Goal: Task Accomplishment & Management: Complete application form

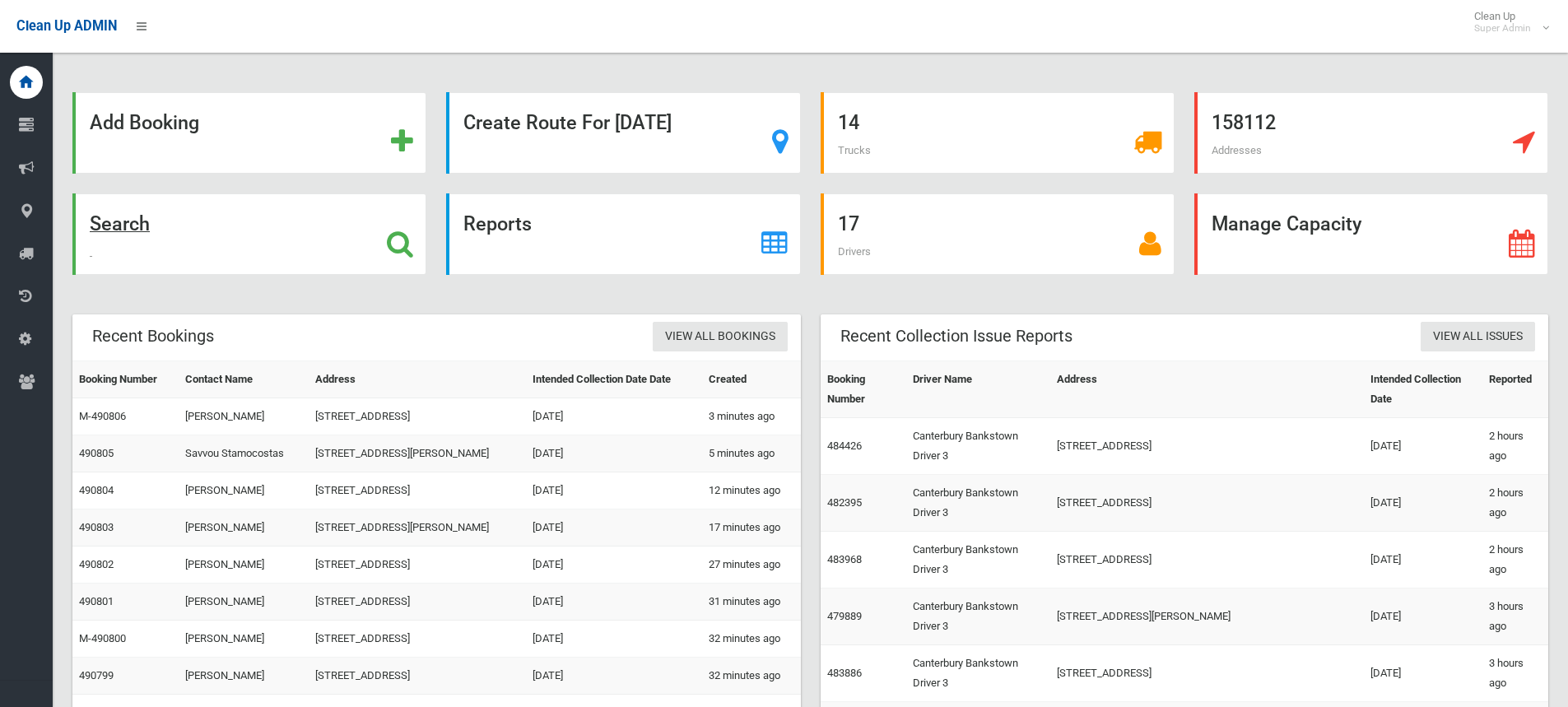
click at [121, 229] on strong "Search" at bounding box center [120, 224] width 60 height 23
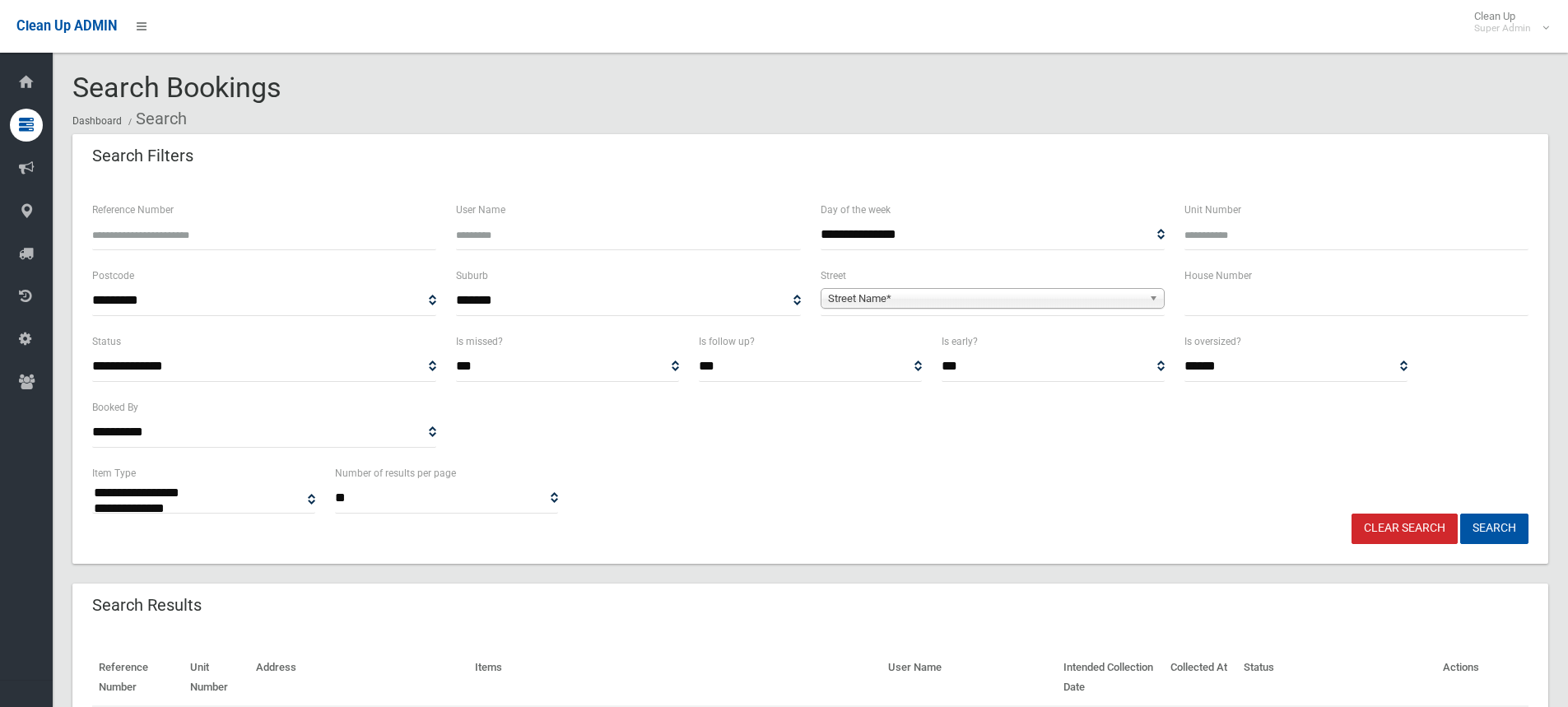
select select
click at [1206, 304] on input "text" at bounding box center [1357, 300] width 344 height 30
type input "**"
drag, startPoint x: 823, startPoint y: 294, endPoint x: 900, endPoint y: 319, distance: 81.0
click at [858, 309] on div "Street Name*" at bounding box center [992, 299] width 344 height 21
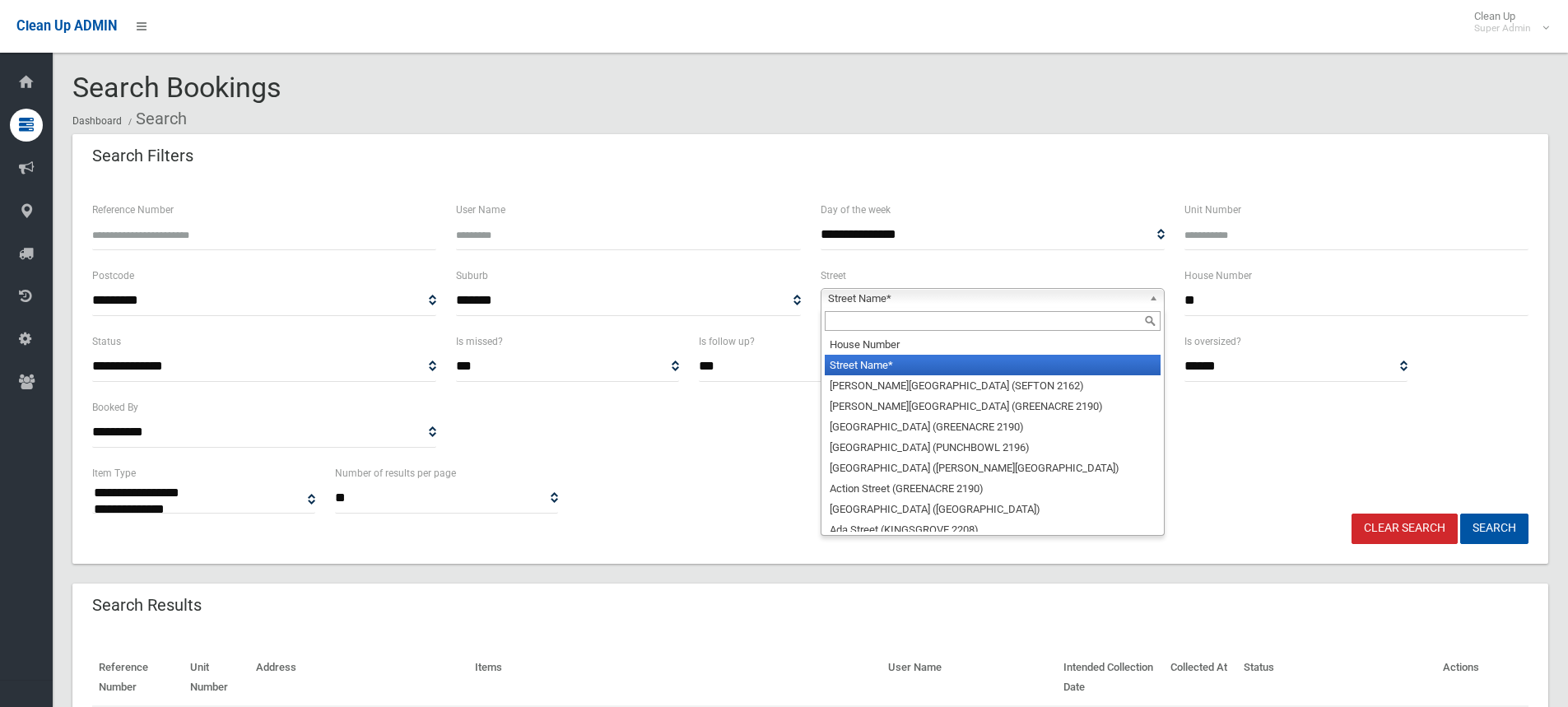
click at [884, 316] on input "text" at bounding box center [992, 321] width 336 height 20
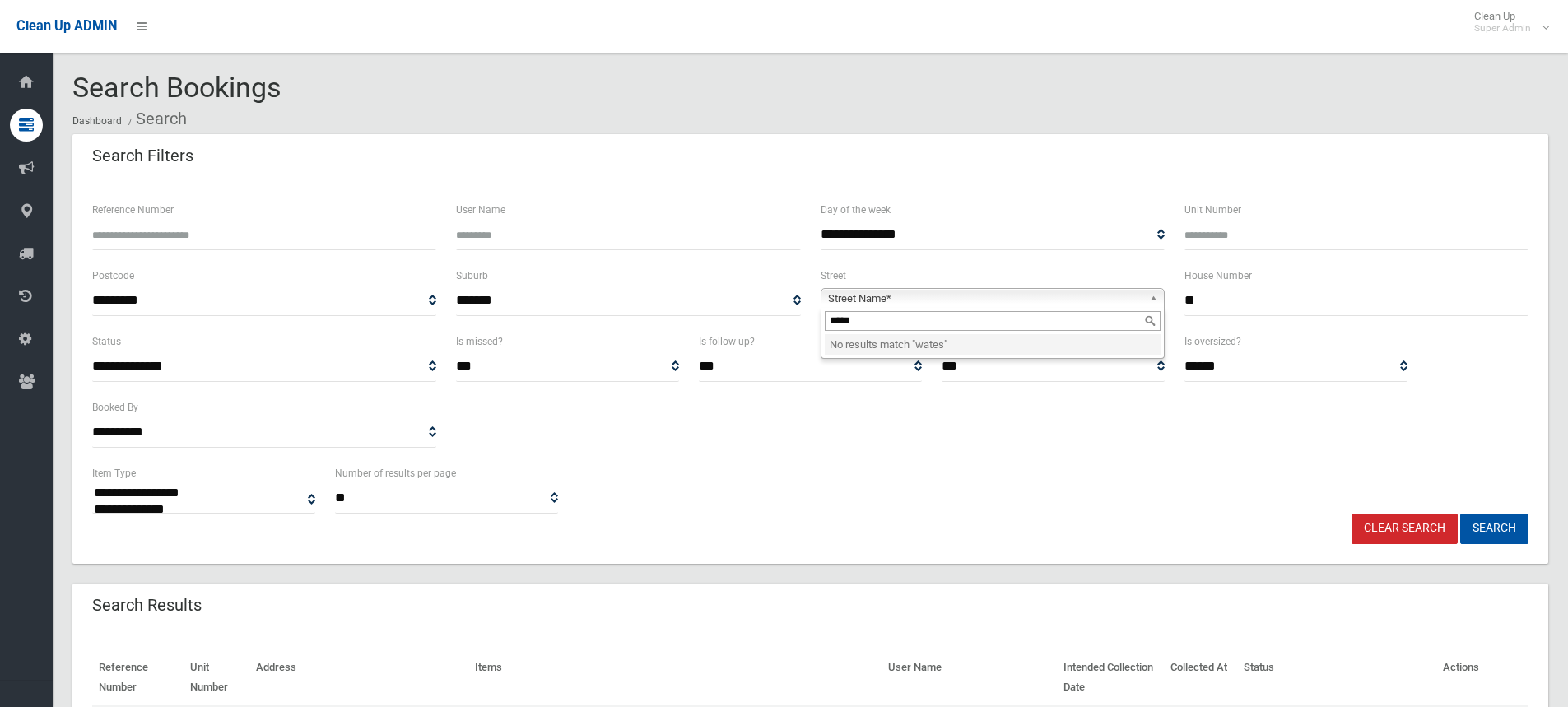
click at [873, 313] on input "*****" at bounding box center [992, 321] width 336 height 20
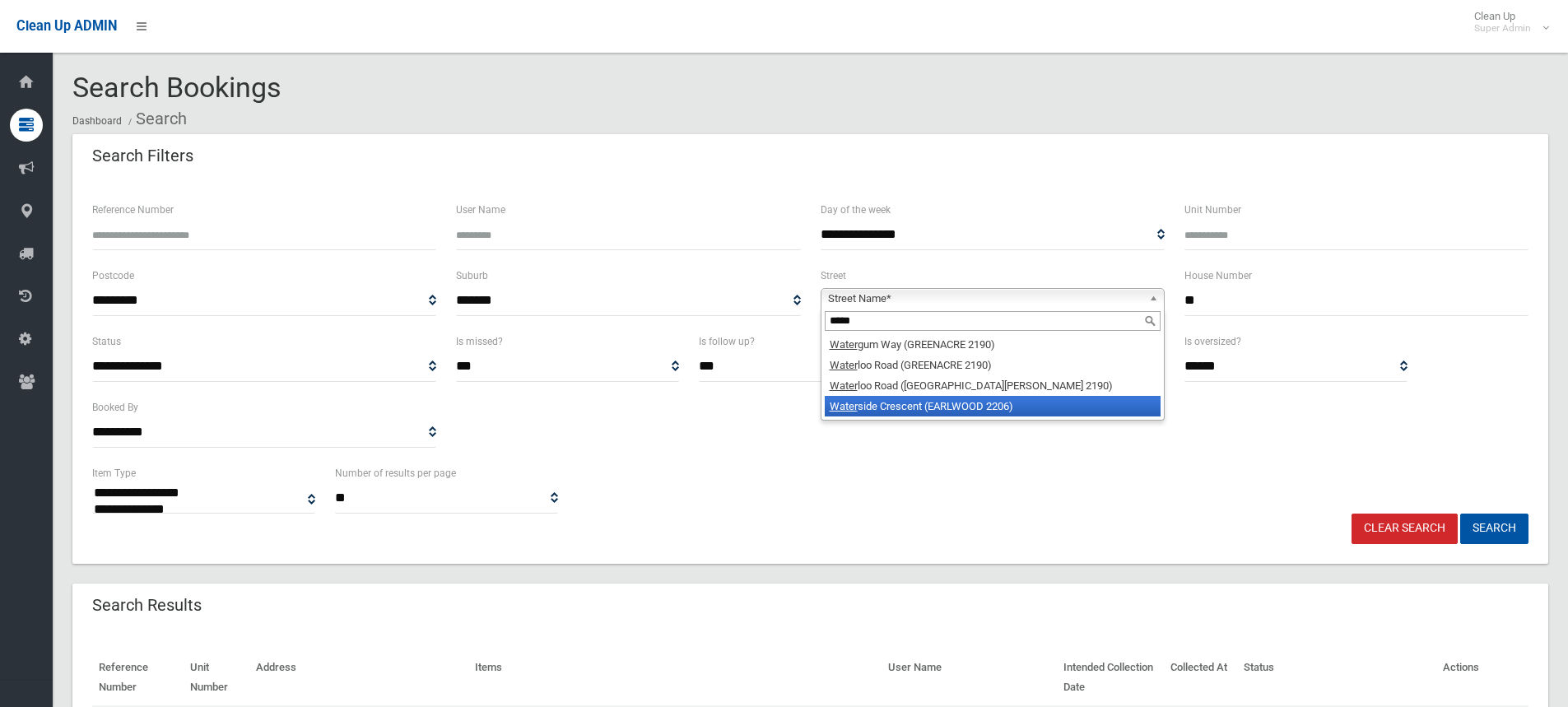
type input "*****"
click at [908, 407] on li "Water side Crescent (EARLWOOD 2206)" at bounding box center [992, 407] width 336 height 21
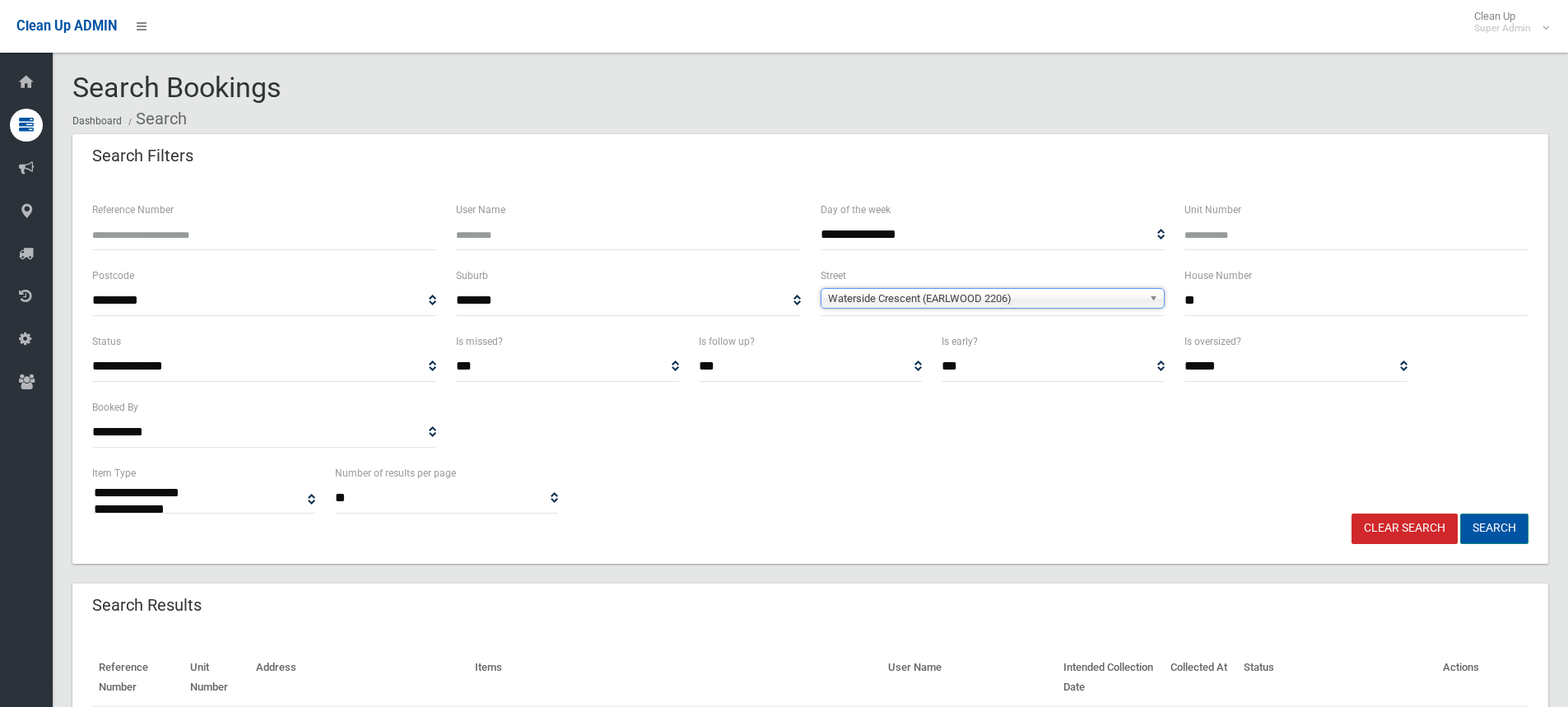
click at [1499, 533] on button "Search" at bounding box center [1494, 528] width 68 height 30
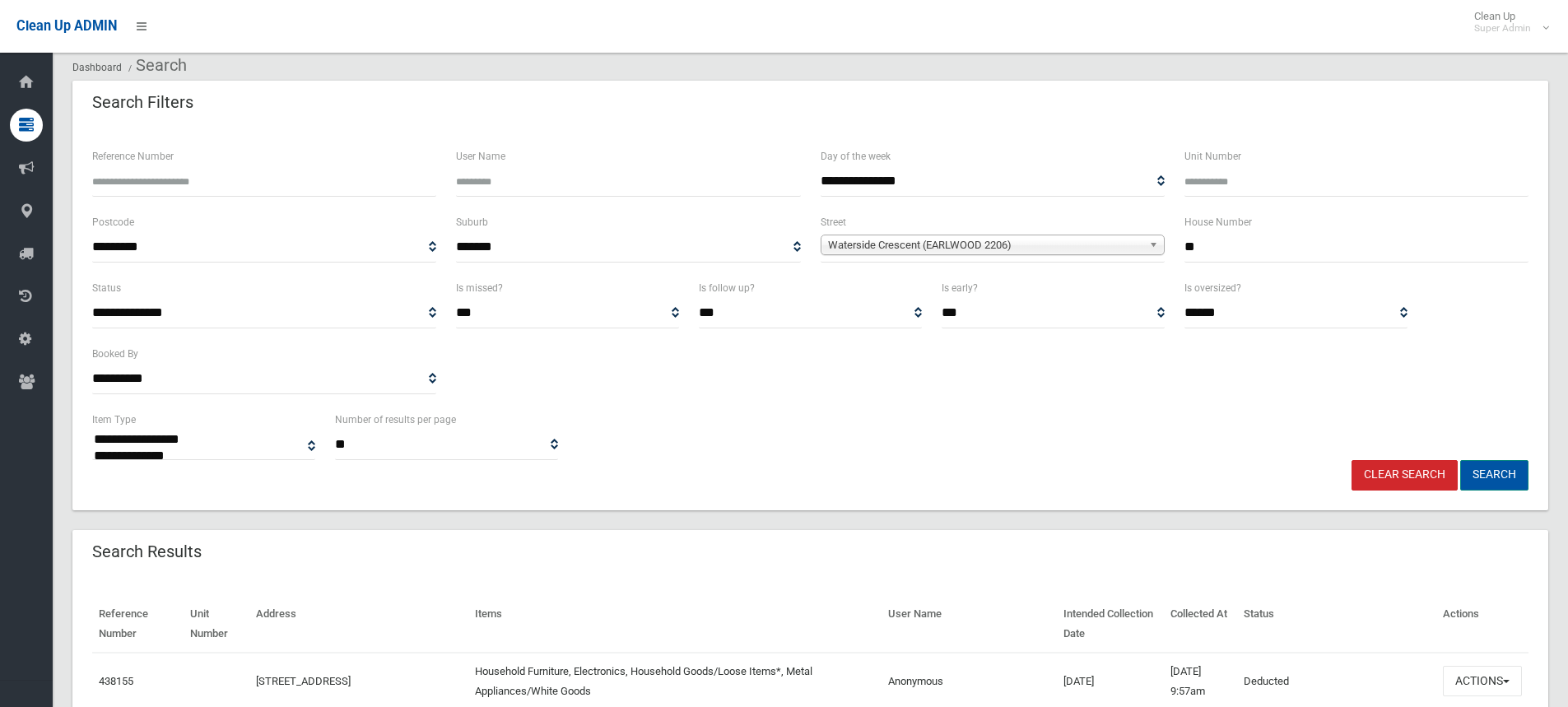
scroll to position [82, 0]
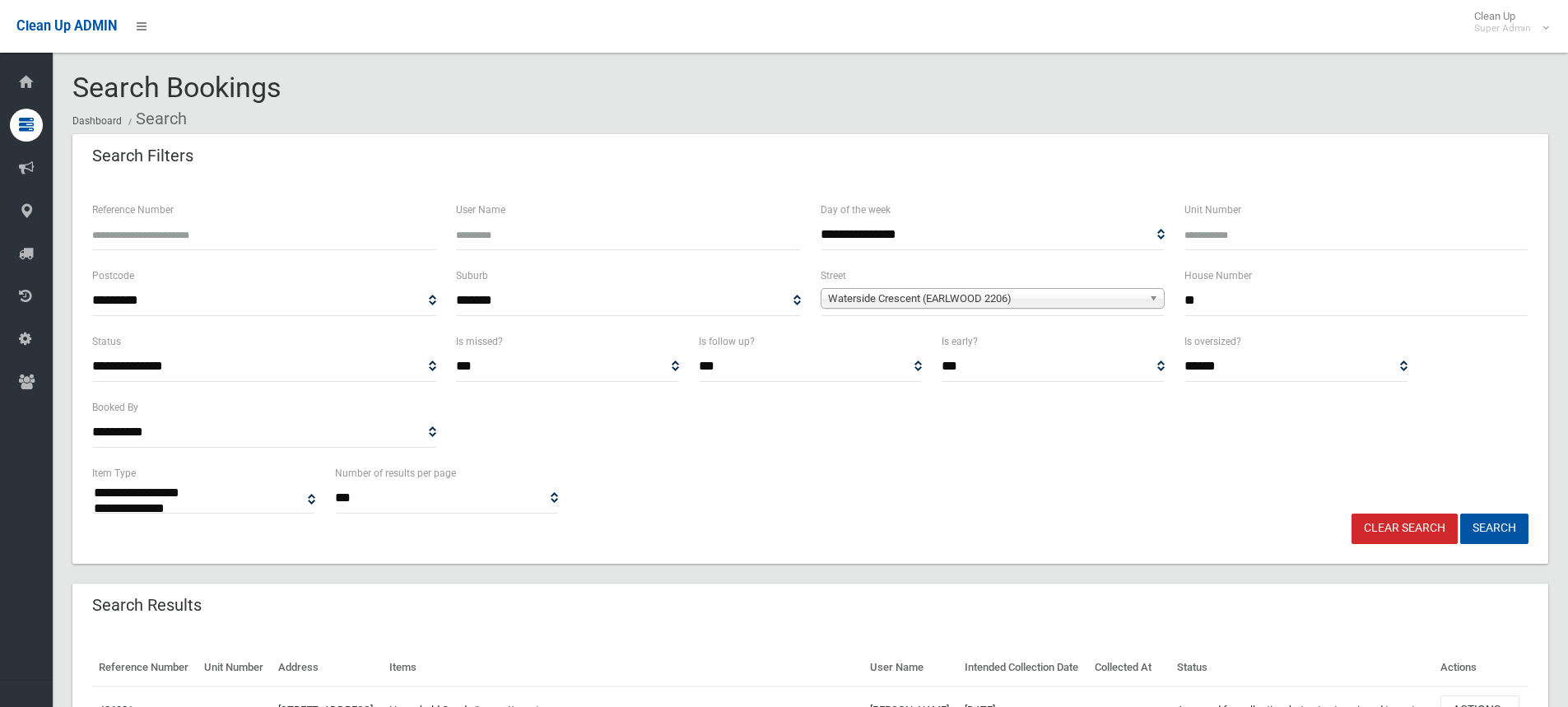
select select
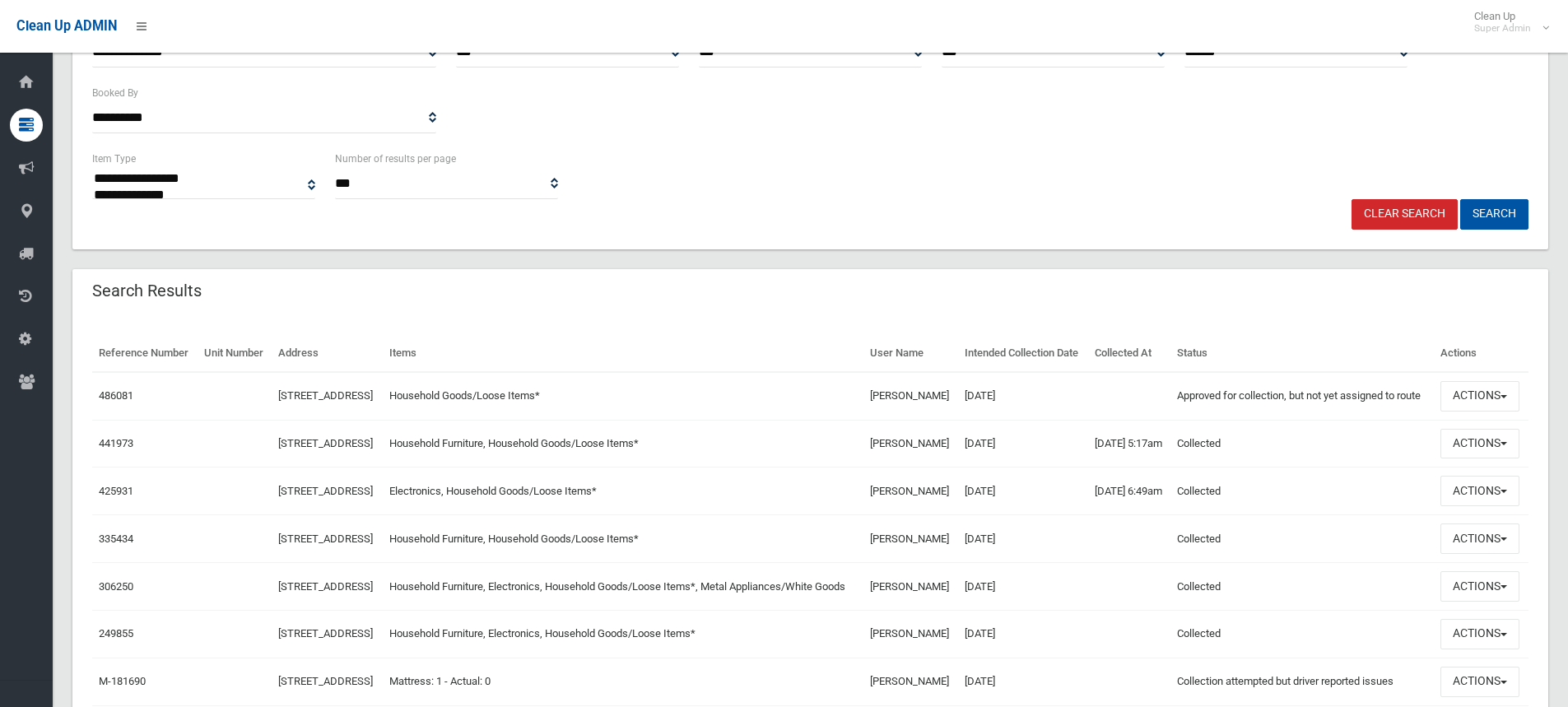
scroll to position [330, 0]
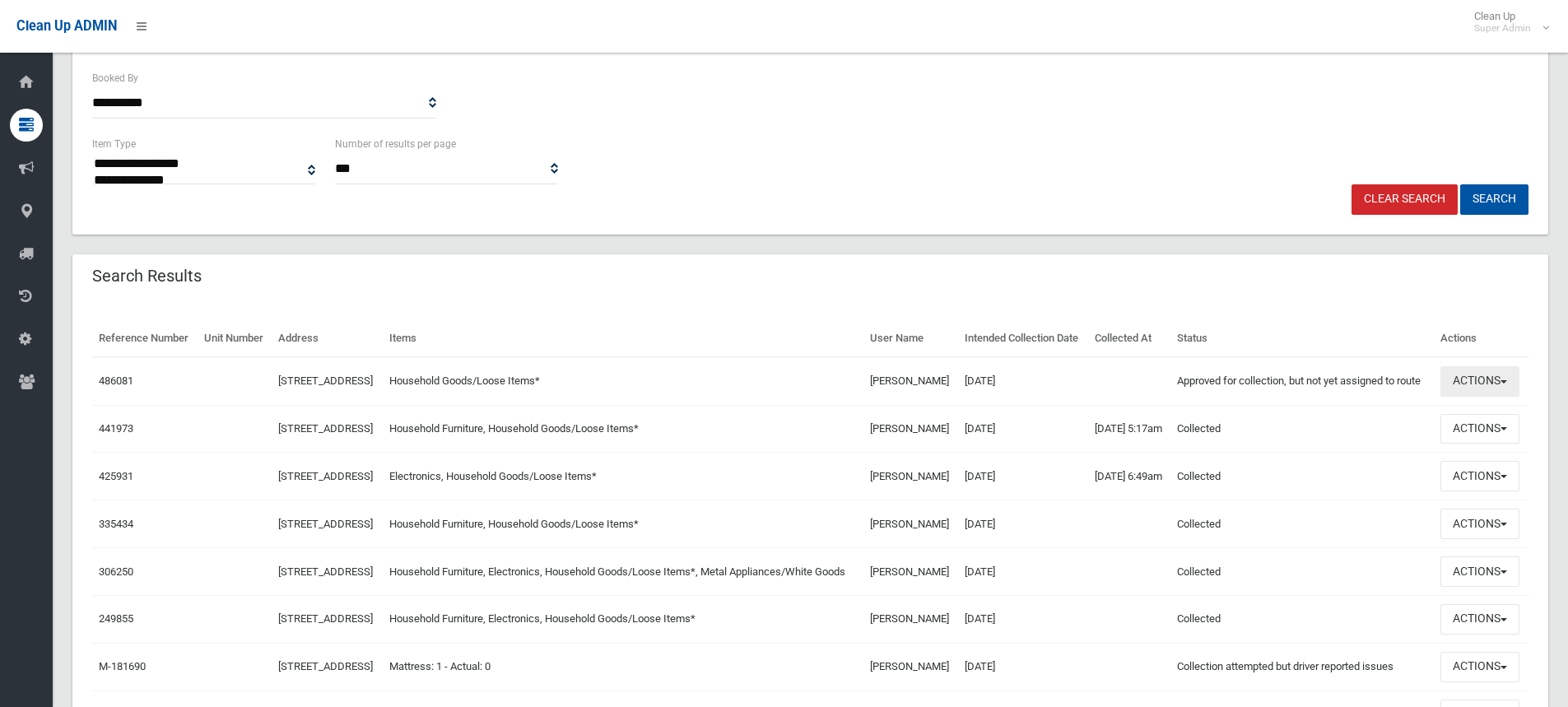
click at [1495, 397] on button "Actions" at bounding box center [1480, 381] width 79 height 30
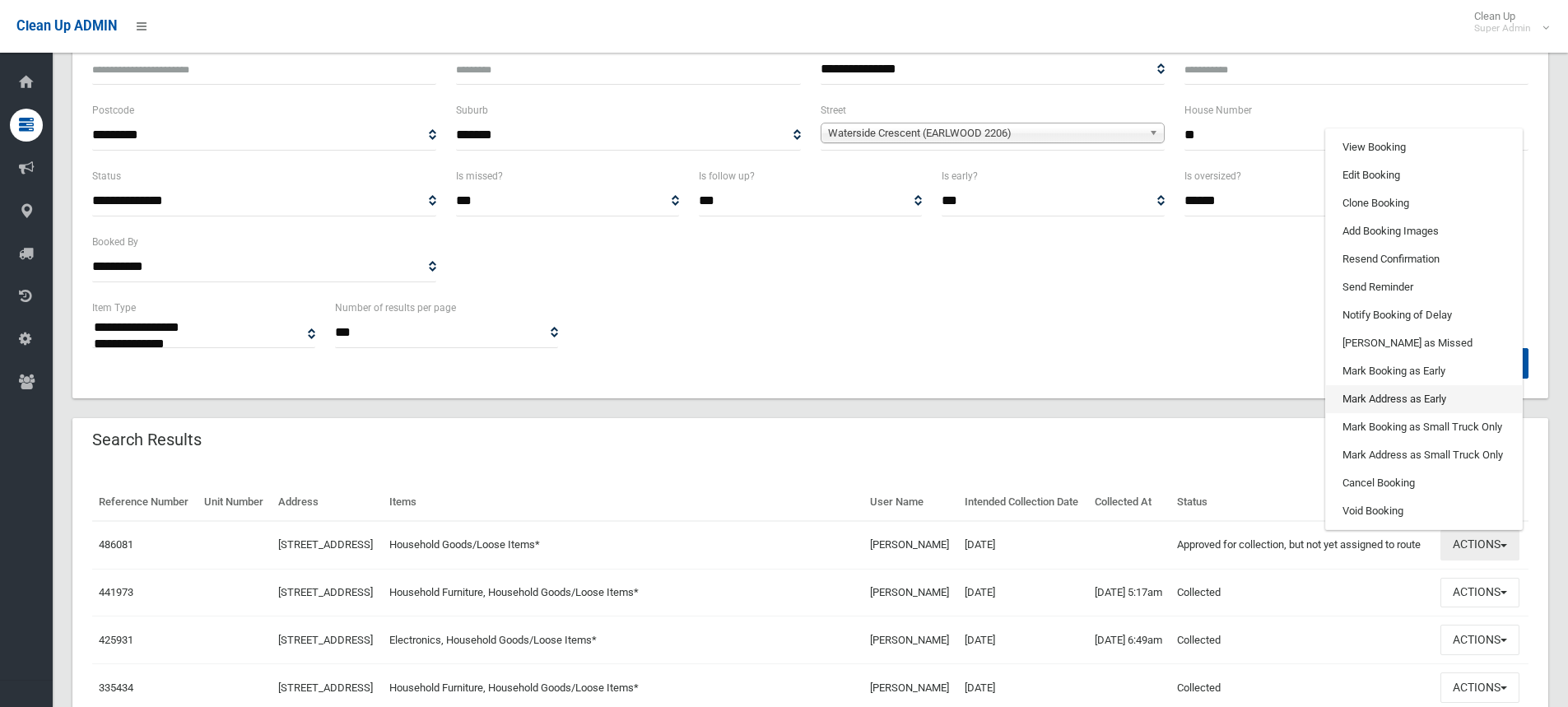
scroll to position [165, 0]
drag, startPoint x: 1372, startPoint y: 168, endPoint x: 1357, endPoint y: 174, distance: 16.2
click at [1372, 162] on link "View Booking" at bounding box center [1424, 148] width 196 height 28
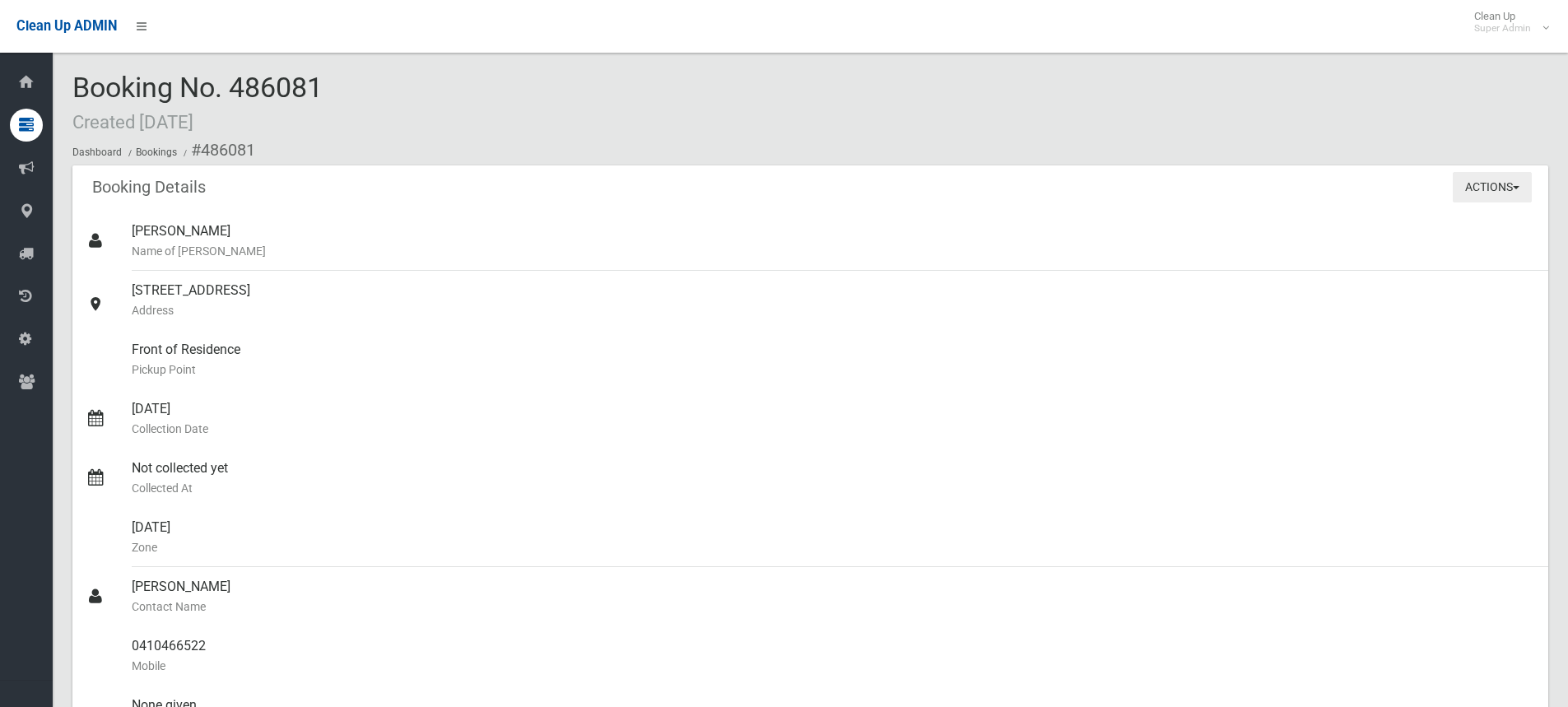
click at [1495, 195] on button "Actions" at bounding box center [1493, 186] width 79 height 30
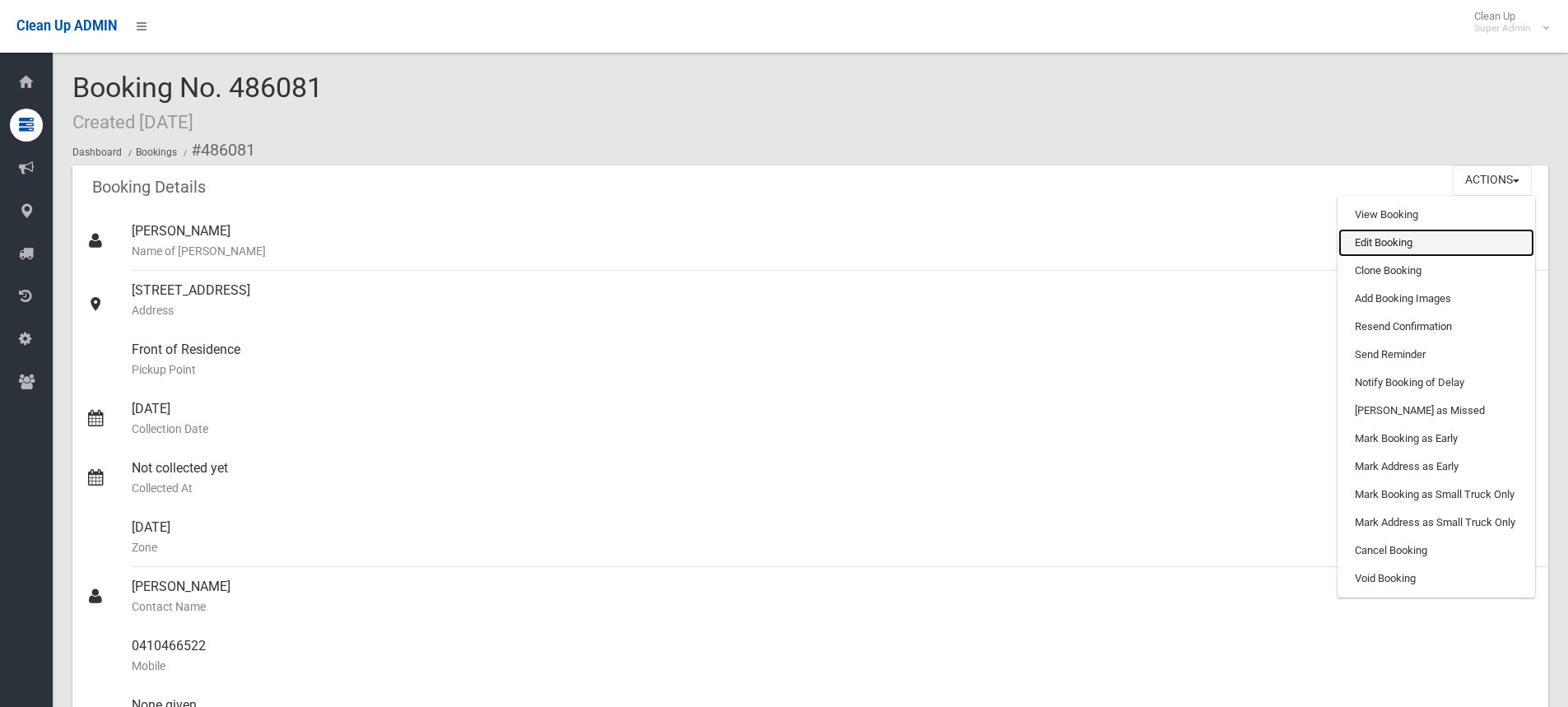
click at [1387, 247] on link "Edit Booking" at bounding box center [1436, 243] width 196 height 28
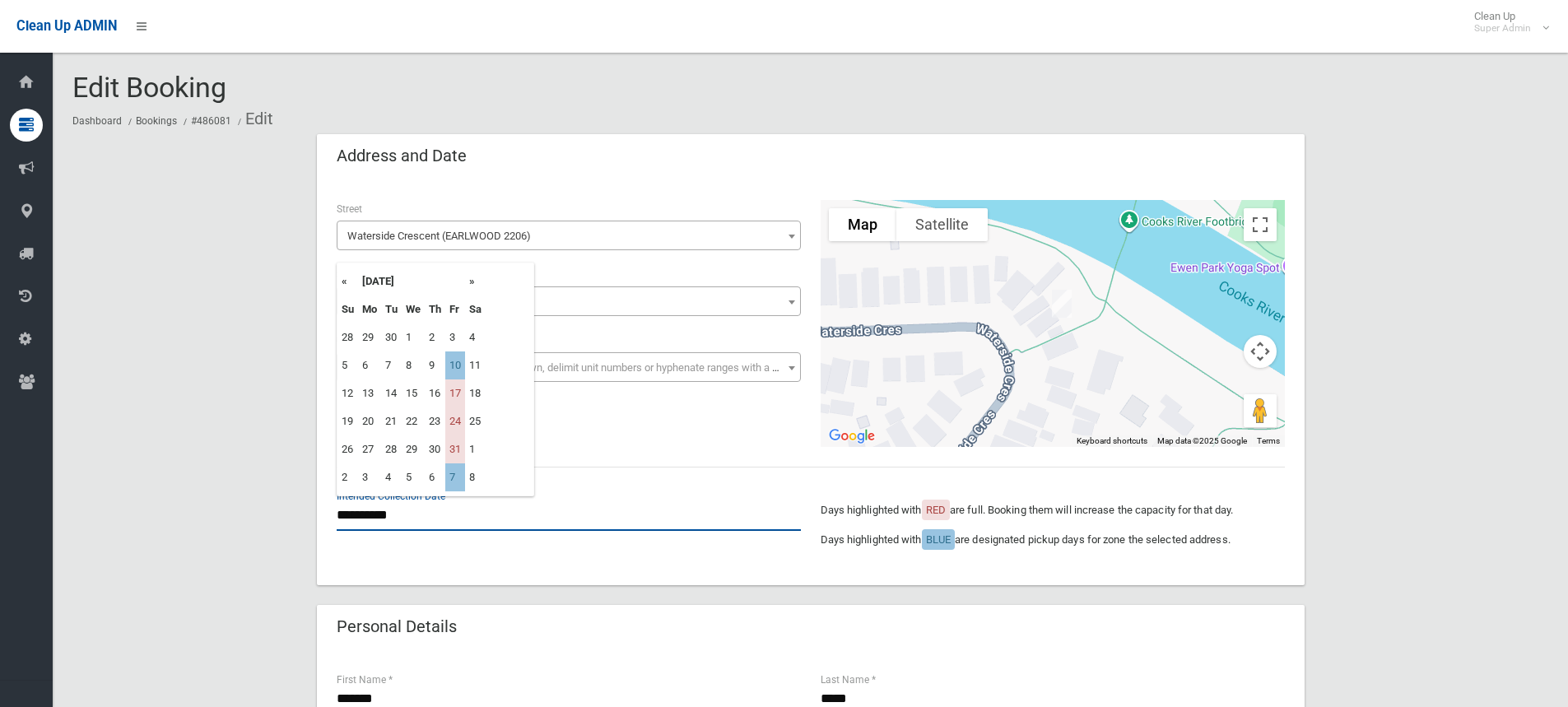
click at [399, 516] on input "**********" at bounding box center [569, 515] width 464 height 30
click at [475, 279] on th "»" at bounding box center [475, 281] width 21 height 28
click at [450, 339] on td "5" at bounding box center [455, 338] width 20 height 28
type input "**********"
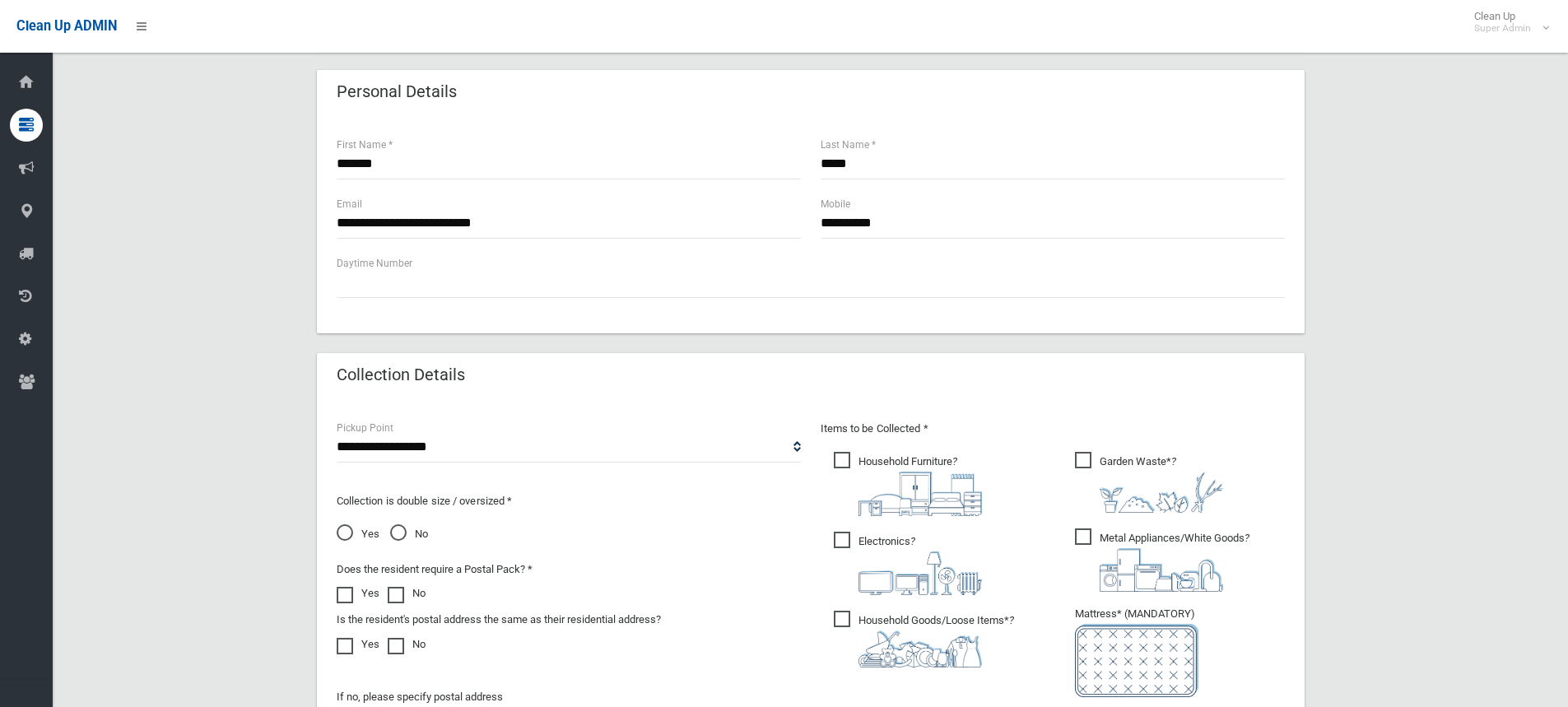
scroll to position [659, 0]
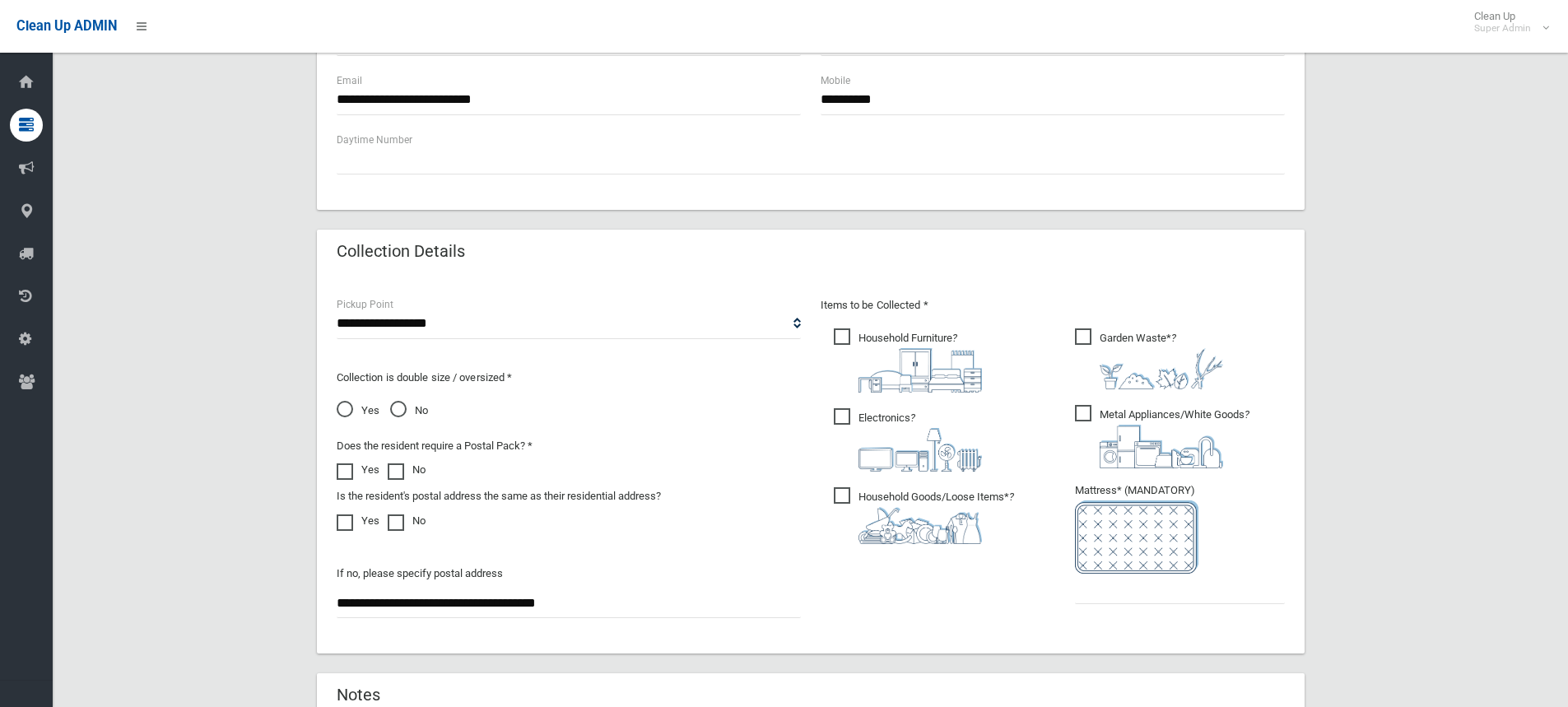
click at [878, 422] on span "Electronics ?" at bounding box center [908, 439] width 148 height 63
click at [916, 344] on span "Household Furniture ?" at bounding box center [908, 361] width 148 height 64
click at [1118, 320] on div "Items to be Collected * Household Furniture ?" at bounding box center [1053, 460] width 484 height 331
drag, startPoint x: 1105, startPoint y: 419, endPoint x: 1119, endPoint y: 356, distance: 64.5
click at [1105, 414] on span "Metal Appliances/White Goods ?" at bounding box center [1162, 436] width 174 height 63
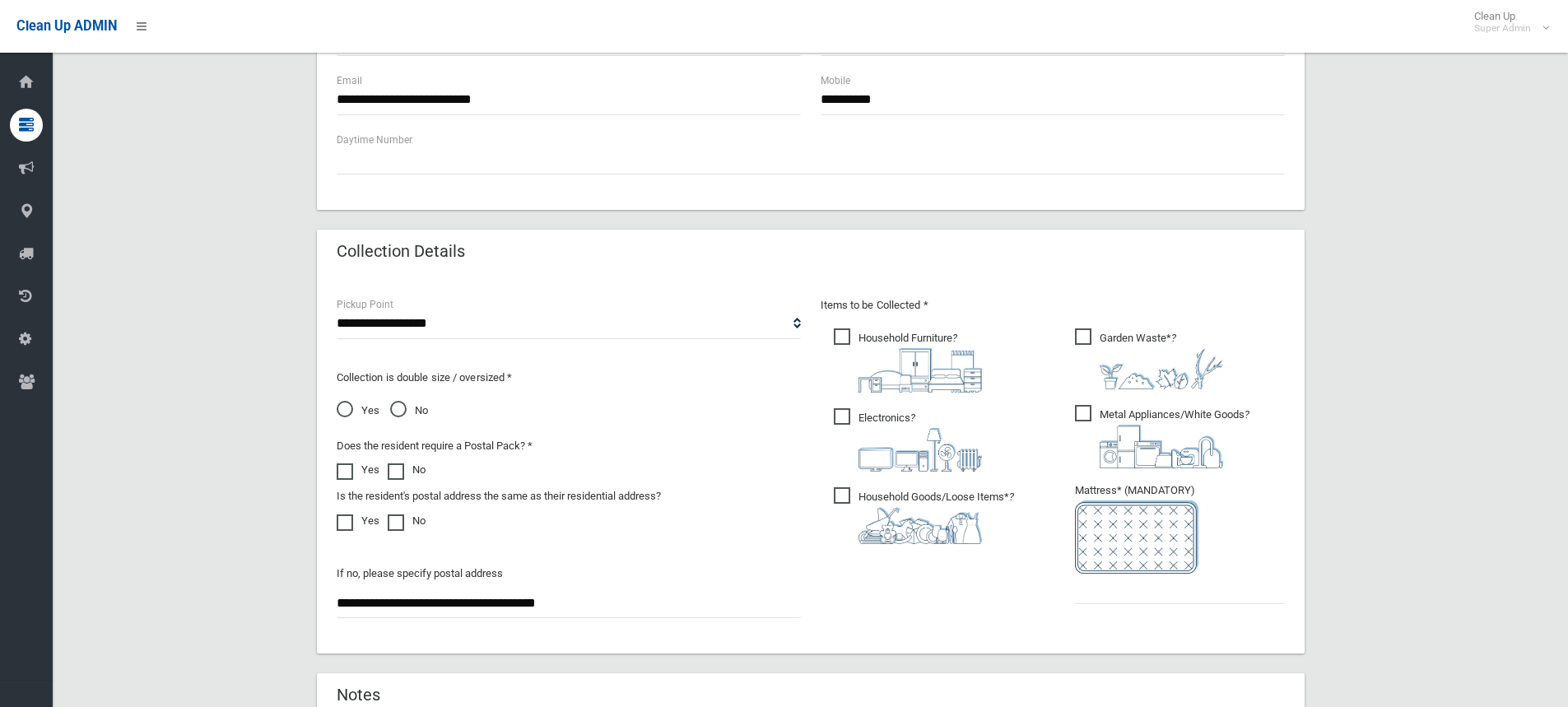
click at [1119, 348] on img at bounding box center [1161, 369] width 123 height 41
click at [1097, 592] on input "text" at bounding box center [1180, 589] width 210 height 30
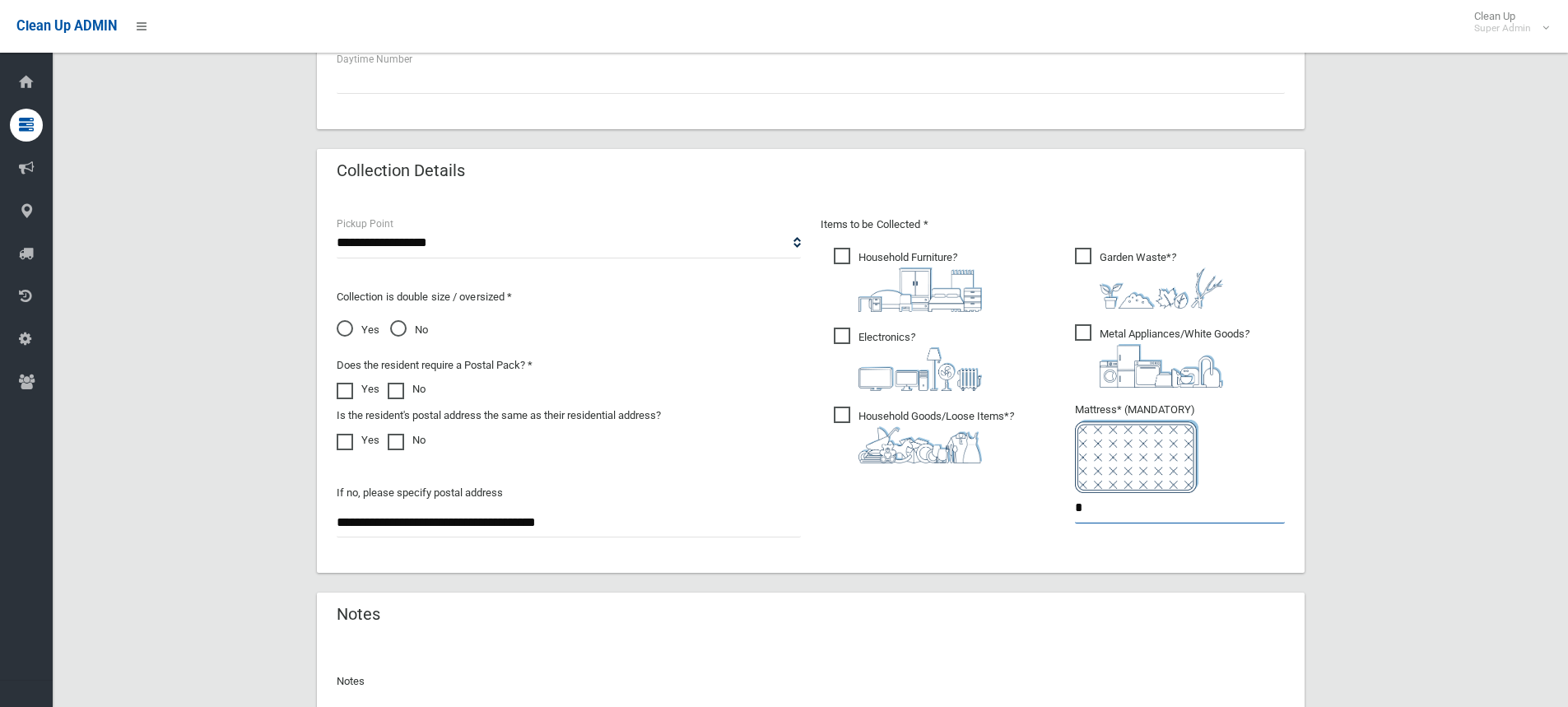
scroll to position [988, 0]
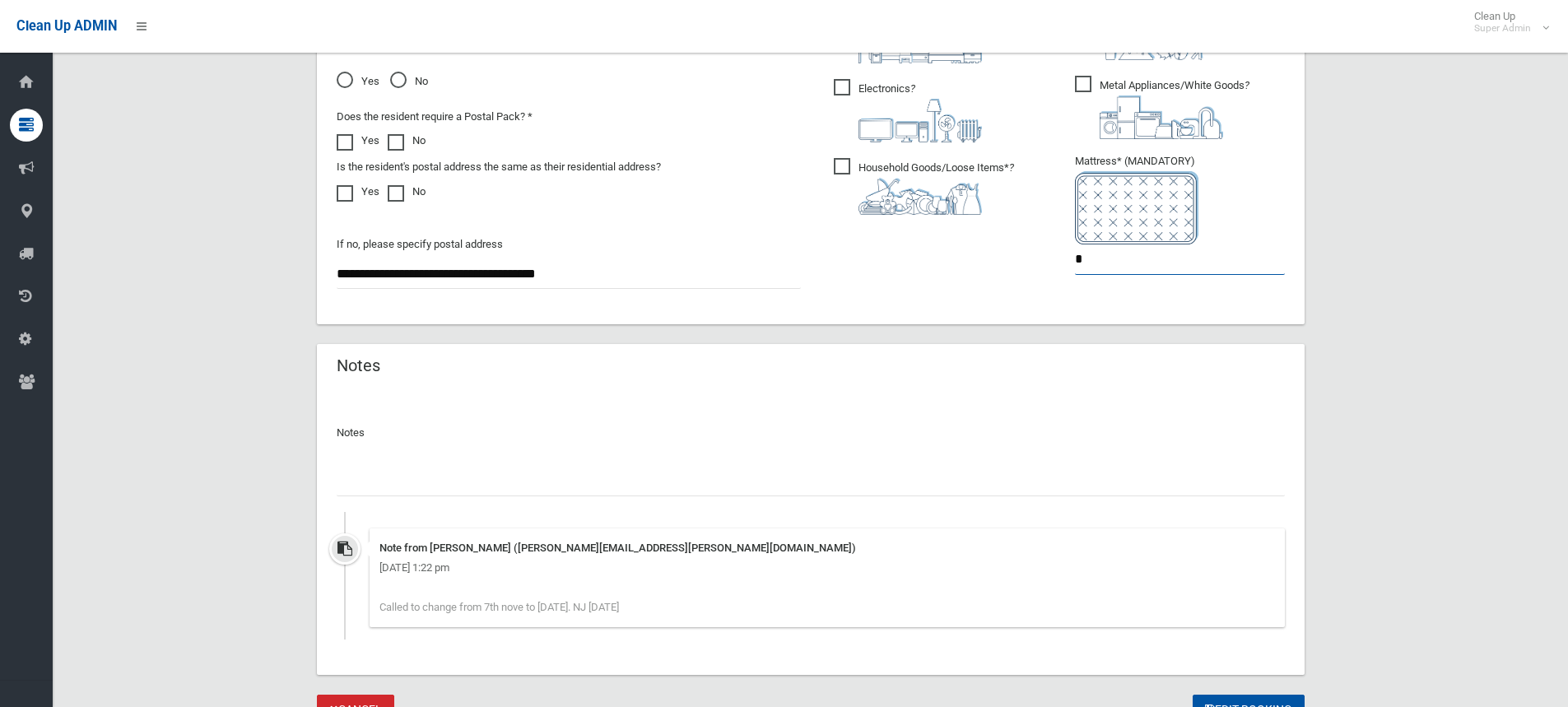
type input "*"
click at [409, 464] on div at bounding box center [810, 475] width 948 height 44
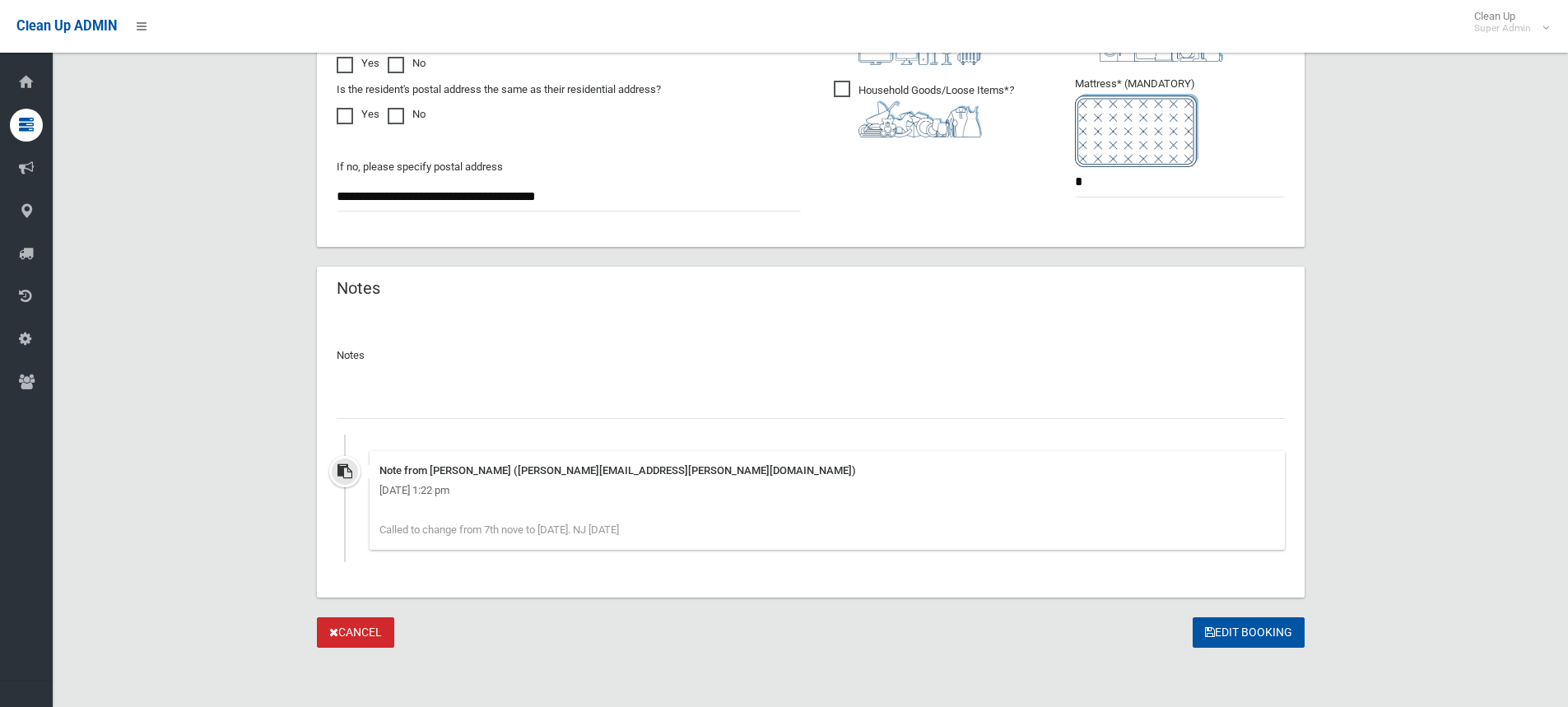
click at [577, 398] on input "text" at bounding box center [810, 403] width 948 height 30
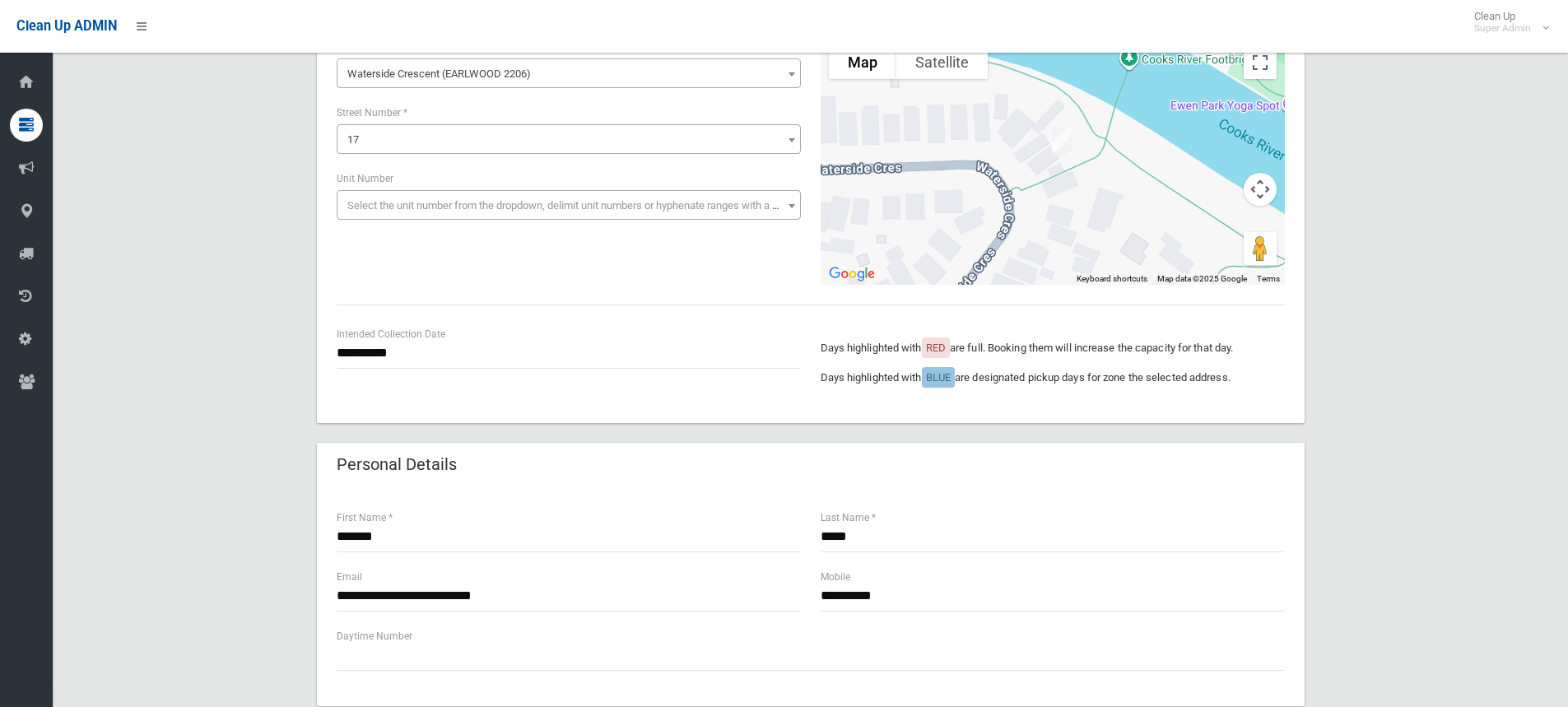
scroll to position [160, 0]
type input "**********"
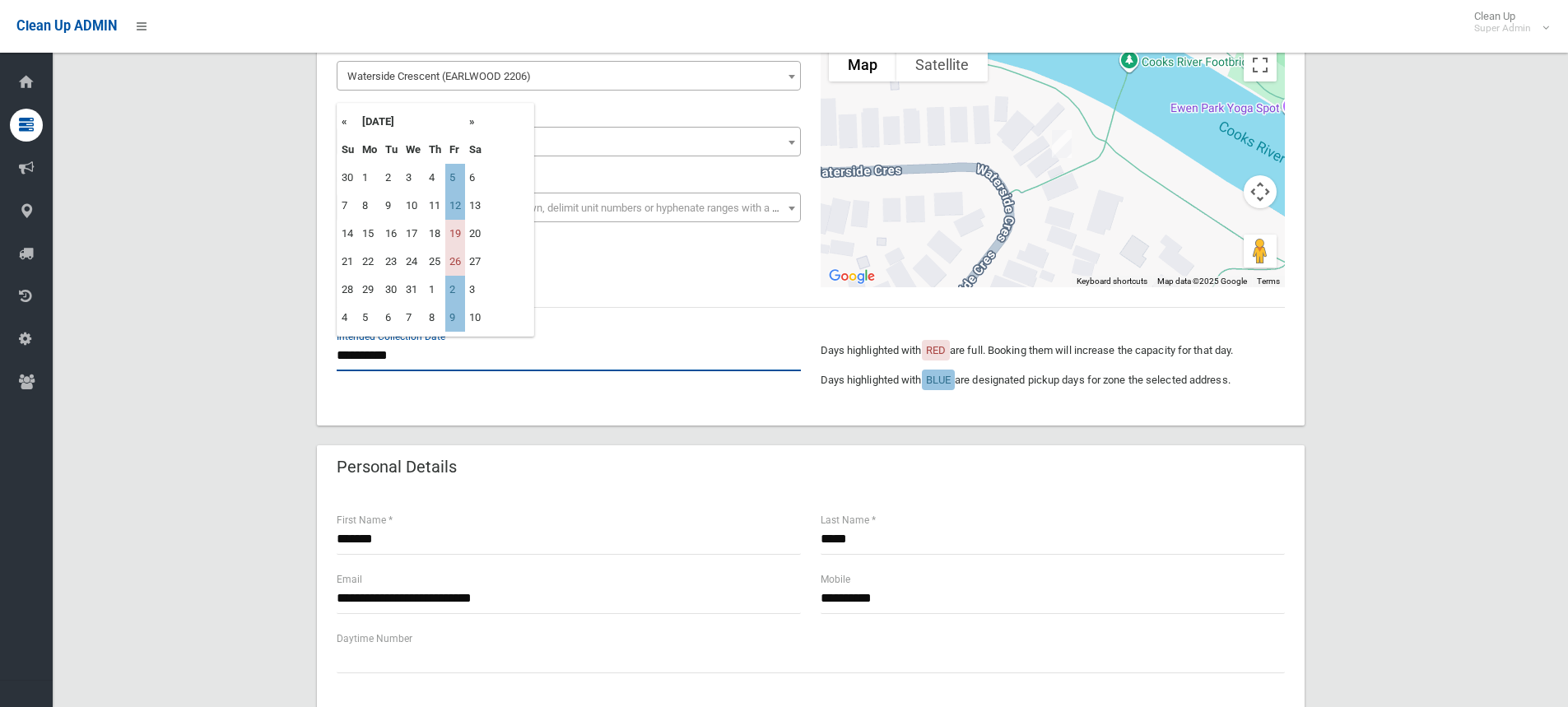
click at [371, 363] on input "**********" at bounding box center [569, 356] width 464 height 30
click at [450, 172] on td "5" at bounding box center [455, 178] width 20 height 28
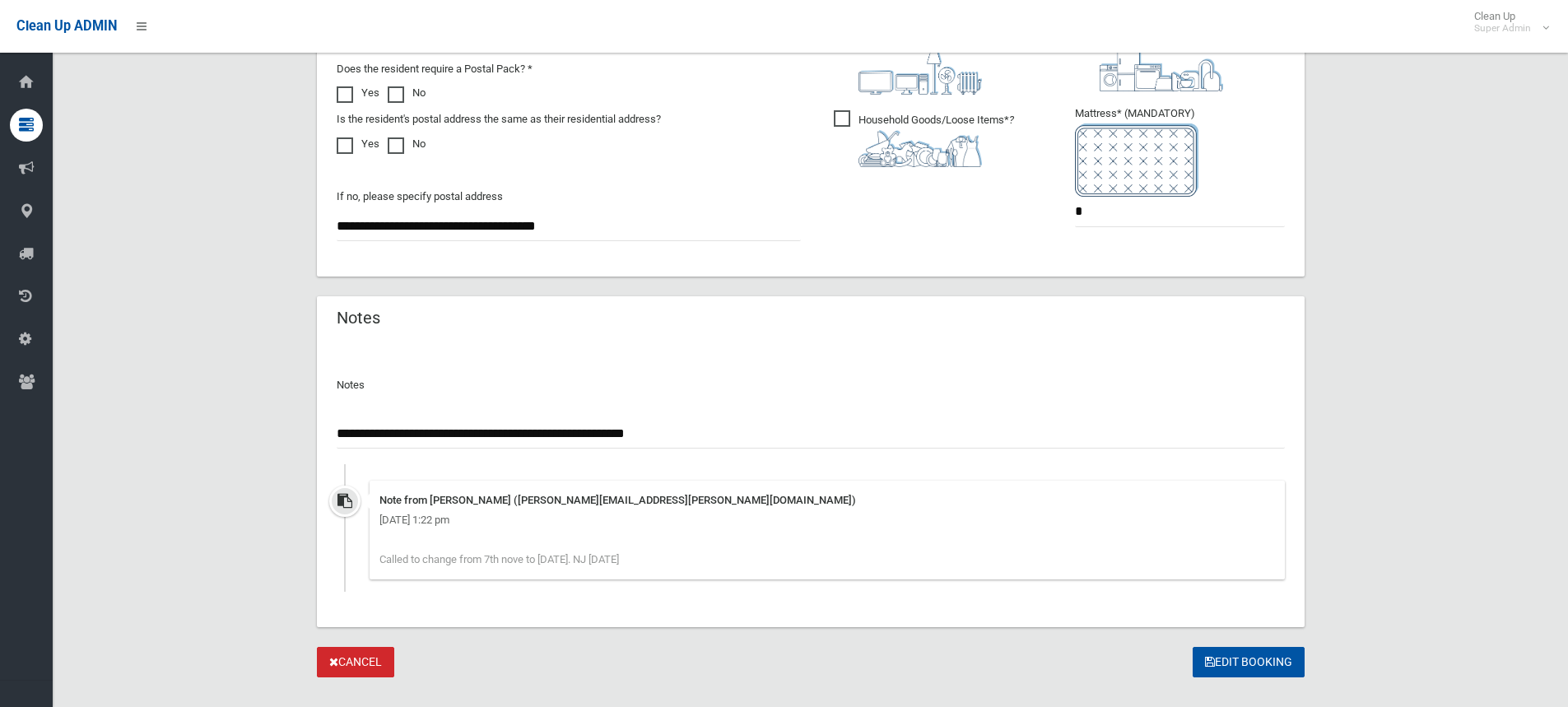
scroll to position [1065, 0]
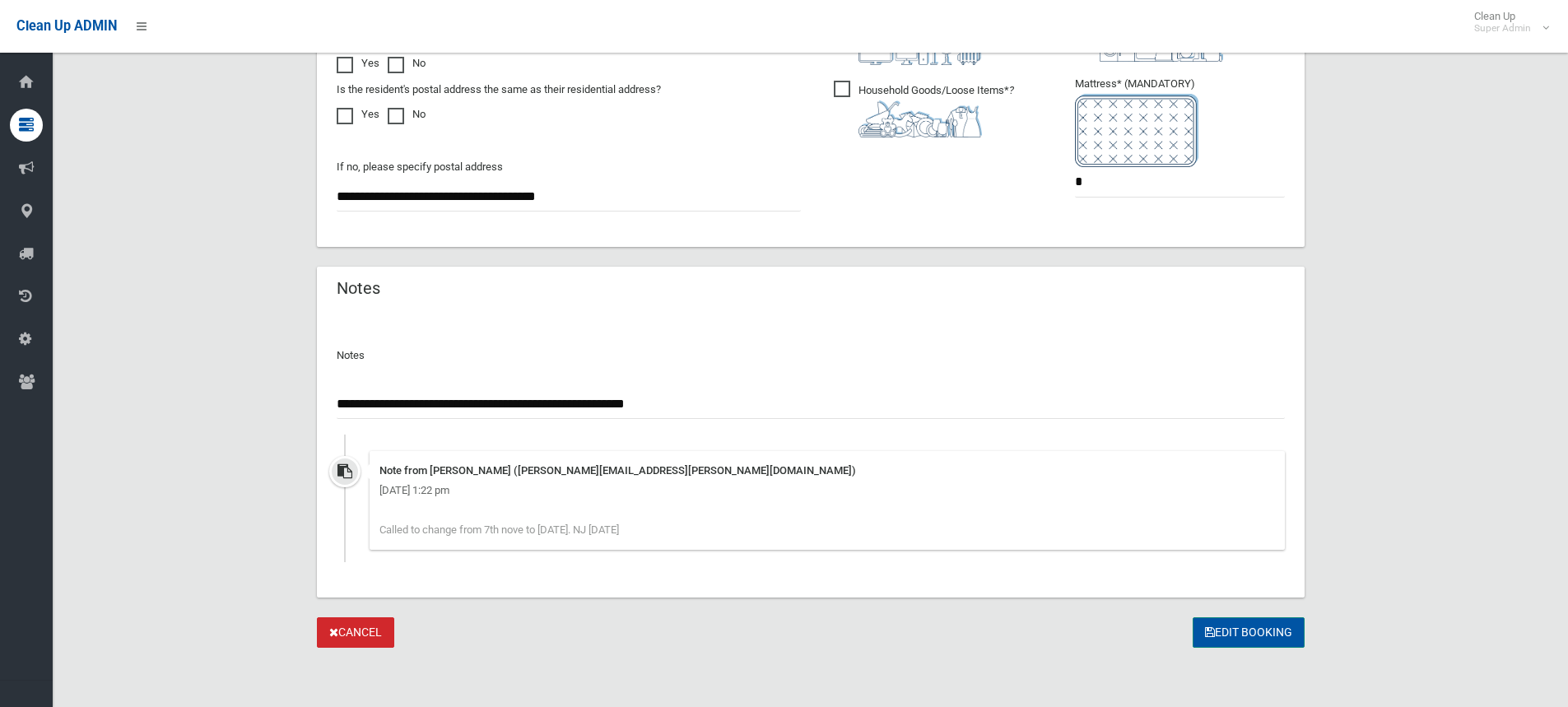
click at [1227, 625] on button "Edit Booking" at bounding box center [1249, 632] width 112 height 30
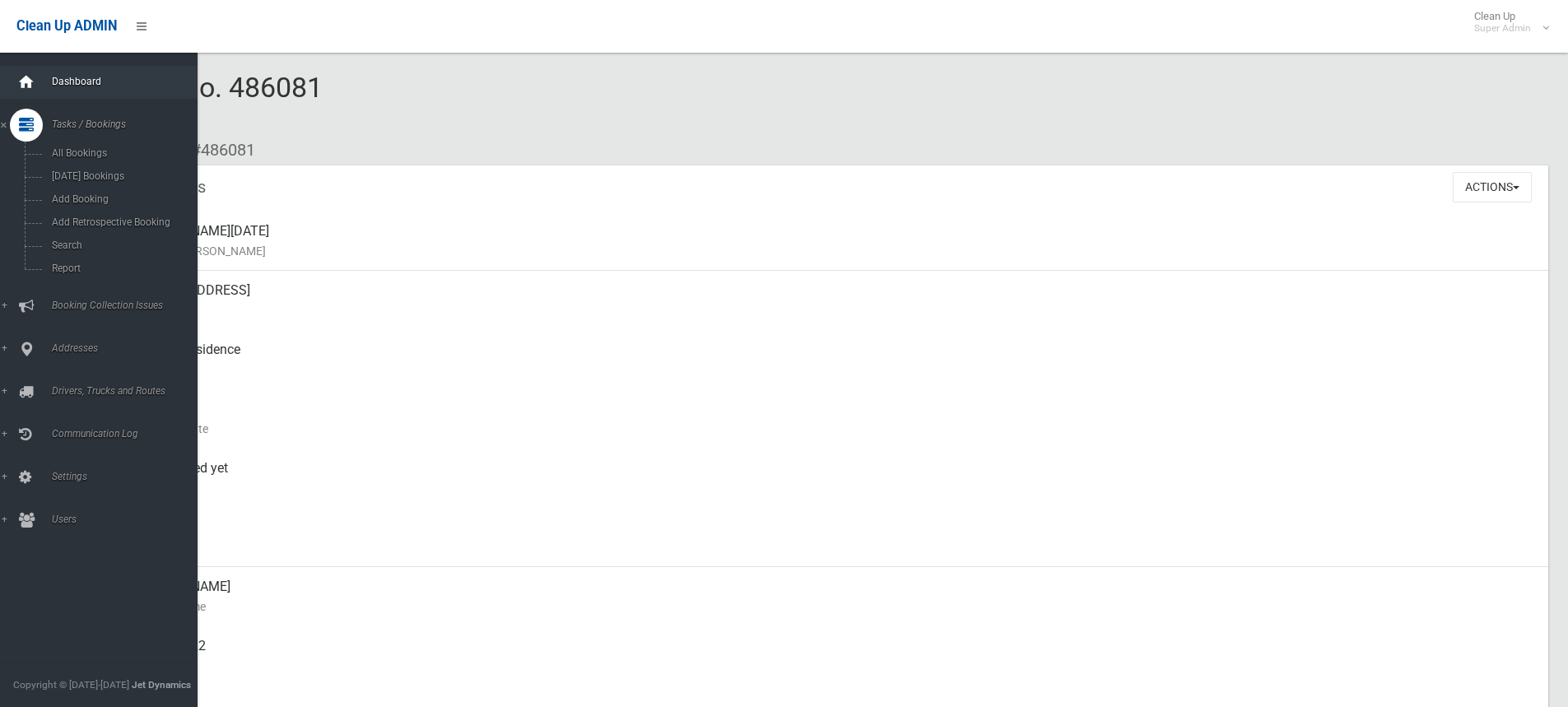
click at [38, 83] on div at bounding box center [26, 82] width 33 height 33
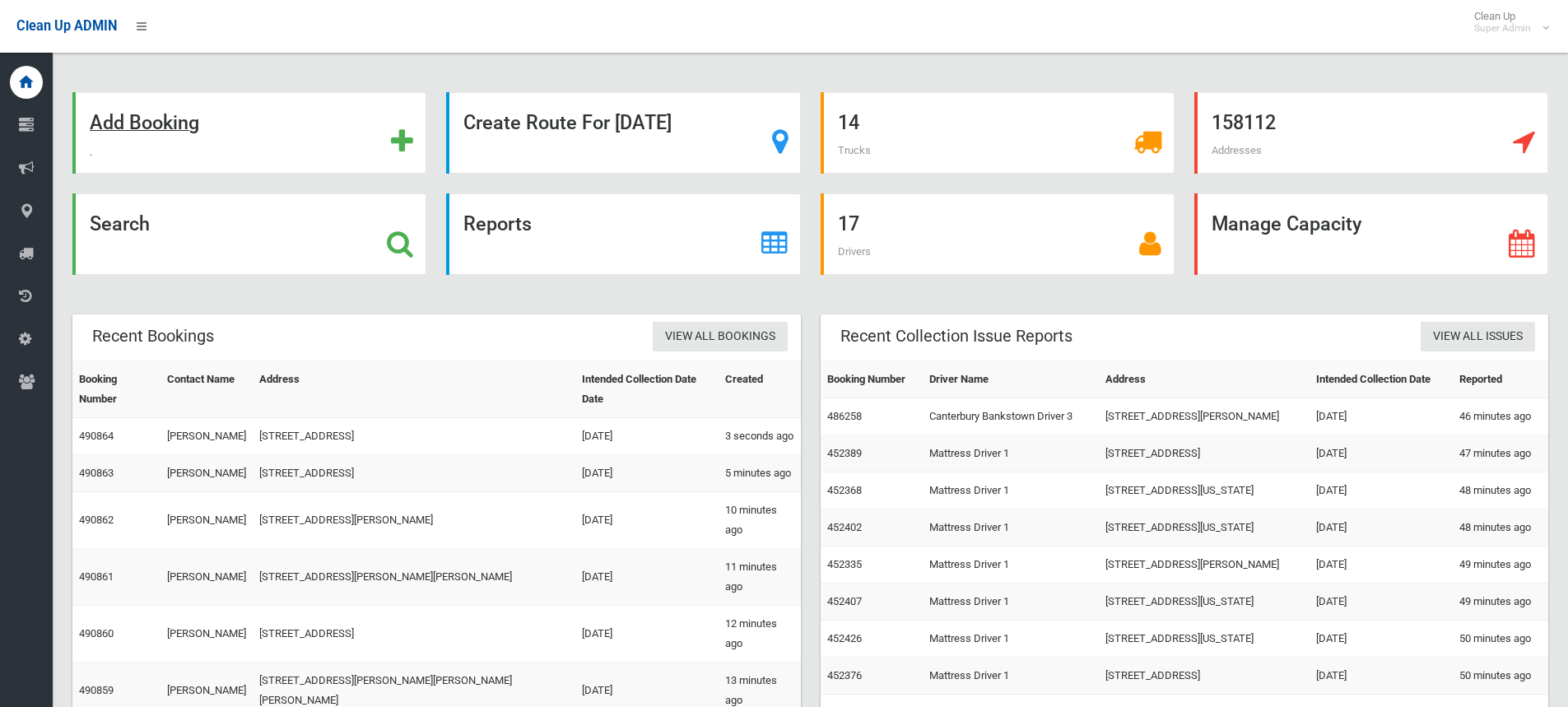
click at [136, 126] on strong "Add Booking" at bounding box center [144, 123] width 110 height 23
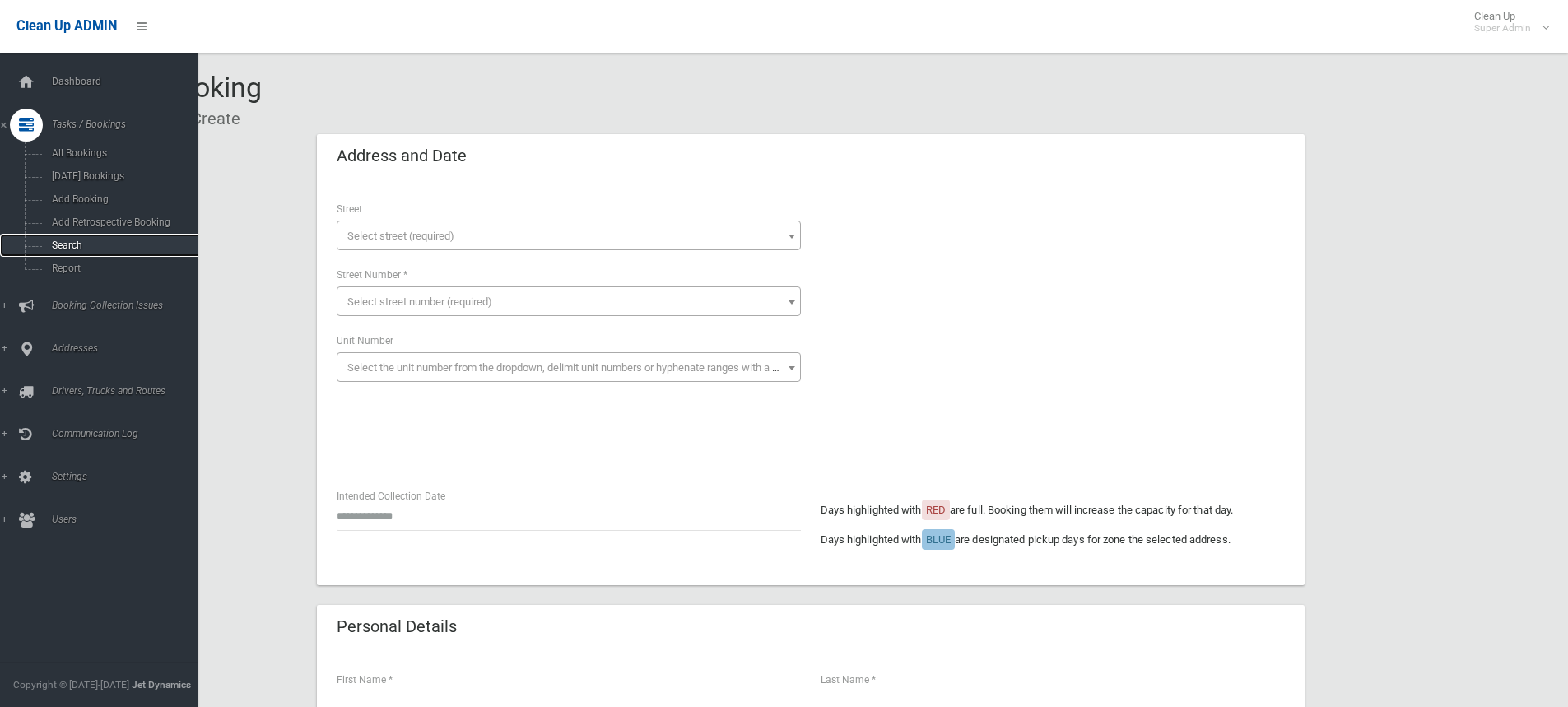
click at [58, 241] on span "Search" at bounding box center [121, 245] width 149 height 11
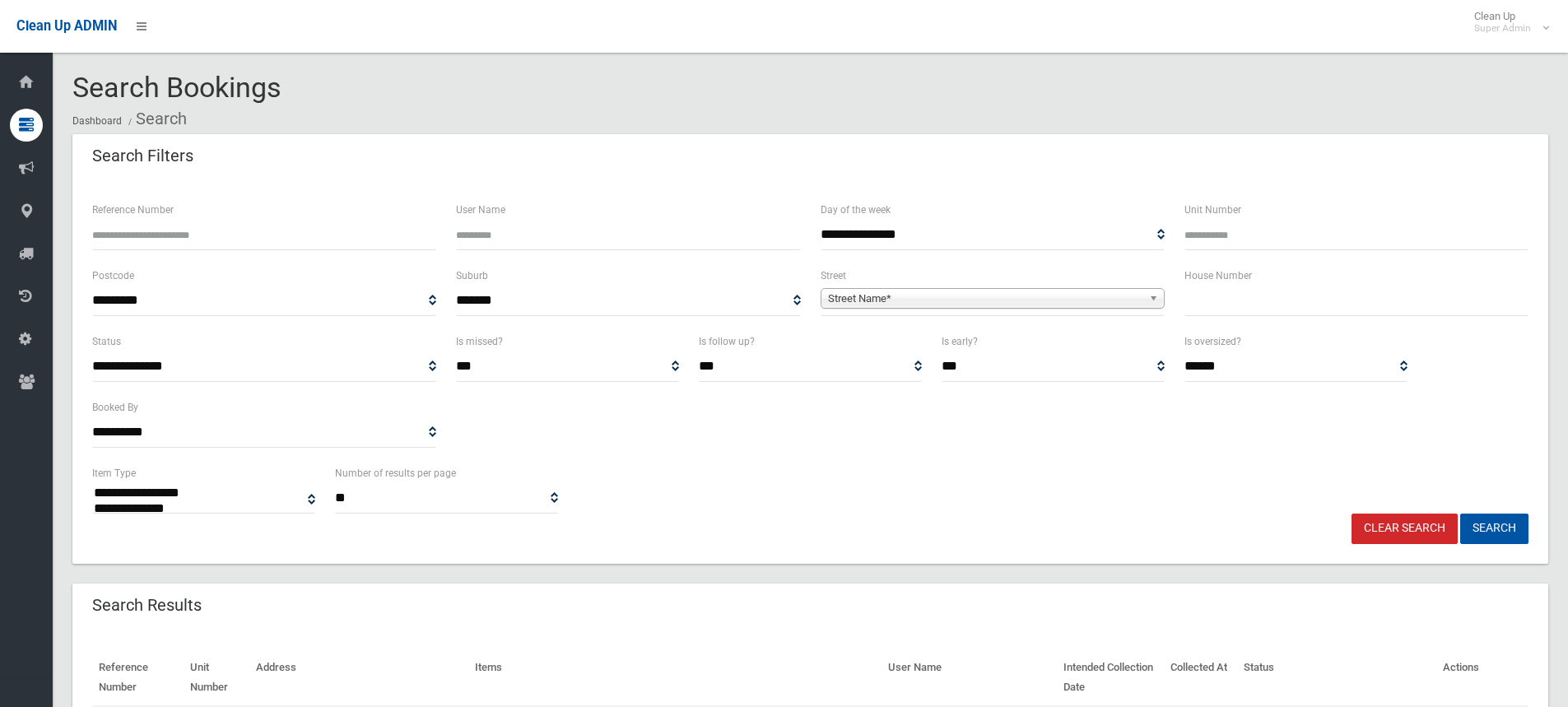
select select
click at [1200, 303] on input "text" at bounding box center [1357, 300] width 344 height 30
type input "**"
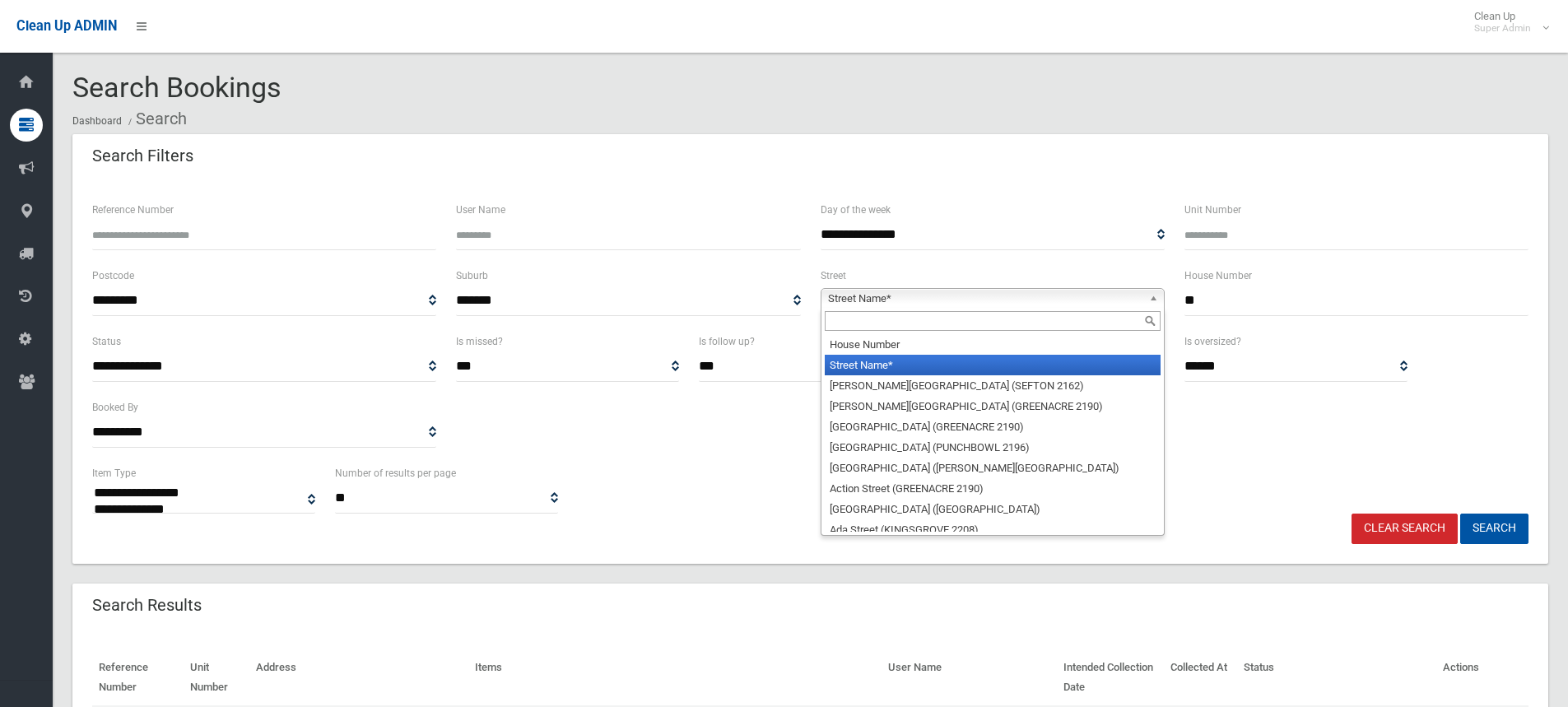
click at [852, 298] on span "Street Name*" at bounding box center [986, 299] width 314 height 20
click at [853, 319] on input "text" at bounding box center [992, 321] width 336 height 20
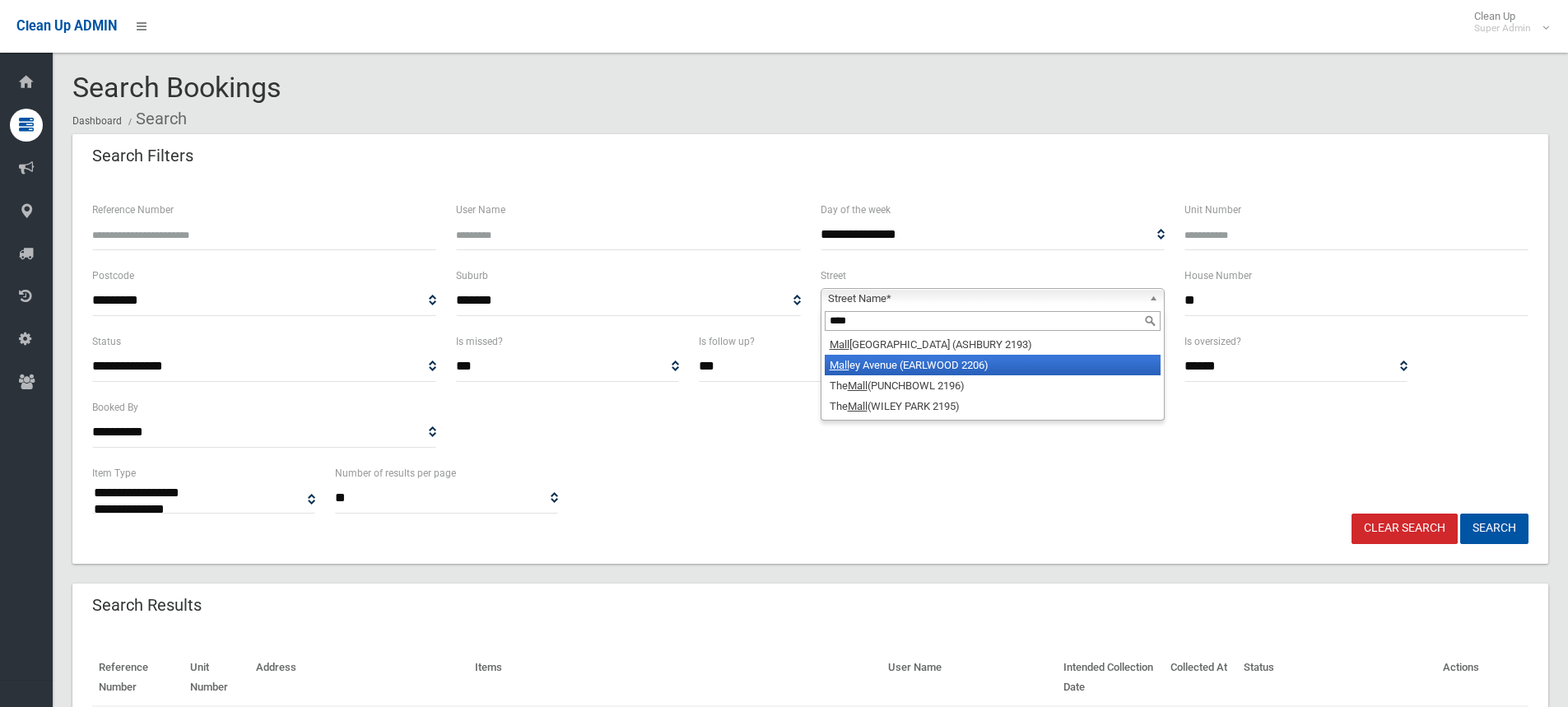
type input "****"
click at [856, 366] on li "Mall ey Avenue (EARLWOOD 2206)" at bounding box center [992, 365] width 336 height 21
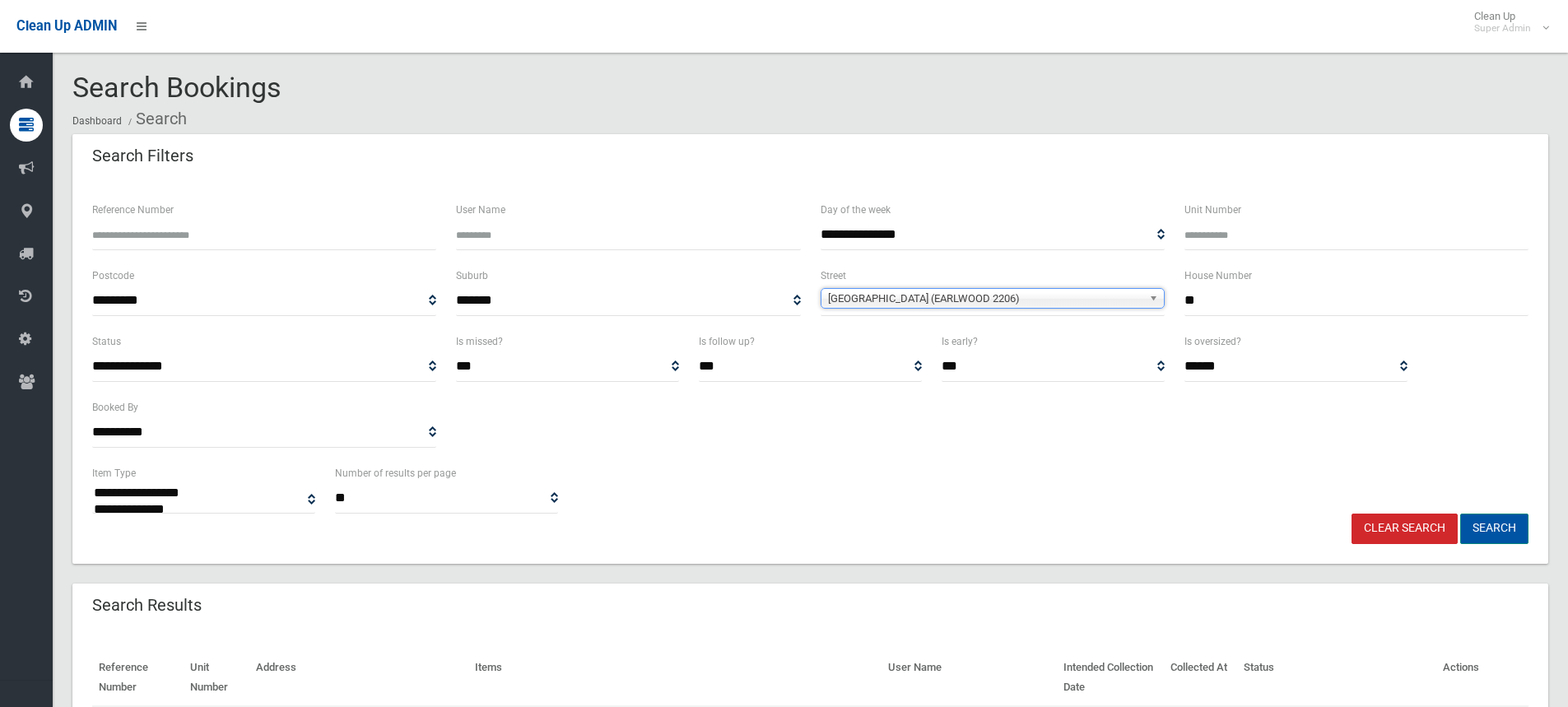
click at [1506, 527] on button "Search" at bounding box center [1494, 528] width 68 height 30
select select
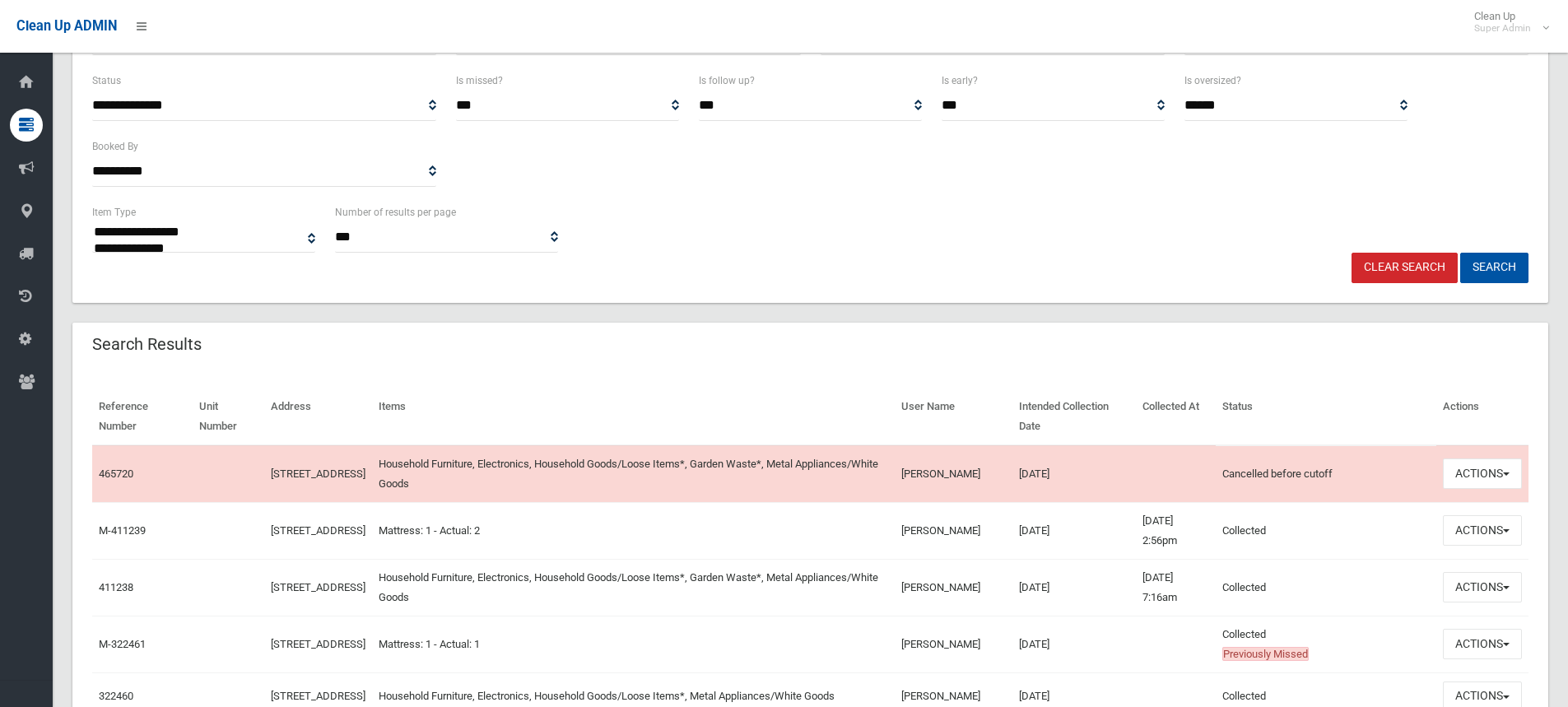
scroll to position [330, 0]
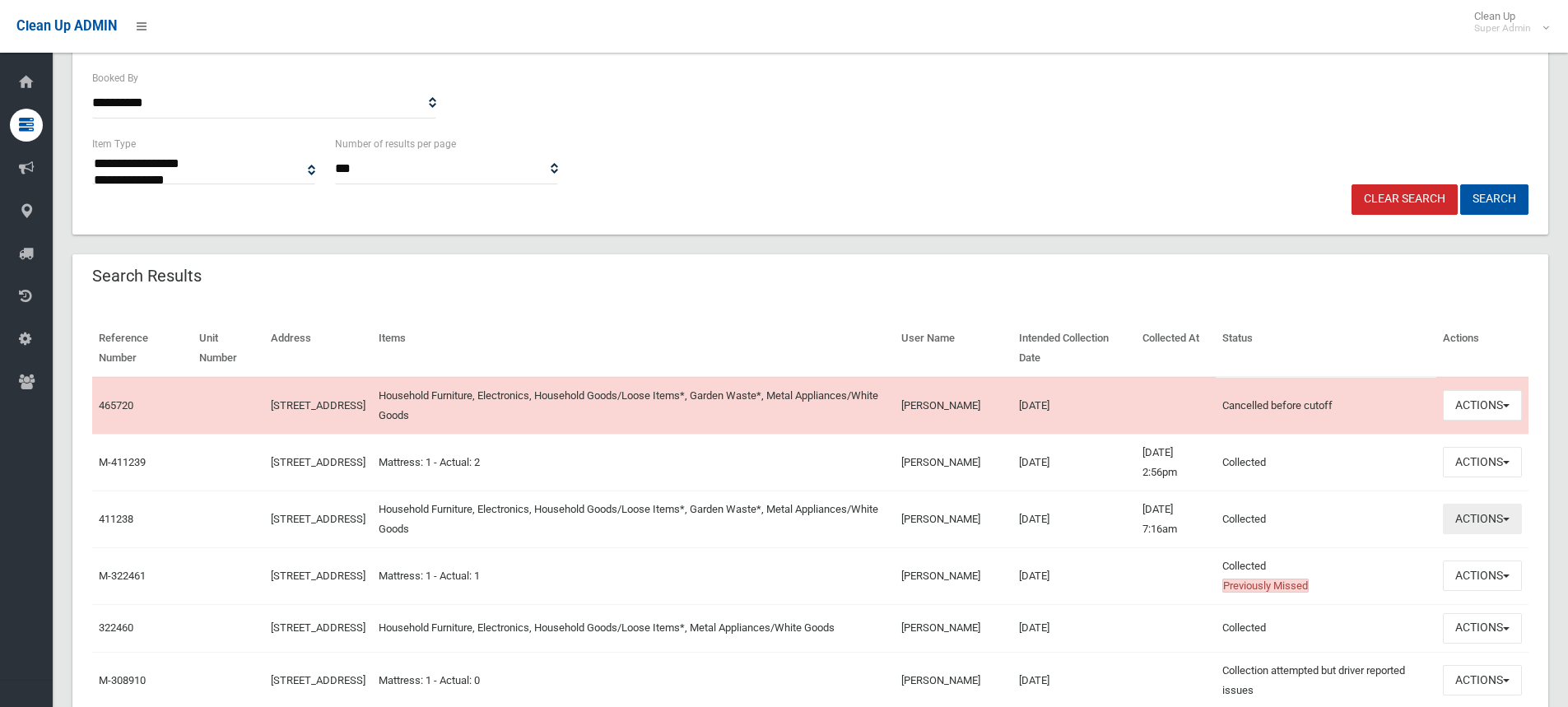
click at [1473, 517] on button "Actions" at bounding box center [1483, 519] width 79 height 30
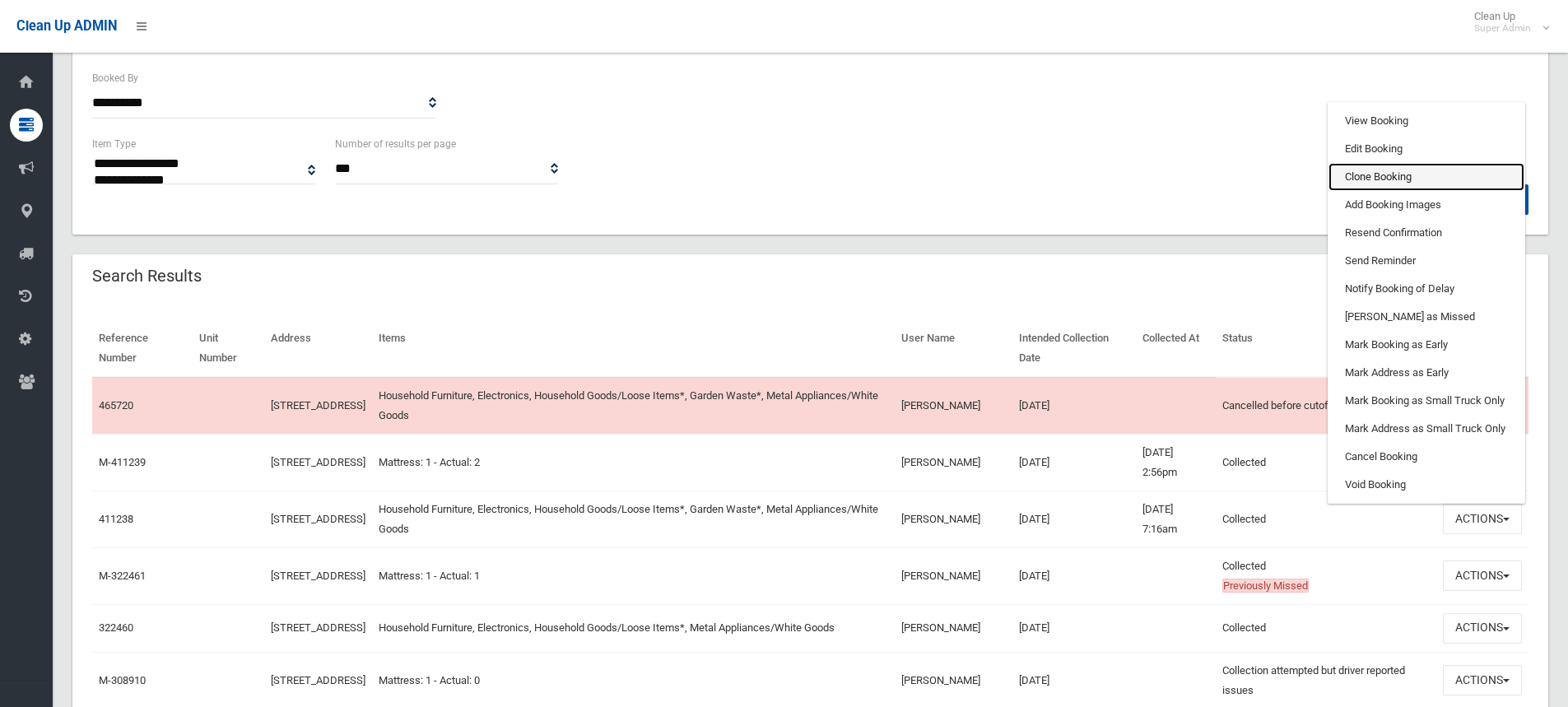
click at [1395, 175] on link "Clone Booking" at bounding box center [1426, 177] width 196 height 28
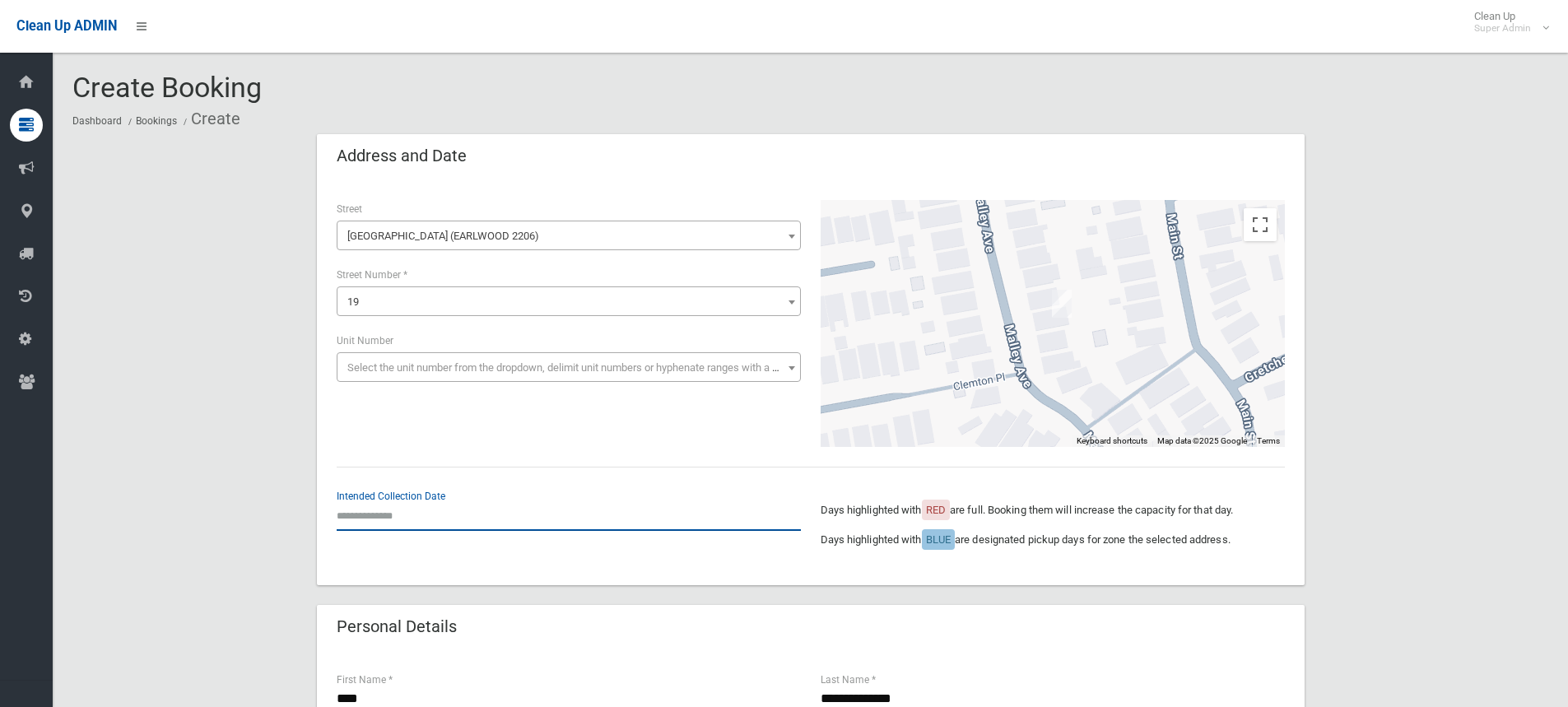
click at [395, 501] on input "text" at bounding box center [569, 515] width 464 height 30
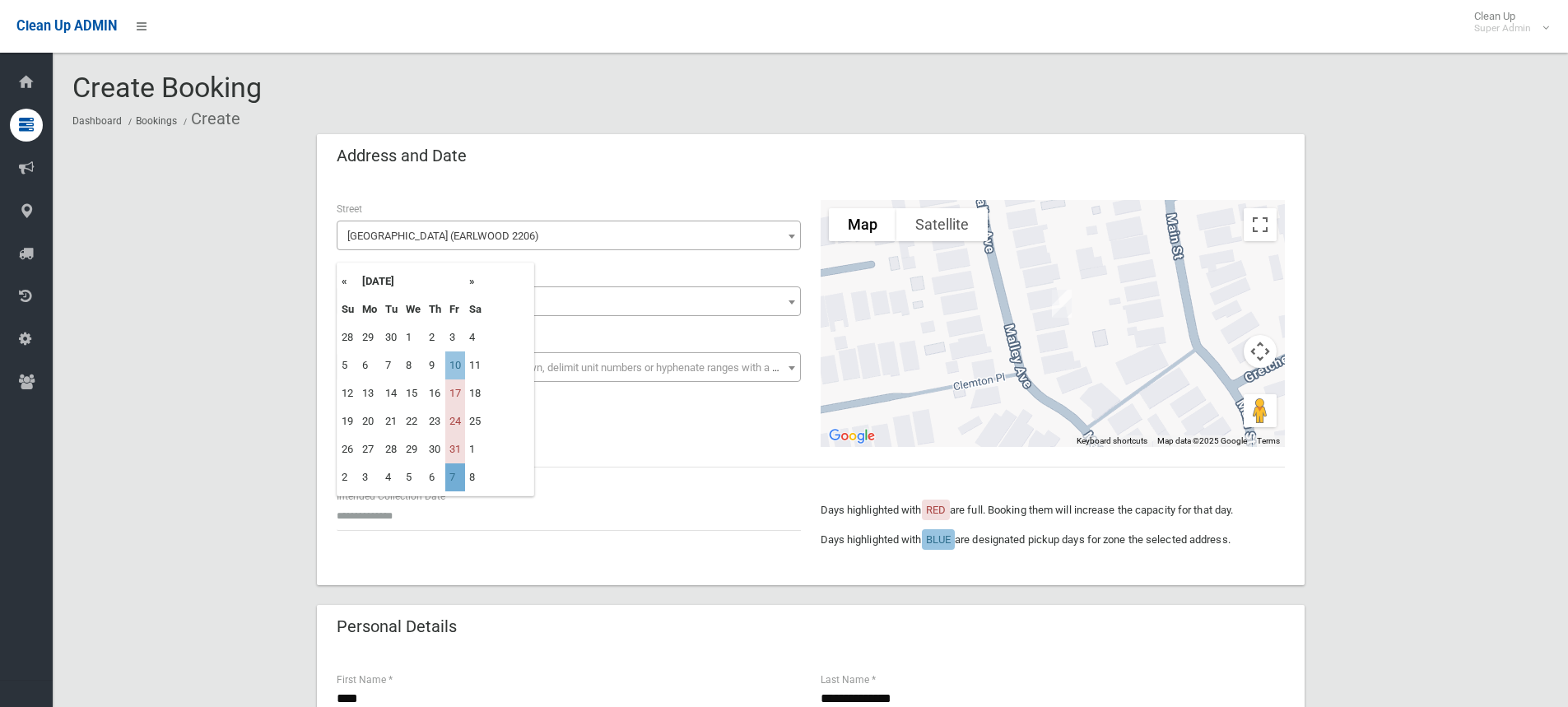
click at [451, 475] on td "7" at bounding box center [455, 477] width 20 height 28
type input "**********"
click at [389, 510] on input "**********" at bounding box center [569, 515] width 464 height 30
click at [461, 355] on td "7" at bounding box center [455, 365] width 20 height 28
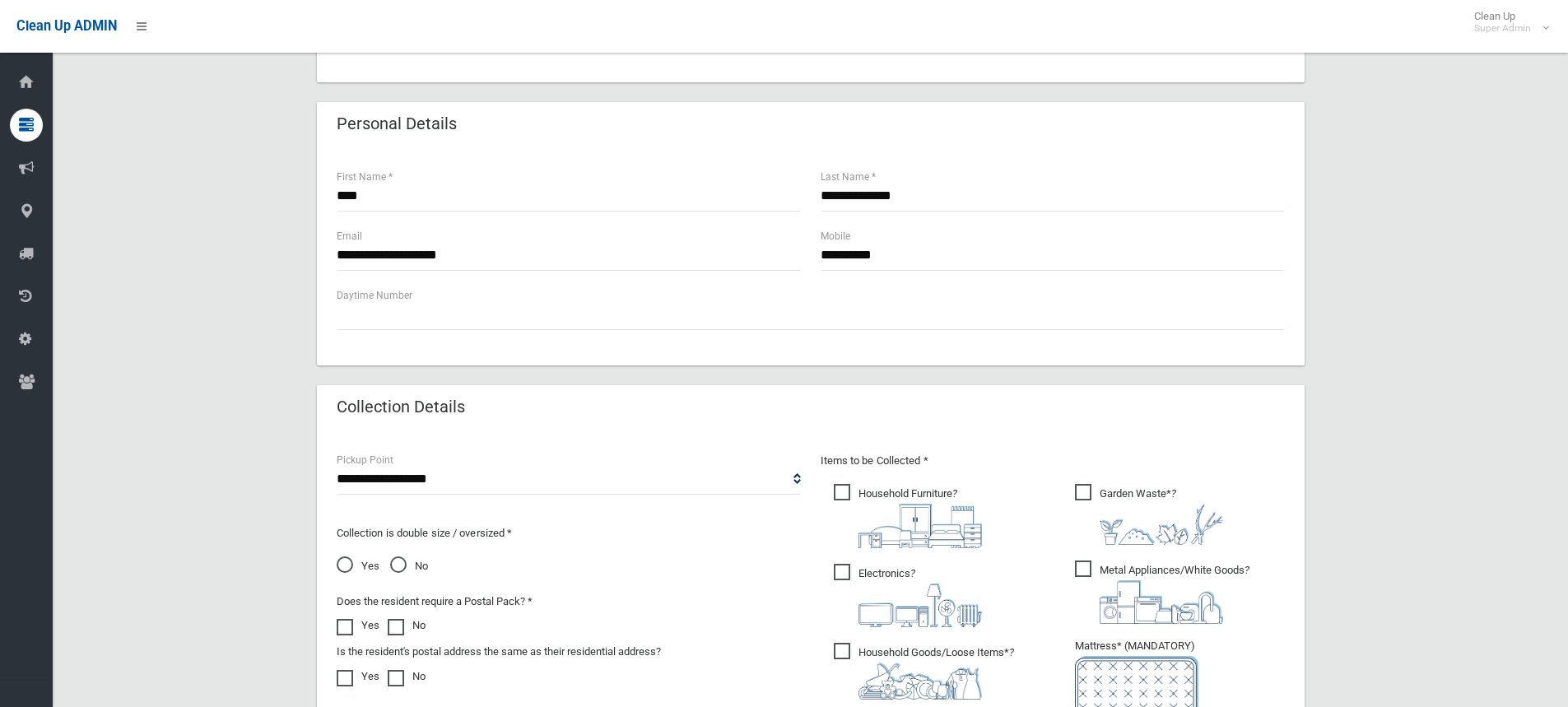
scroll to position [741, 0]
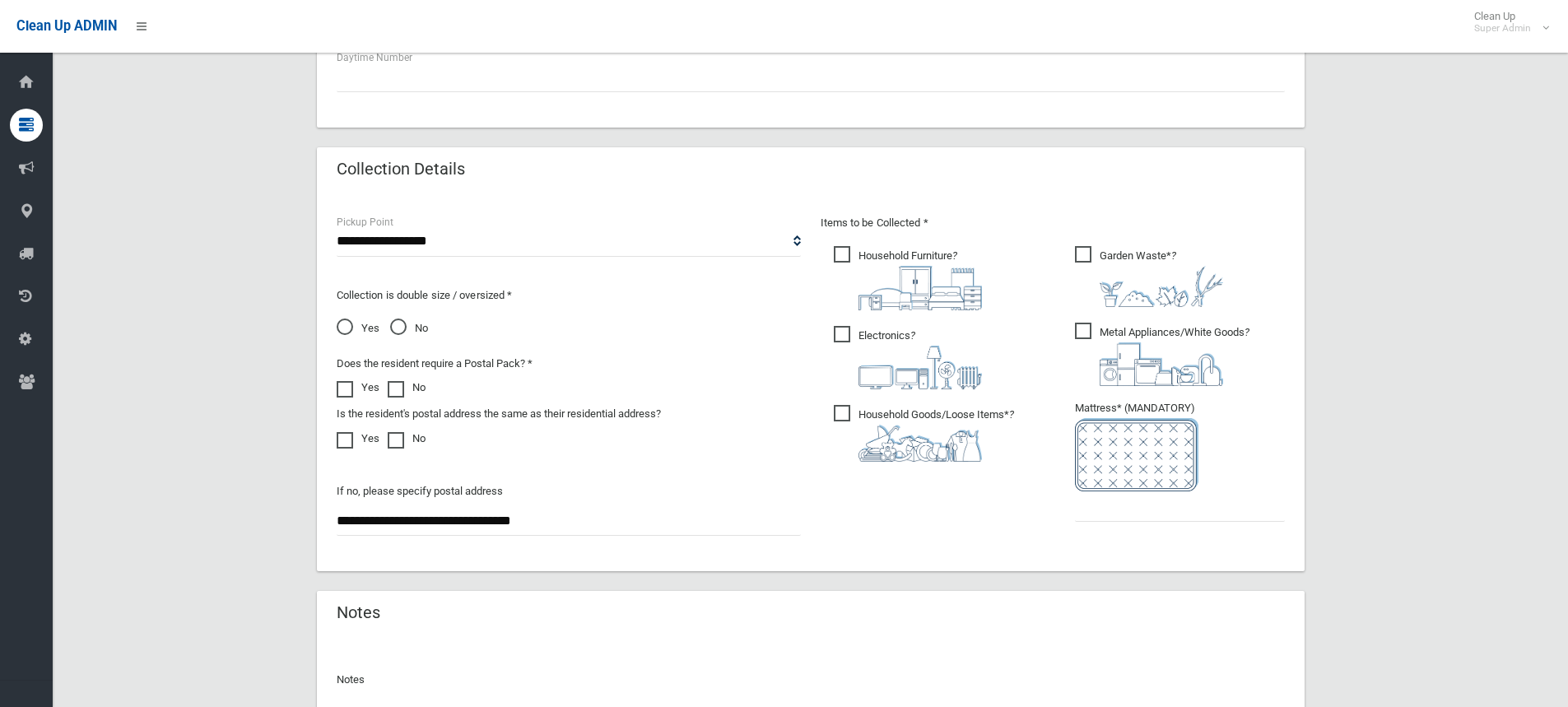
click at [339, 326] on span "Yes" at bounding box center [358, 328] width 43 height 20
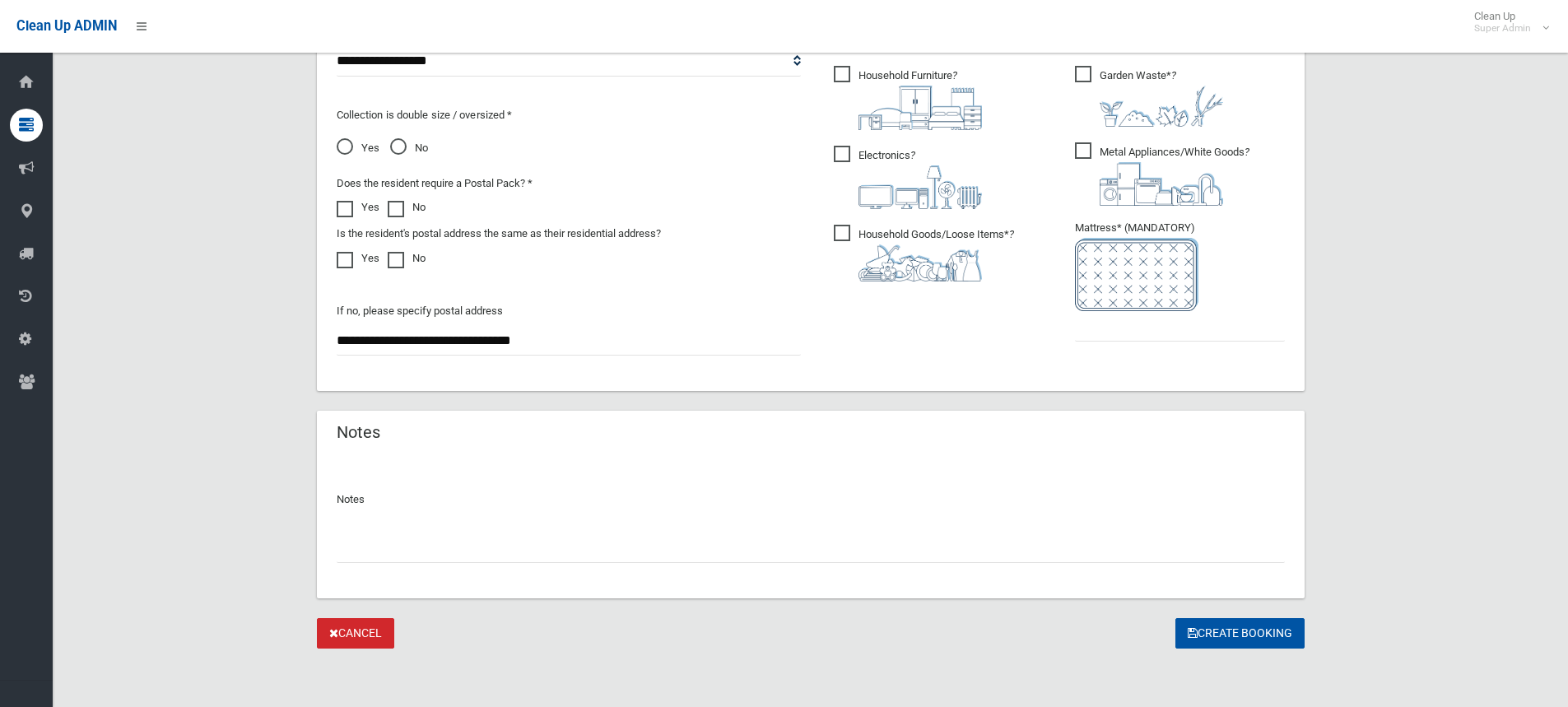
scroll to position [922, 0]
click at [494, 546] on input "text" at bounding box center [810, 546] width 948 height 30
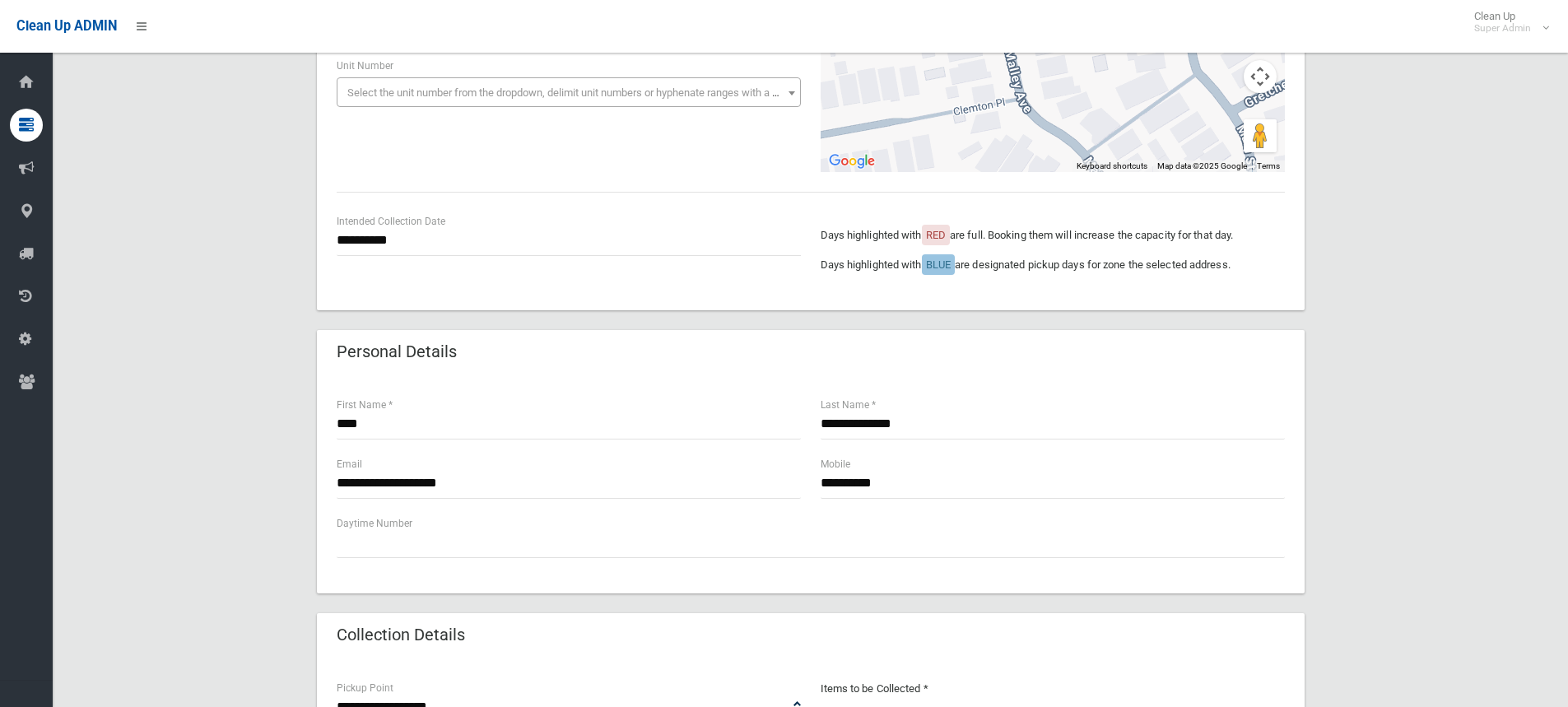
scroll to position [263, 0]
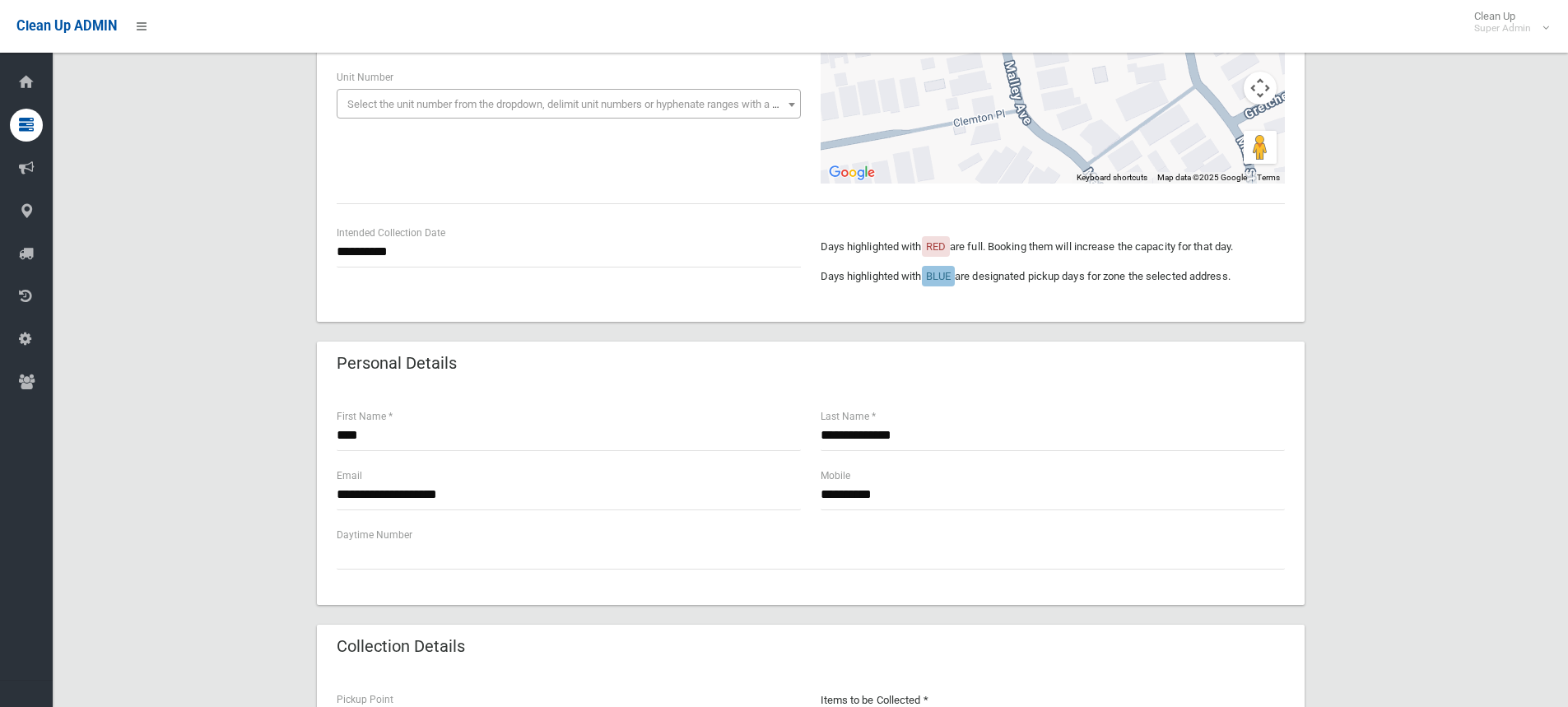
type input "**********"
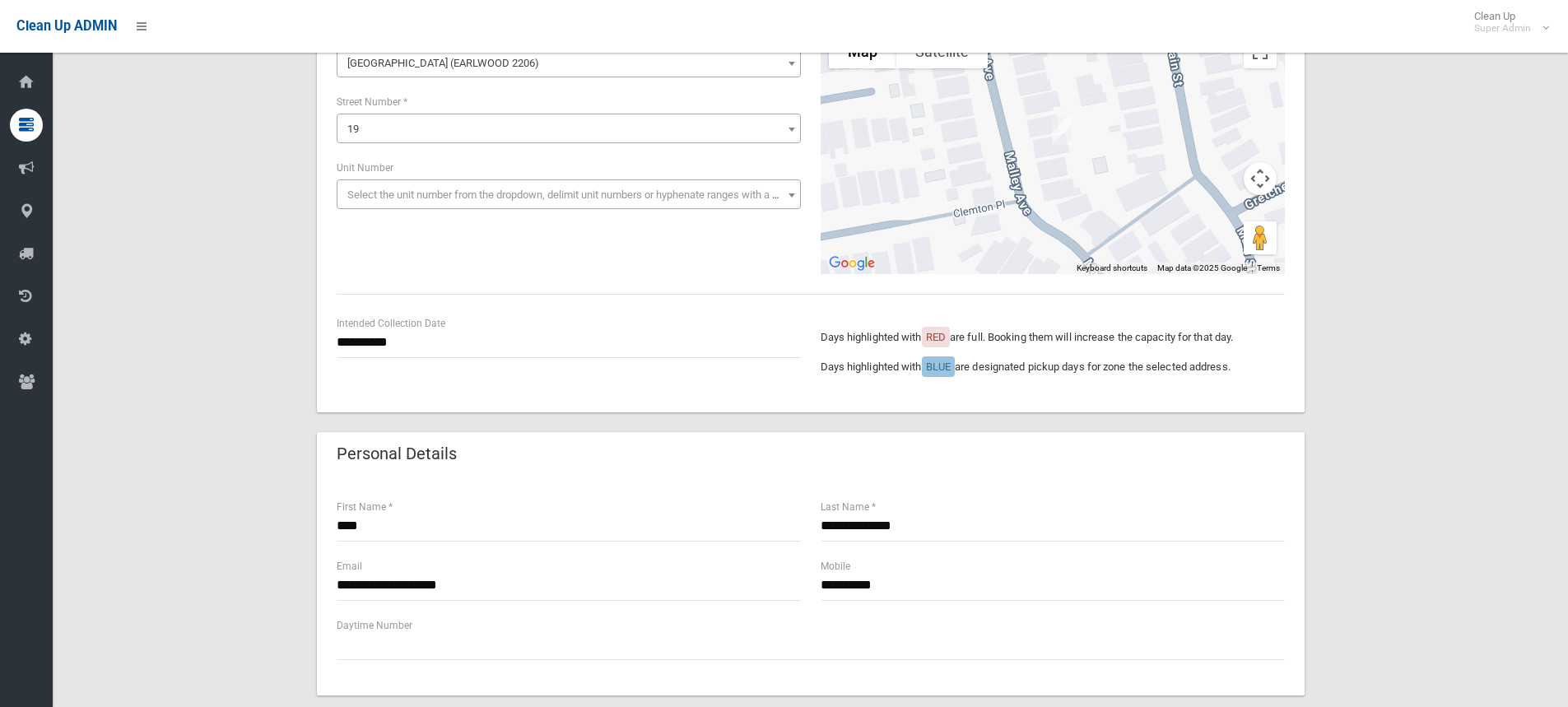
scroll to position [412, 0]
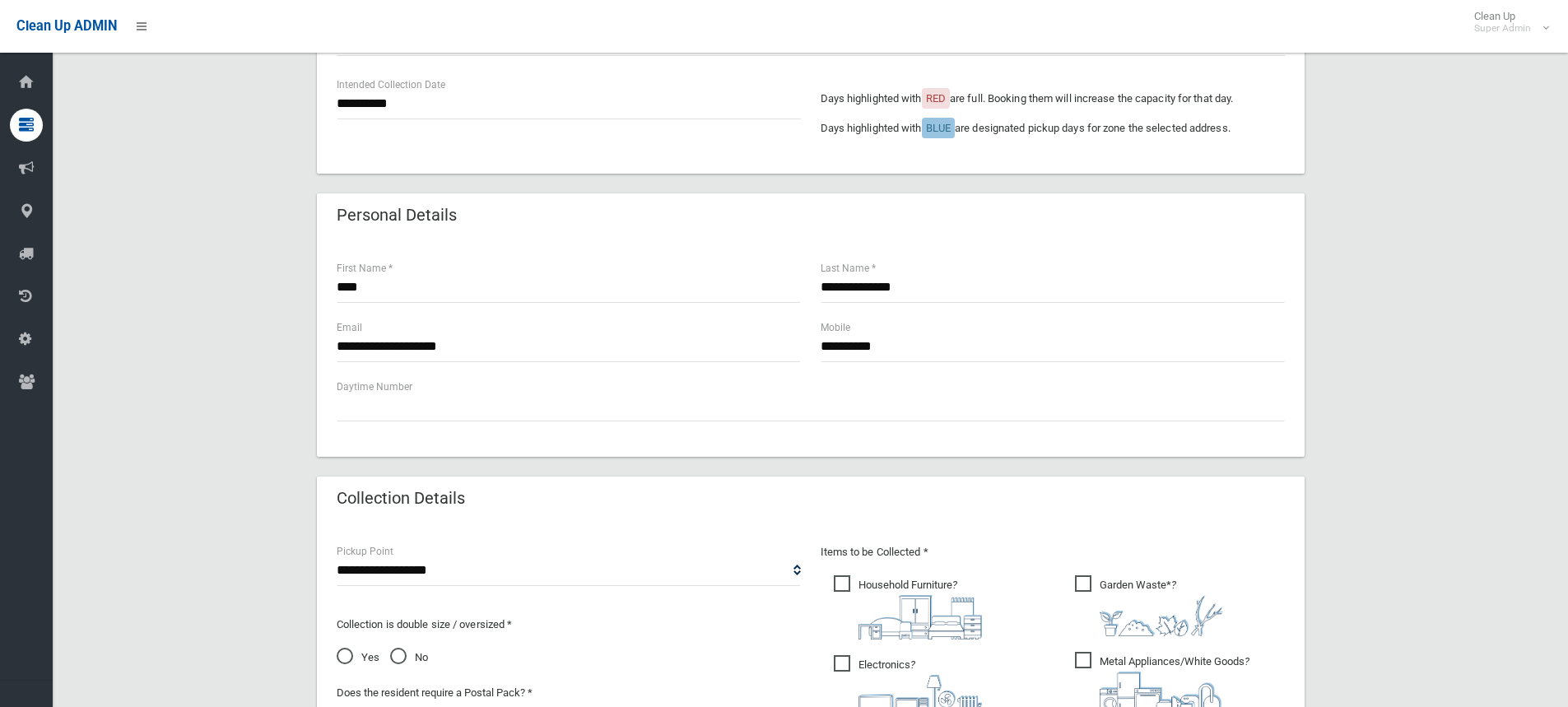
click at [395, 660] on span "No" at bounding box center [409, 658] width 38 height 20
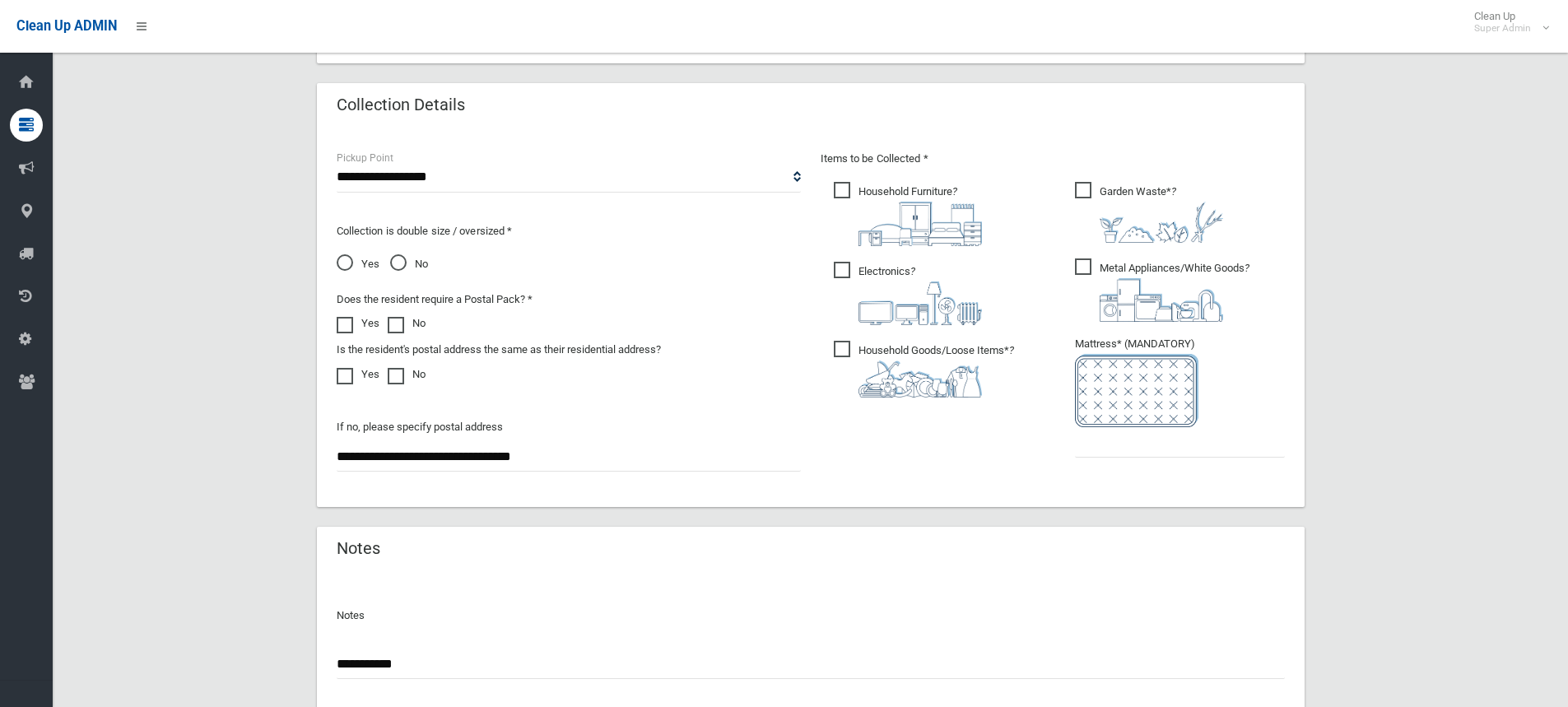
scroll to position [824, 0]
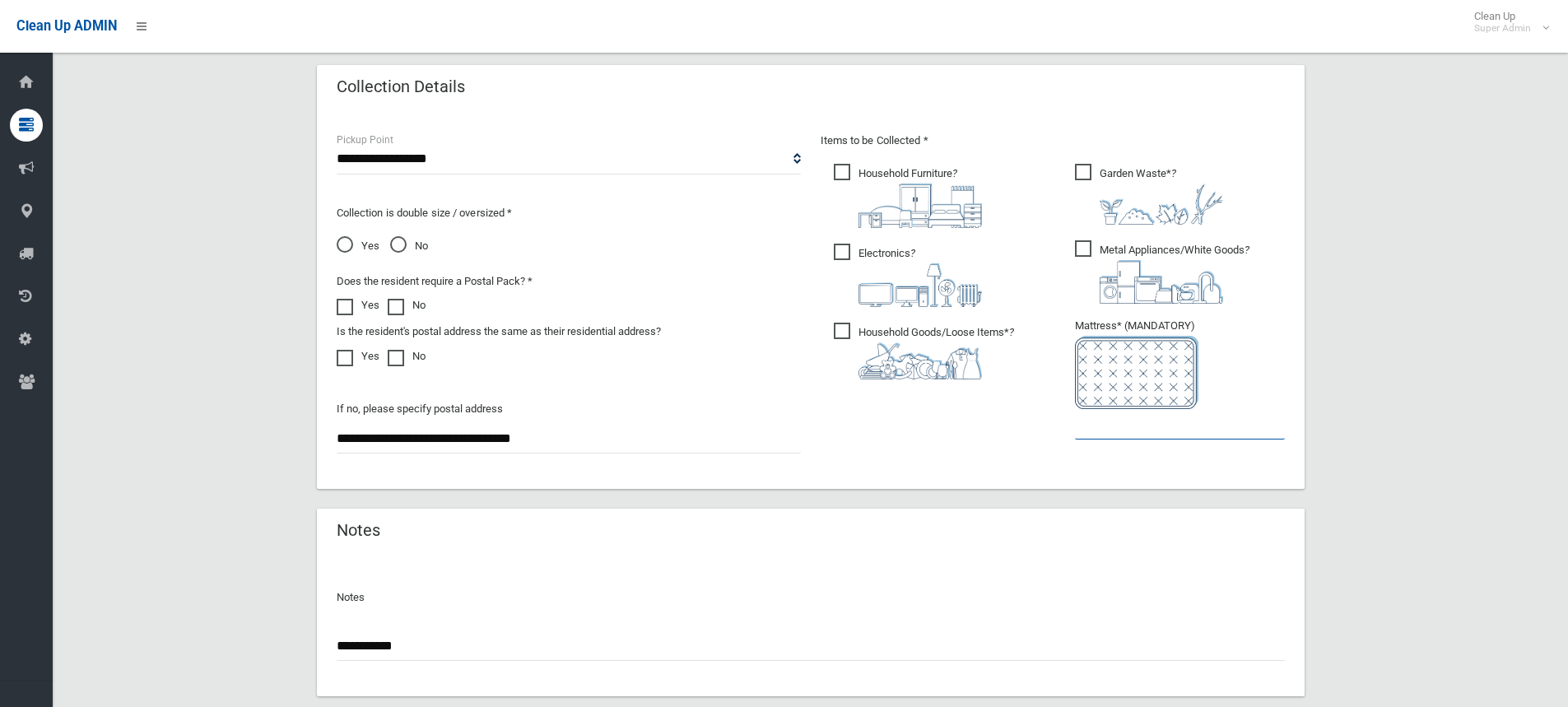
click at [1111, 420] on input "text" at bounding box center [1180, 424] width 210 height 30
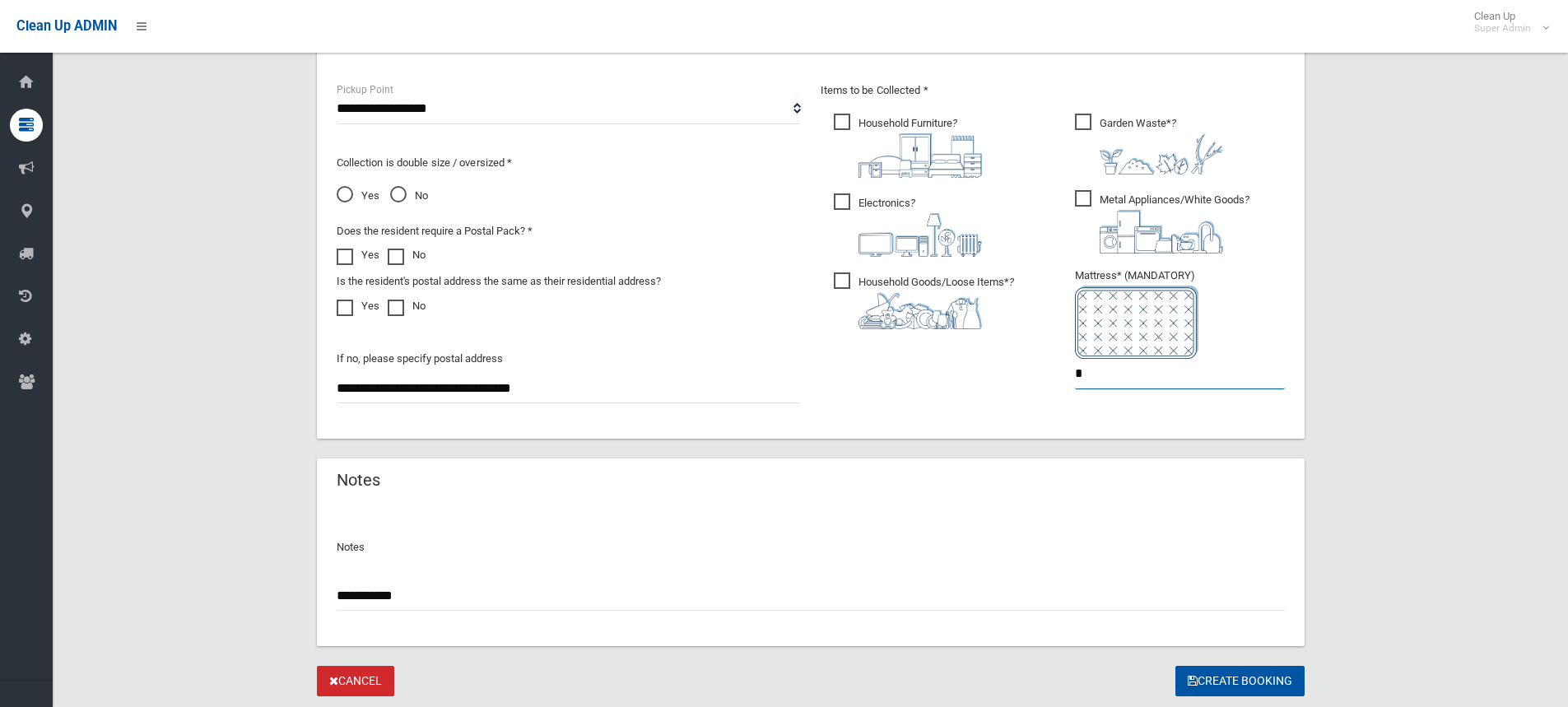
scroll to position [906, 0]
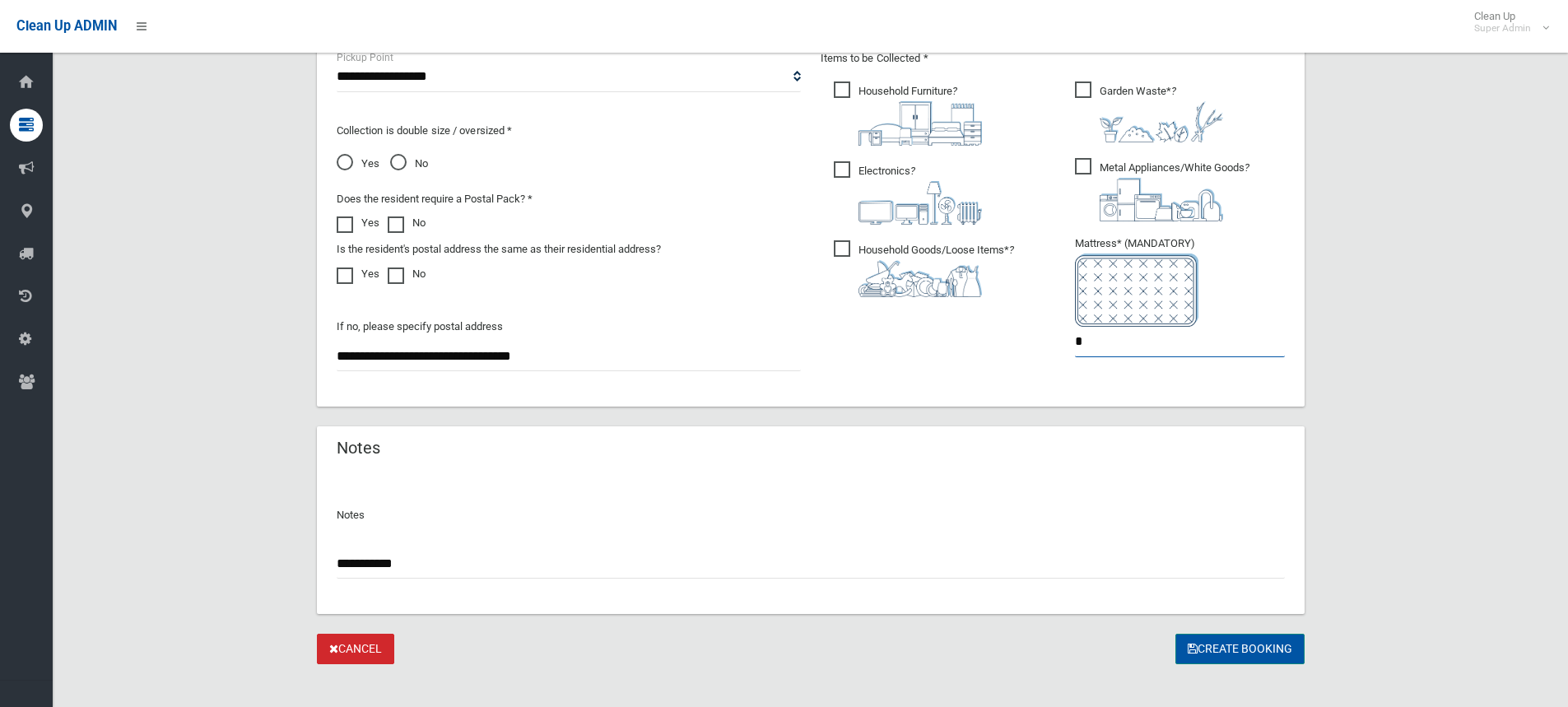
type input "*"
click at [1257, 659] on button "Create Booking" at bounding box center [1240, 648] width 129 height 30
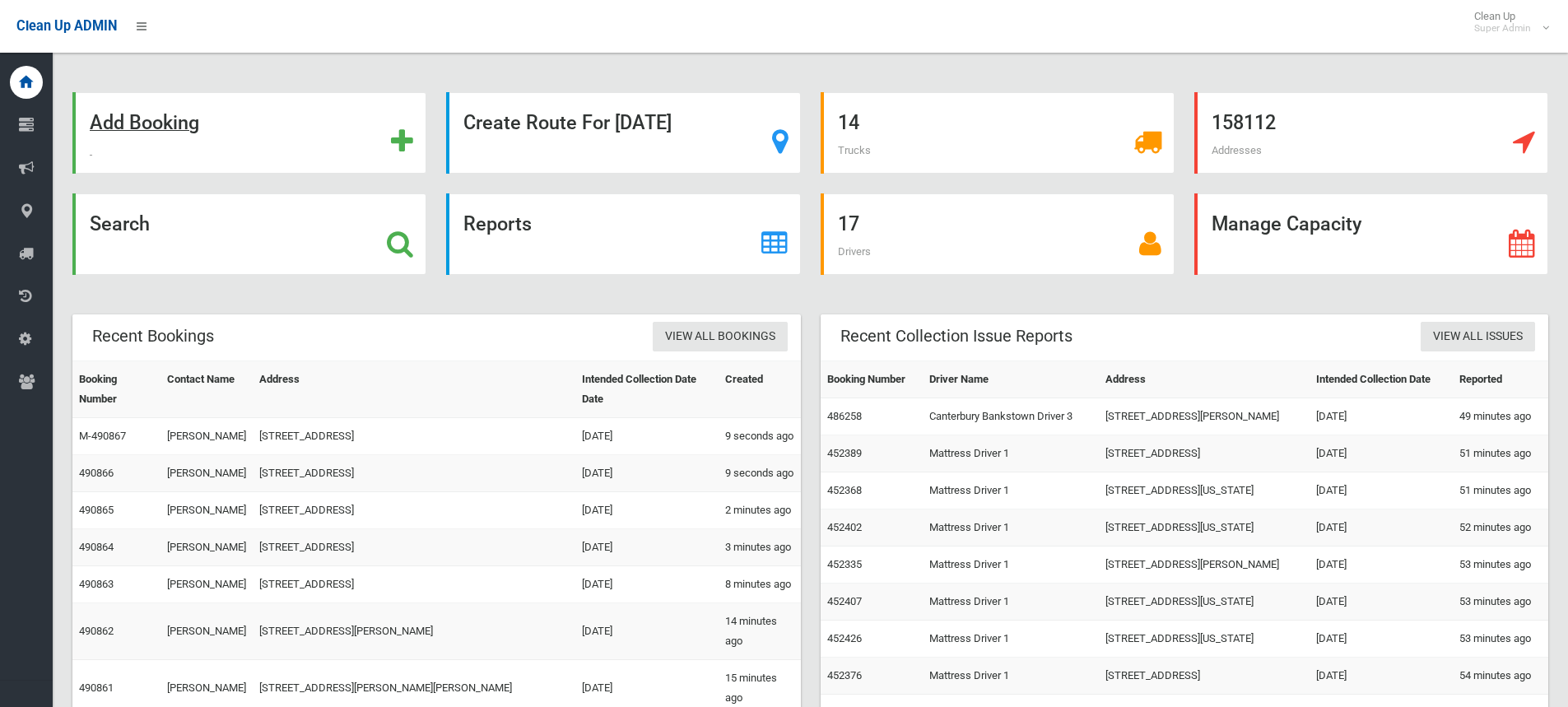
click at [128, 125] on strong "Add Booking" at bounding box center [144, 123] width 110 height 23
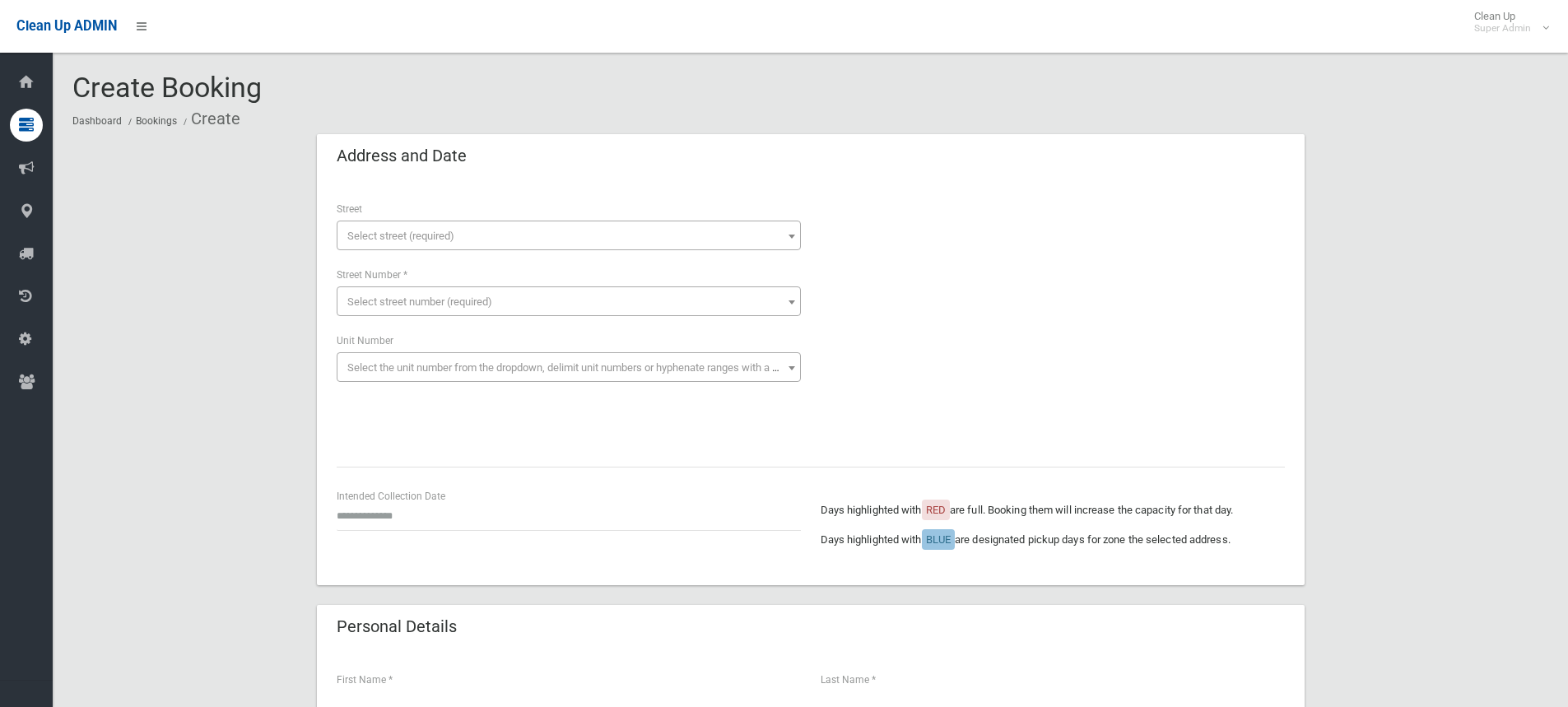
click at [413, 233] on span "Select street (required)" at bounding box center [401, 236] width 107 height 12
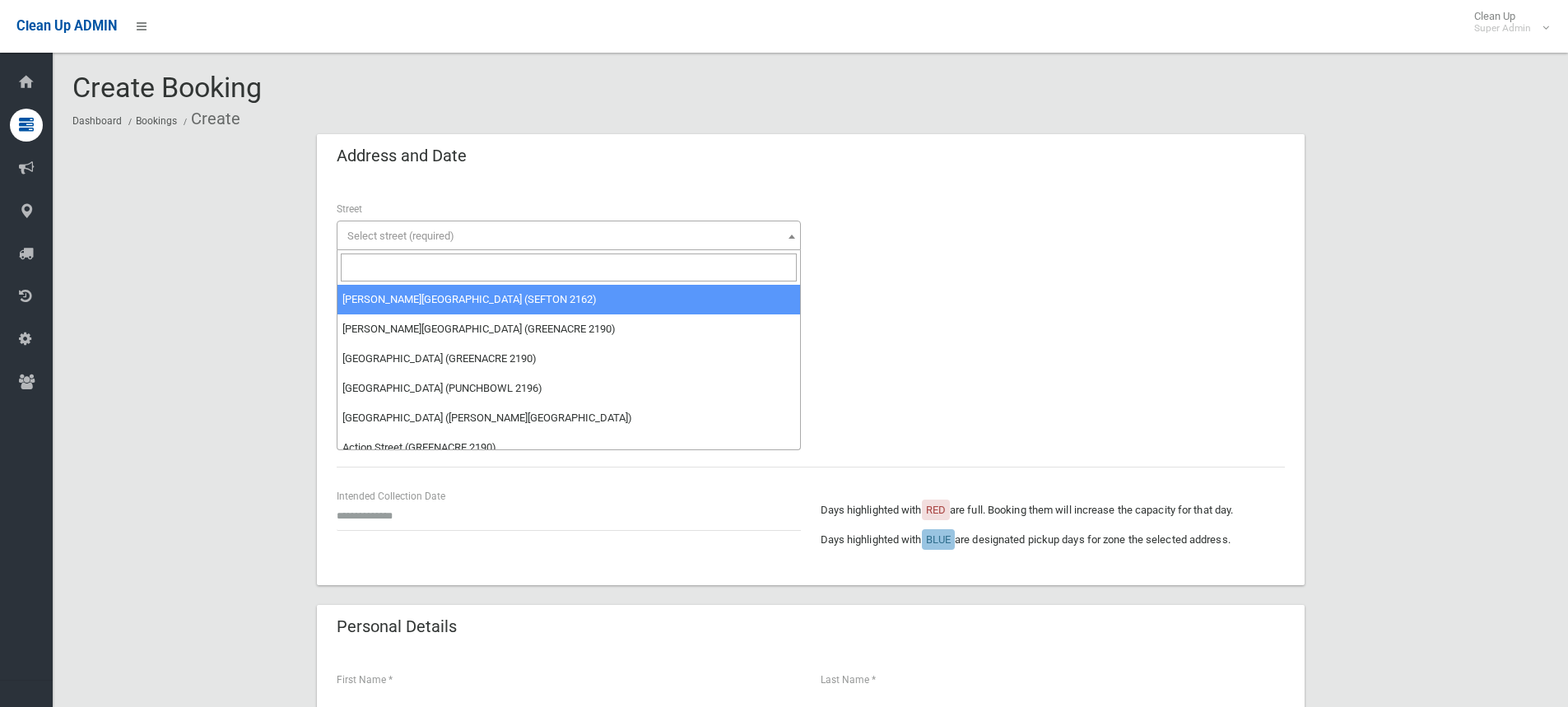
click at [387, 271] on input "search" at bounding box center [569, 268] width 456 height 28
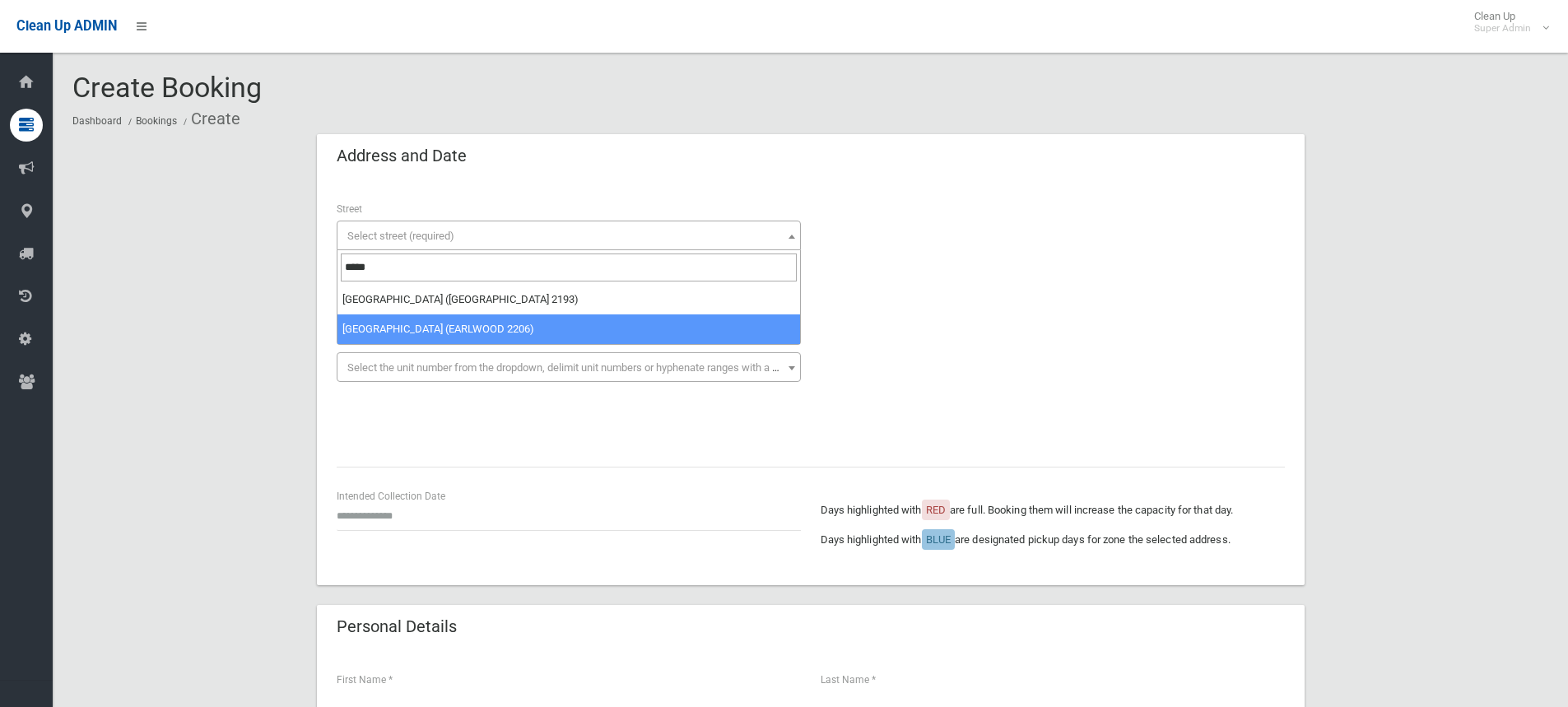
type input "*****"
select select "***"
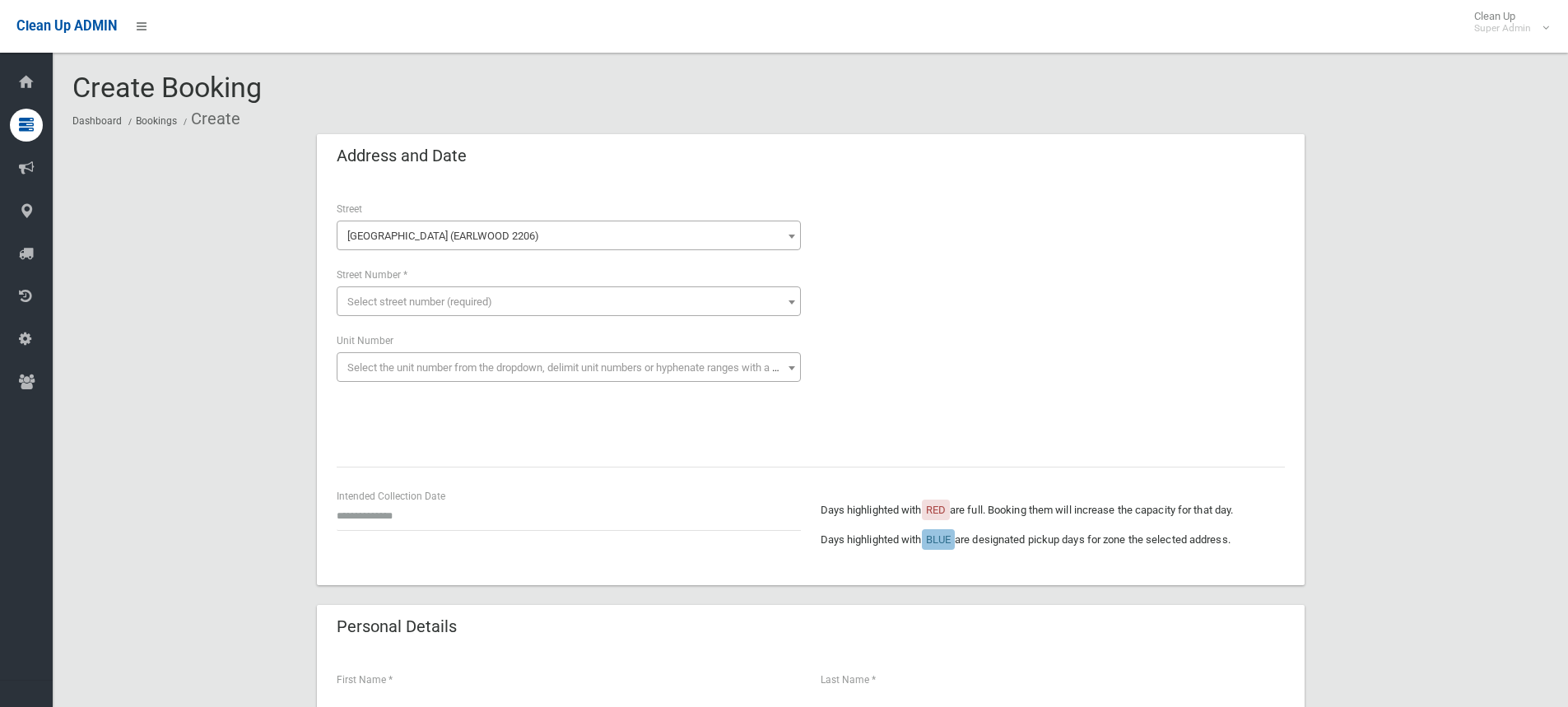
click at [387, 304] on span "Select street number (required)" at bounding box center [420, 301] width 145 height 12
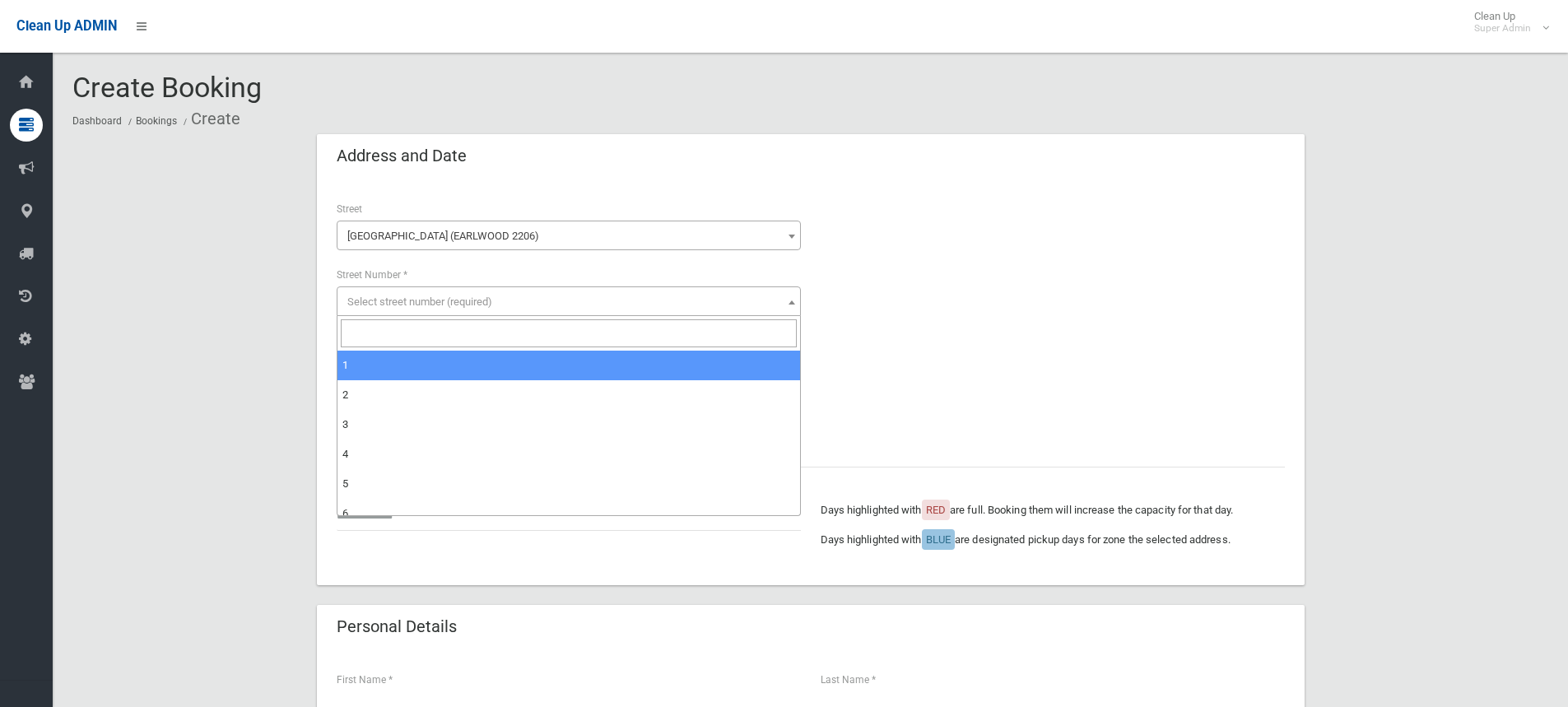
click at [370, 337] on input "search" at bounding box center [569, 333] width 456 height 28
type input "**"
select select "**"
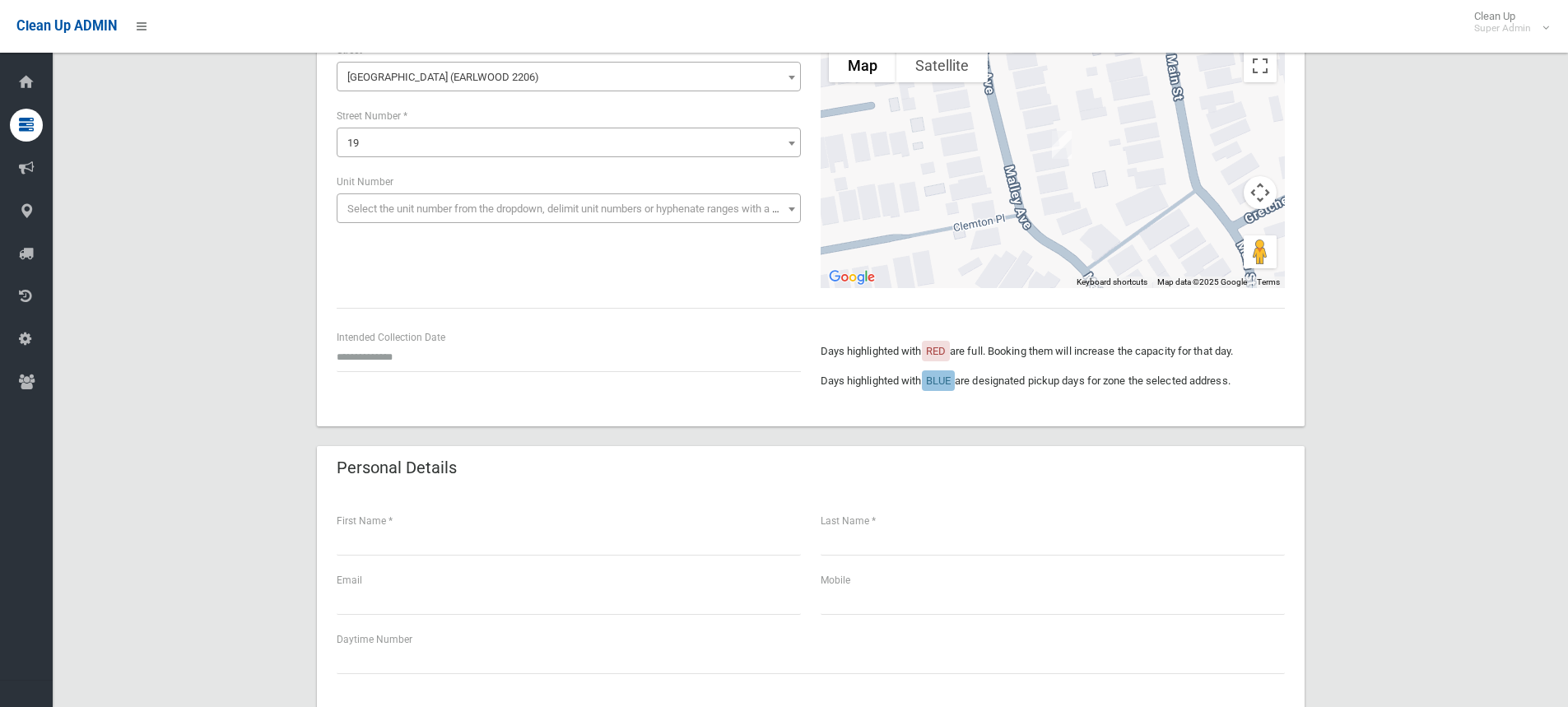
scroll to position [165, 0]
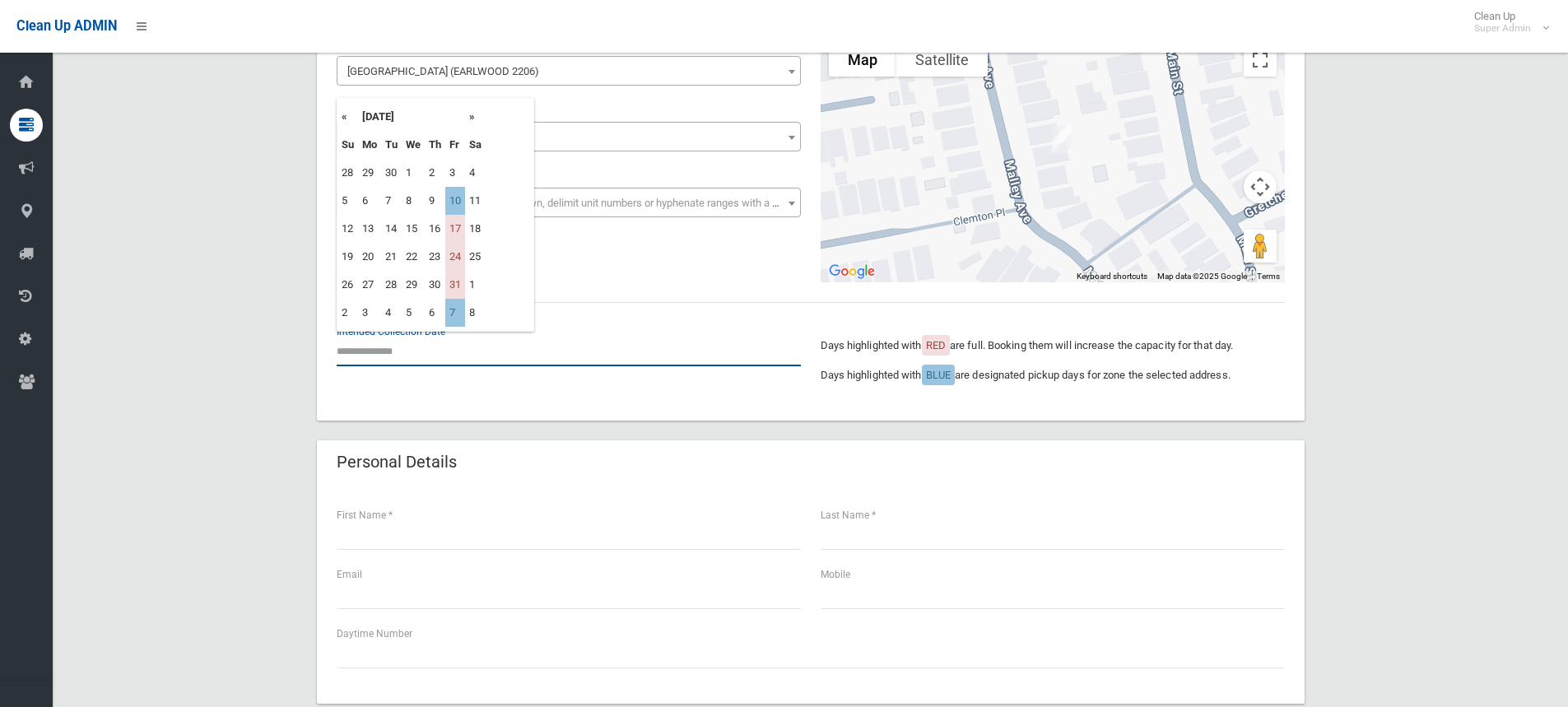
click at [380, 346] on input "text" at bounding box center [569, 350] width 464 height 30
click at [471, 118] on th "»" at bounding box center [475, 117] width 21 height 28
click at [337, 118] on th "«" at bounding box center [348, 117] width 21 height 28
click at [472, 117] on th "»" at bounding box center [475, 117] width 21 height 28
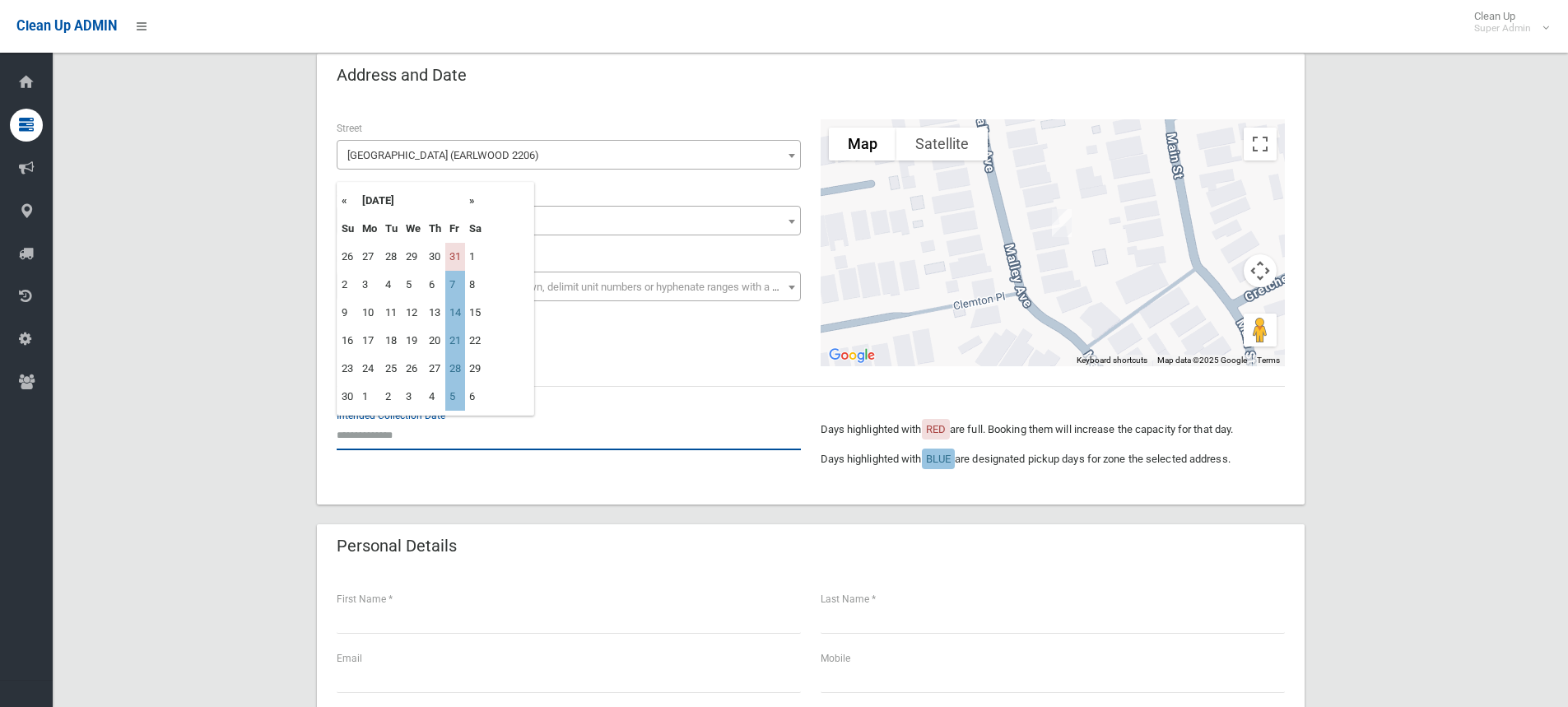
scroll to position [0, 0]
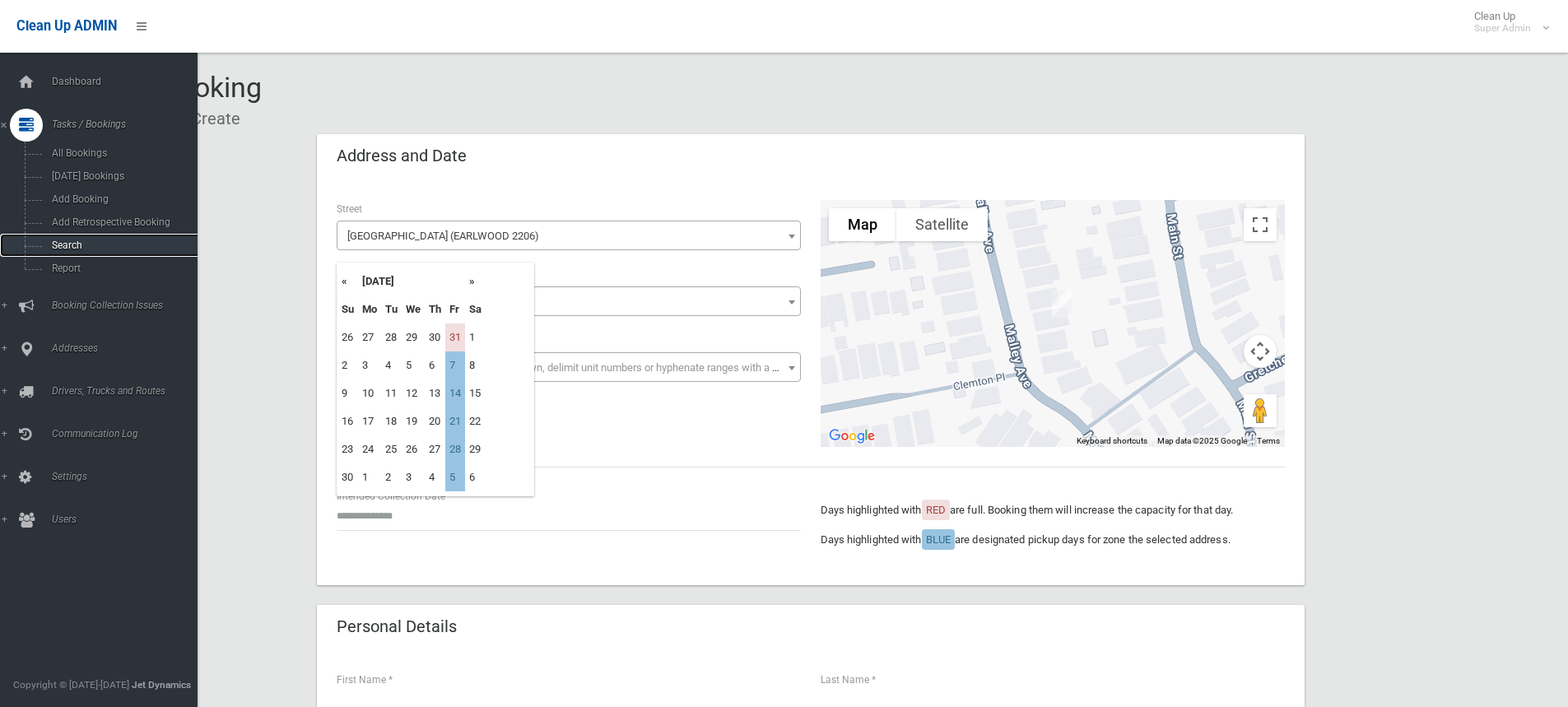
click at [57, 241] on span "Search" at bounding box center [121, 245] width 149 height 11
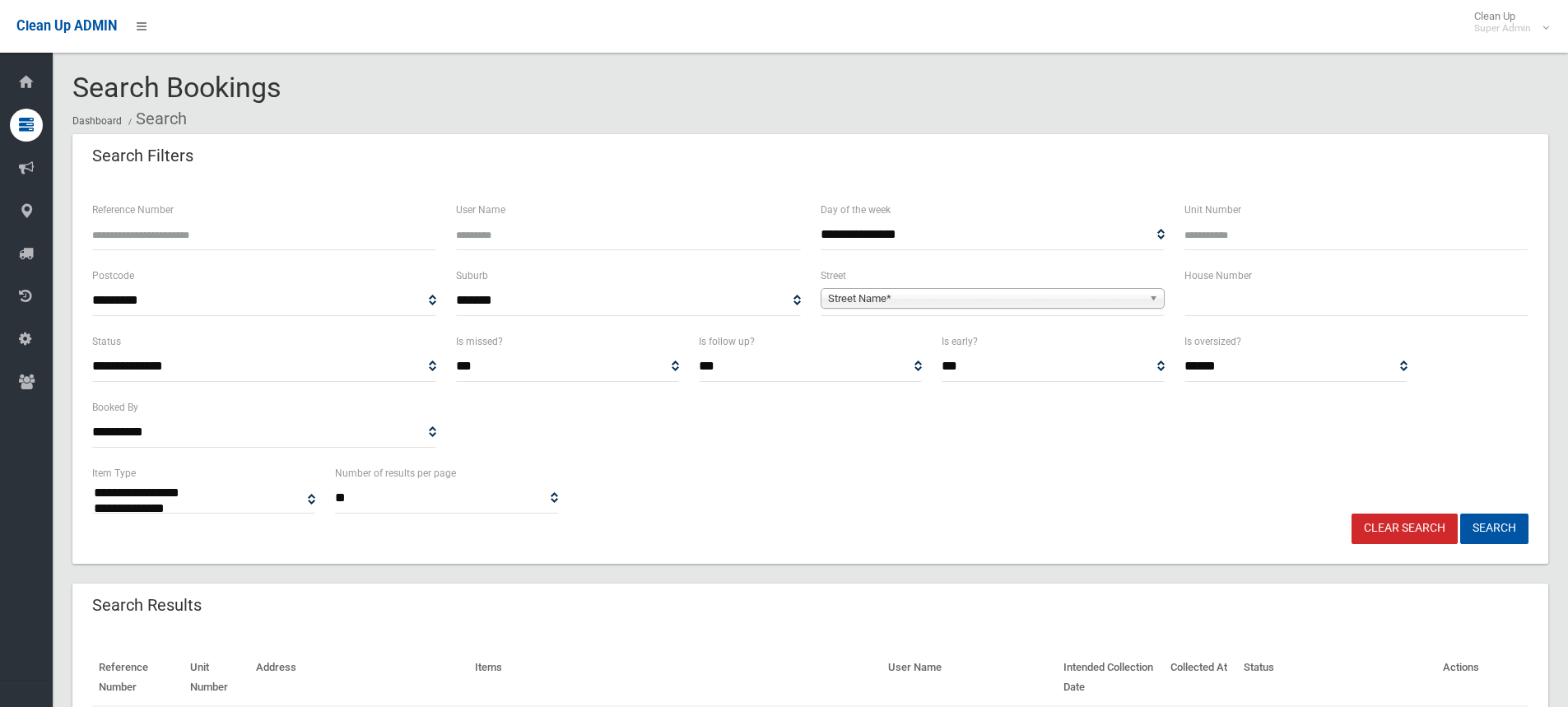
select select
click at [839, 294] on span "Street Name*" at bounding box center [986, 299] width 314 height 20
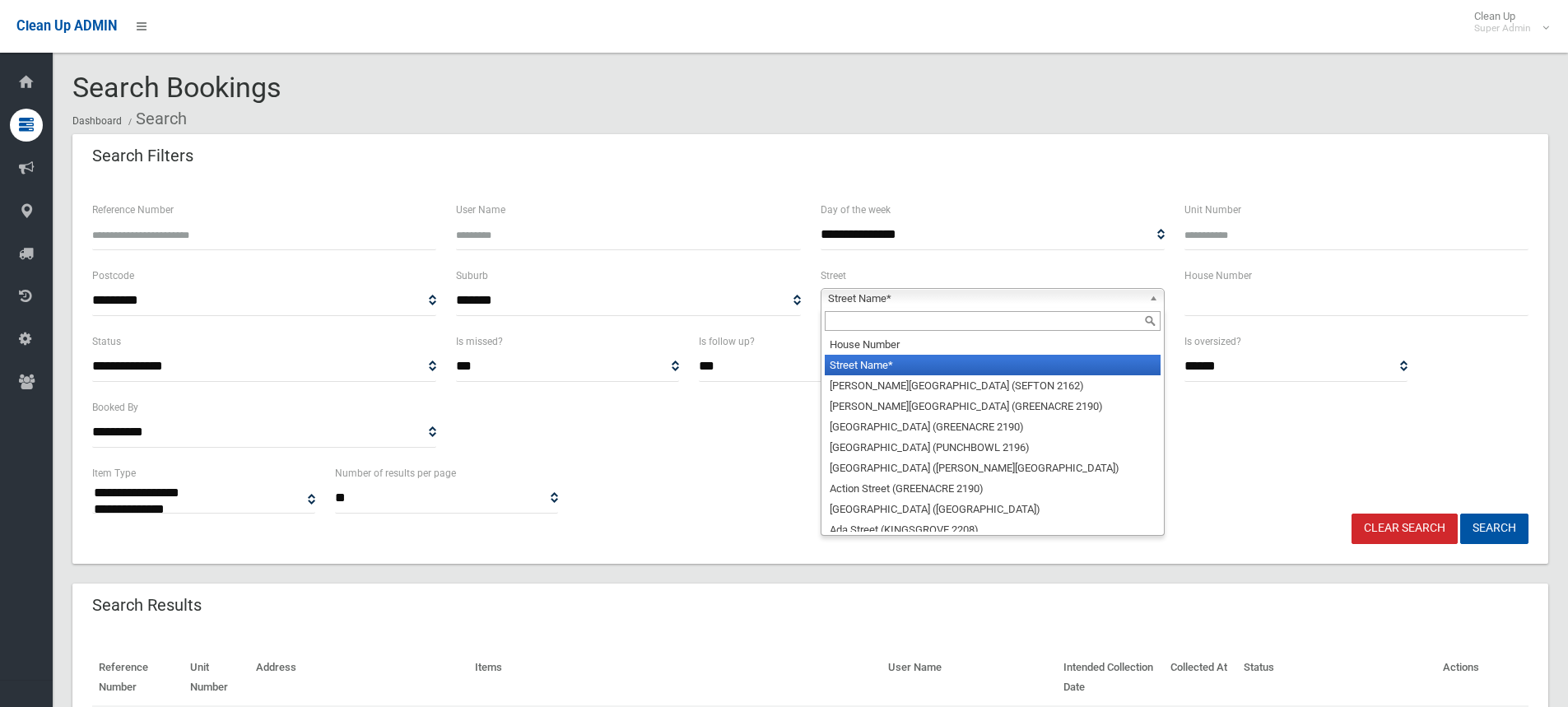
click at [837, 320] on input "text" at bounding box center [992, 321] width 336 height 20
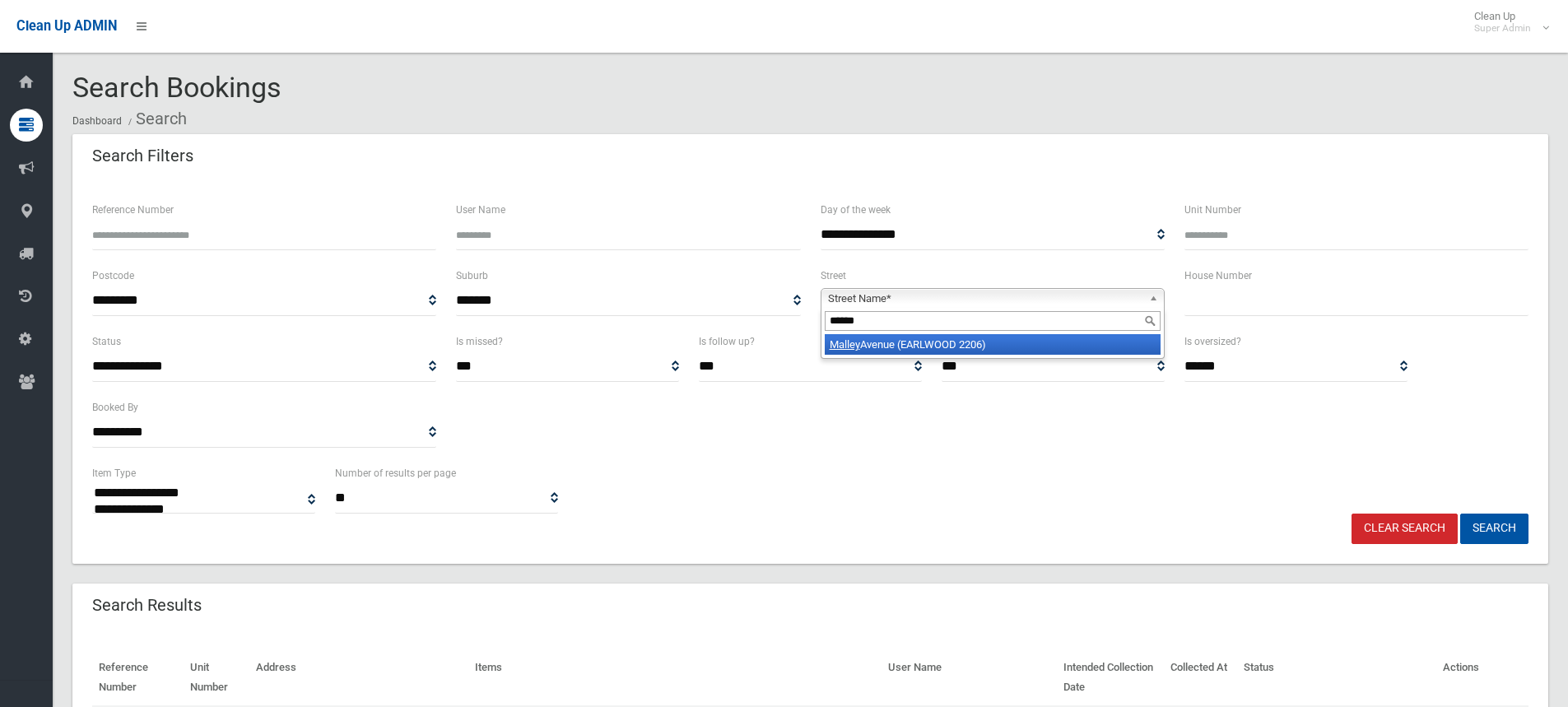
type input "******"
click at [848, 348] on em "Malley" at bounding box center [844, 344] width 30 height 12
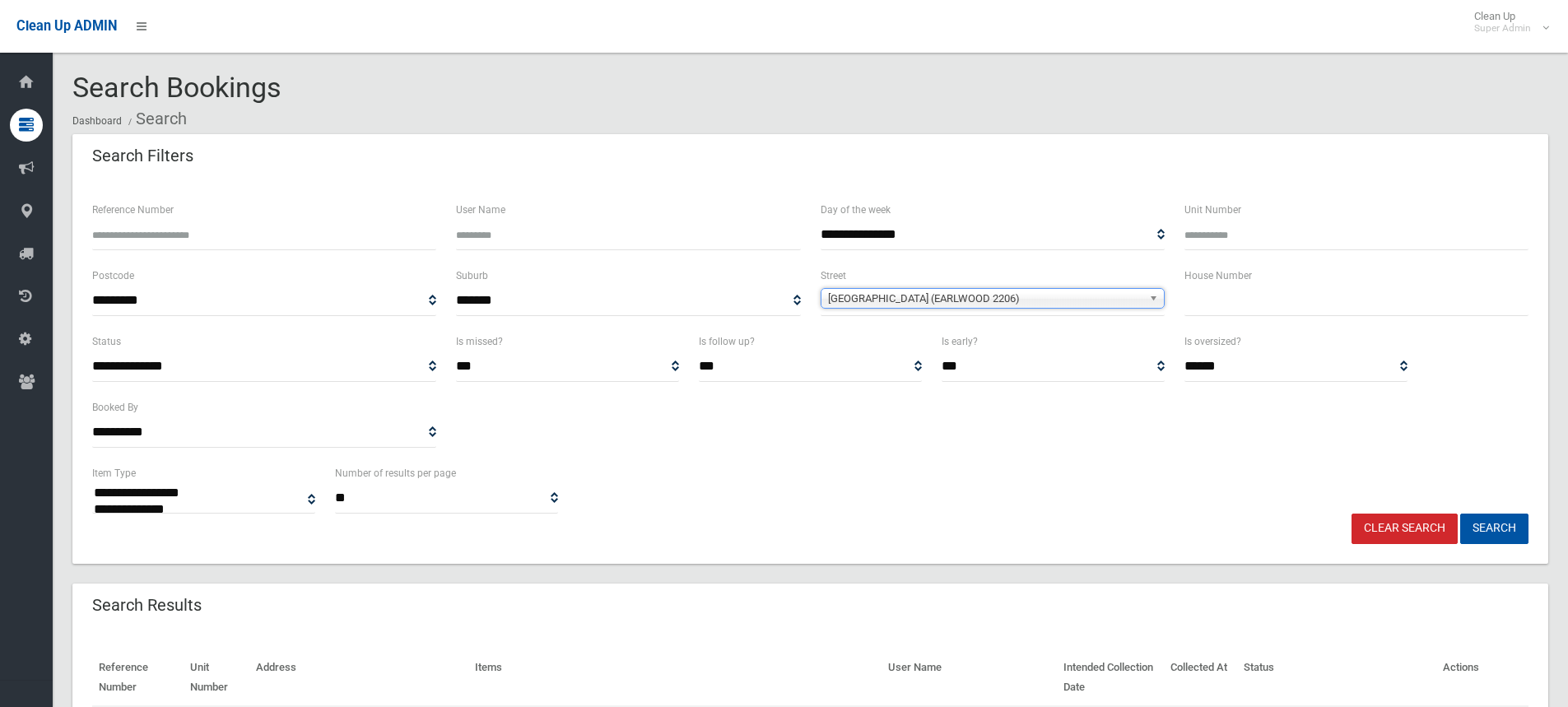
click at [1259, 307] on input "text" at bounding box center [1357, 300] width 344 height 30
type input "**"
click at [1506, 529] on button "Search" at bounding box center [1494, 528] width 68 height 30
select select
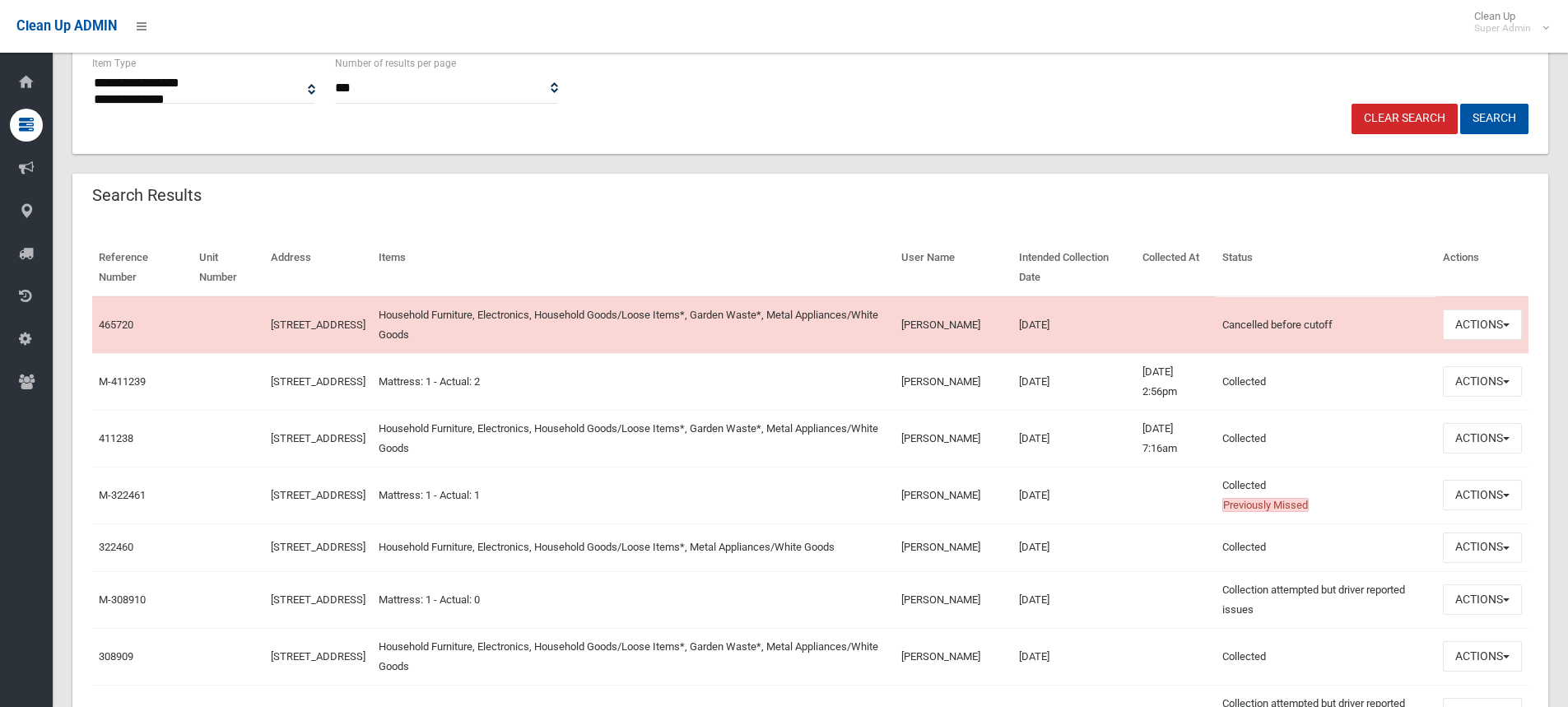
scroll to position [412, 0]
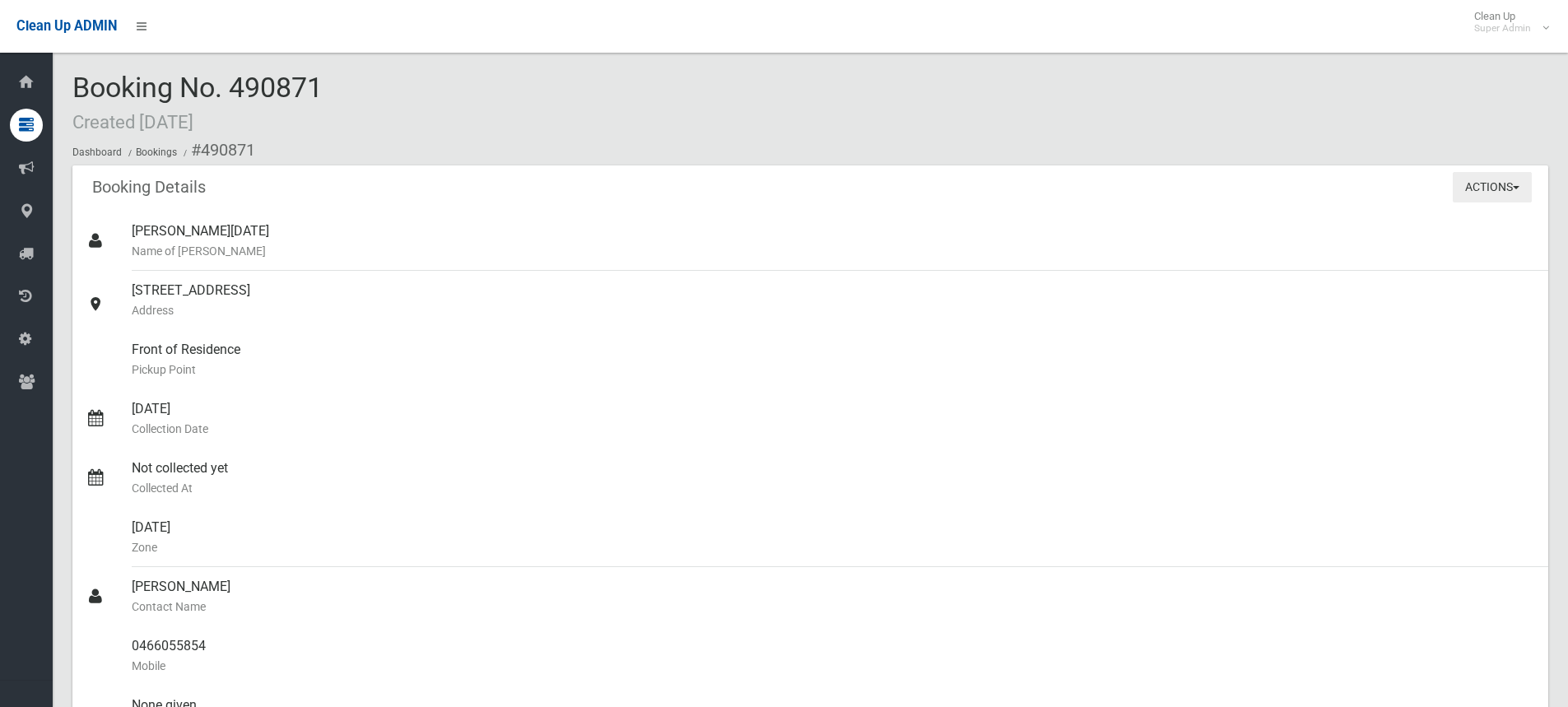
click at [1465, 183] on button "Actions" at bounding box center [1493, 186] width 79 height 30
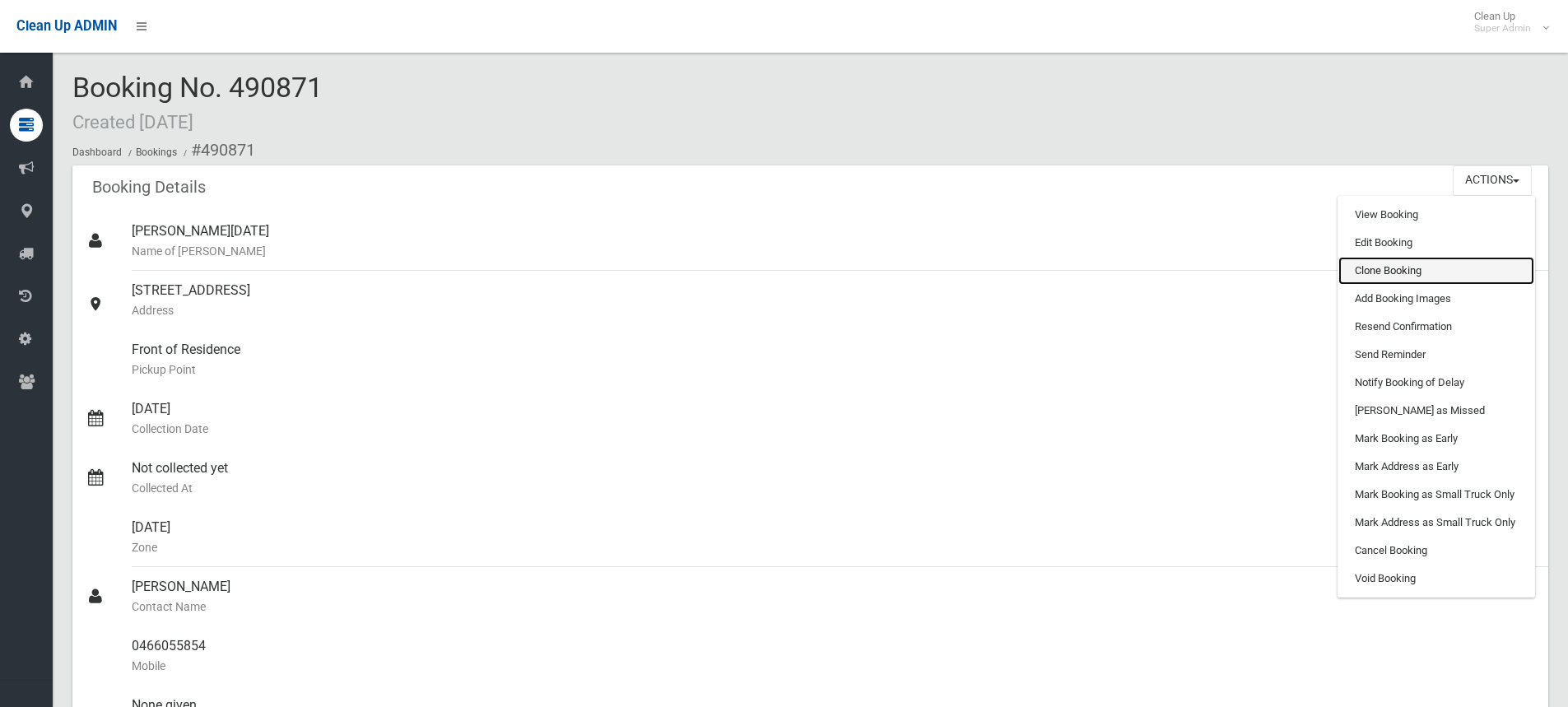
click at [1381, 264] on link "Clone Booking" at bounding box center [1436, 271] width 196 height 28
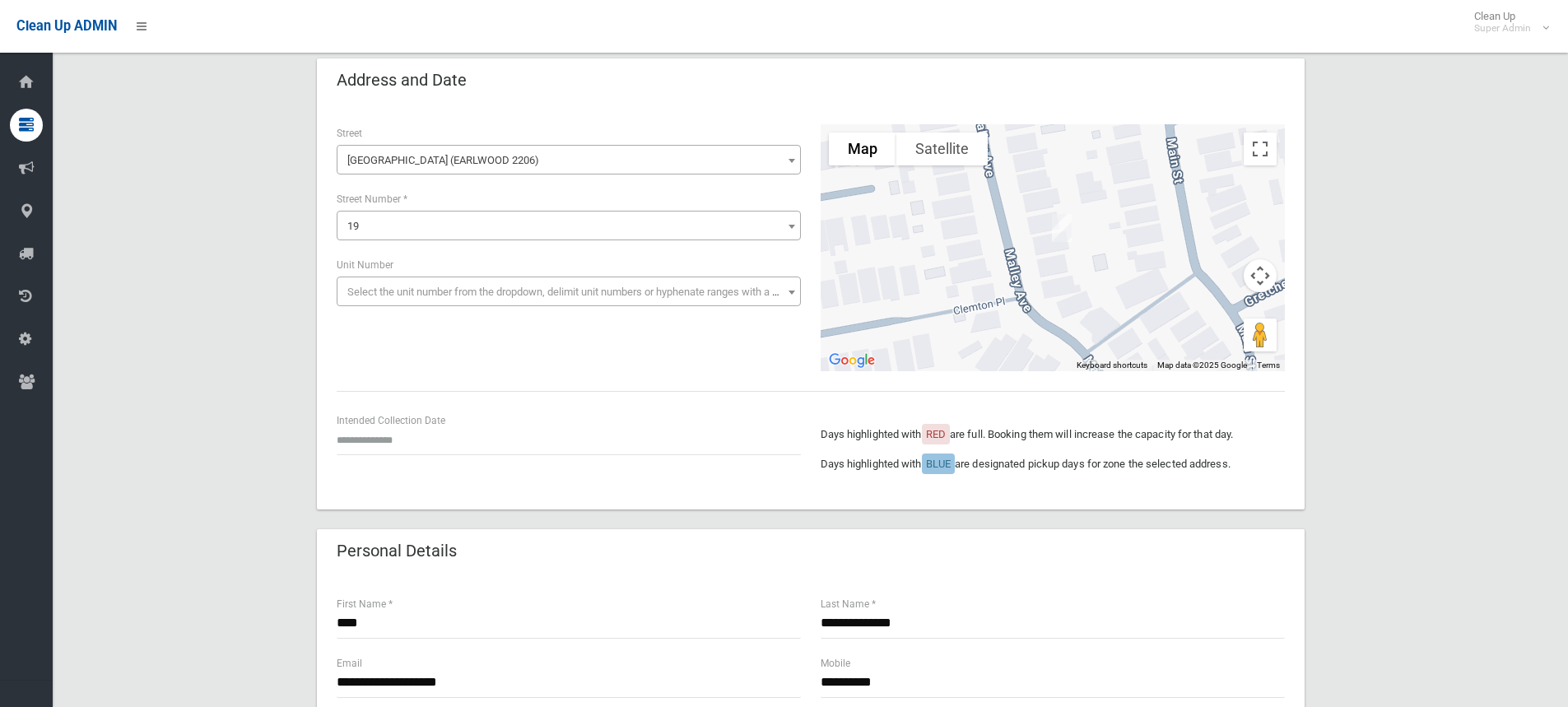
scroll to position [165, 0]
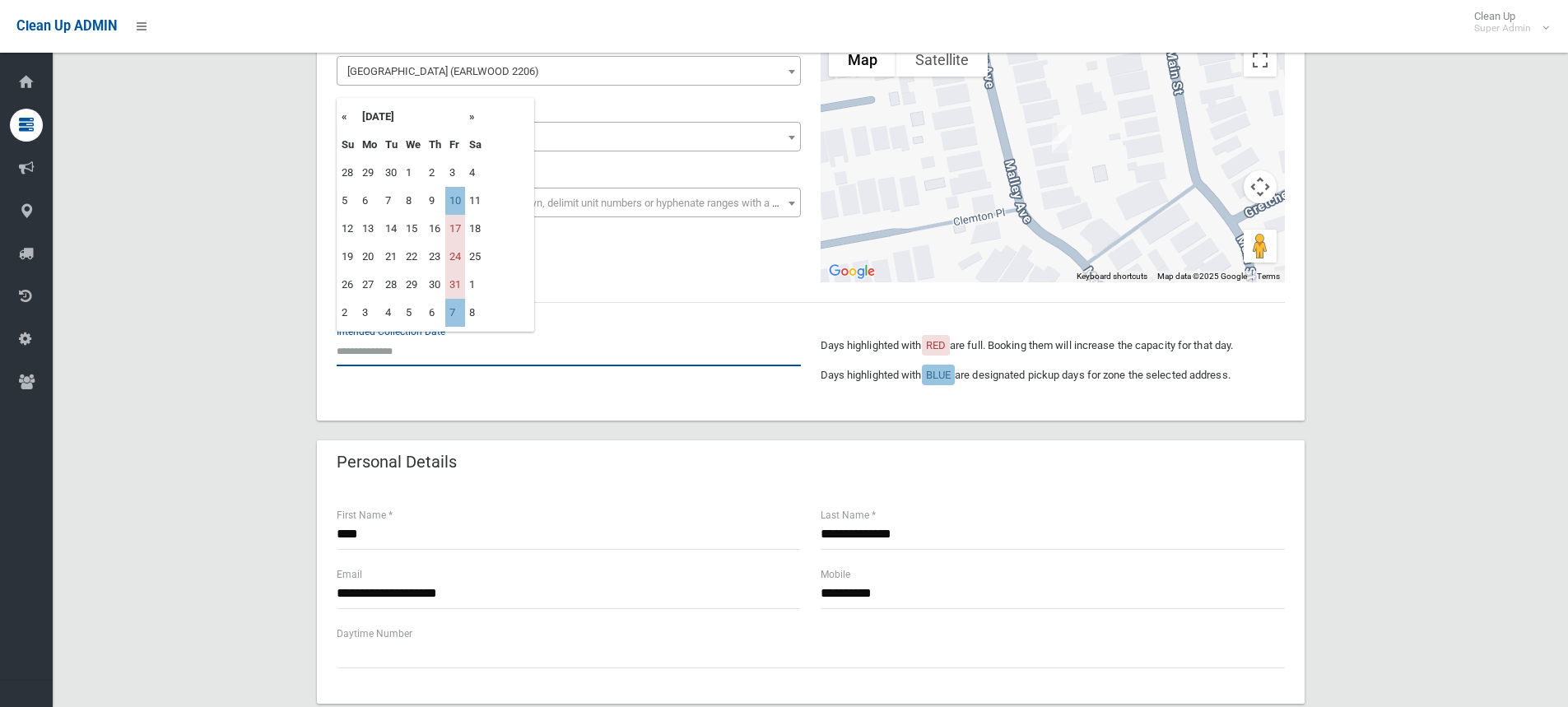
click at [377, 347] on input "text" at bounding box center [569, 350] width 464 height 30
click at [470, 116] on th "»" at bounding box center [475, 117] width 21 height 28
click at [458, 230] on td "14" at bounding box center [455, 229] width 20 height 28
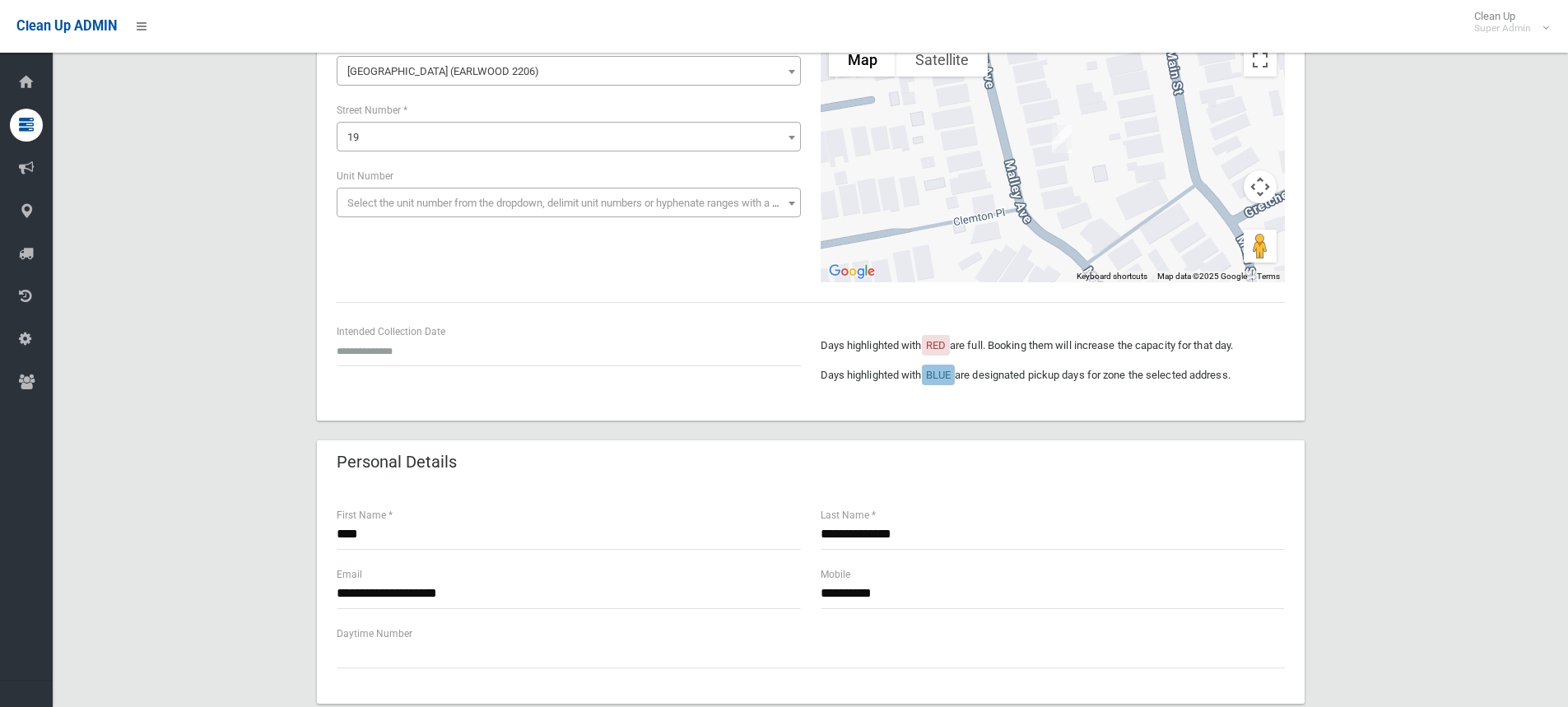
type input "**********"
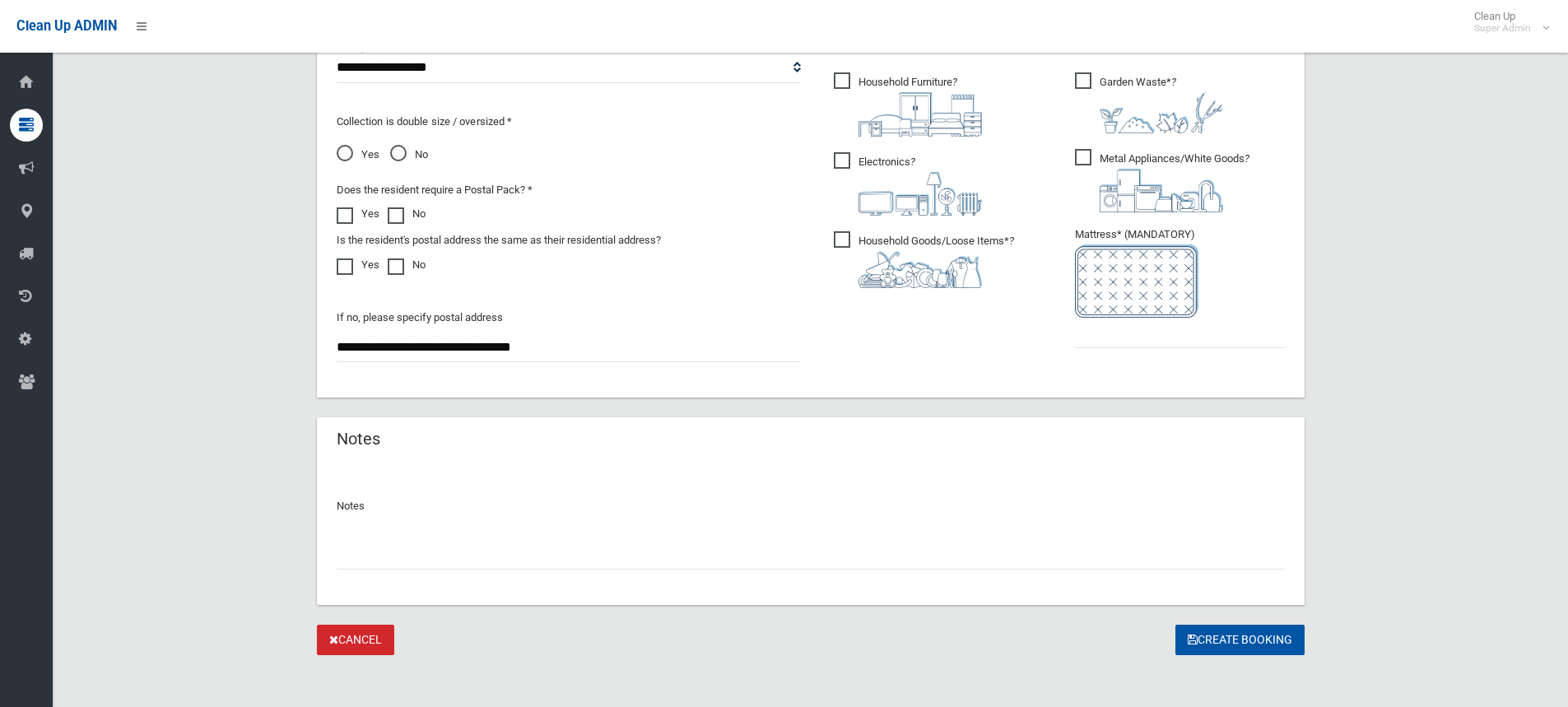
scroll to position [922, 0]
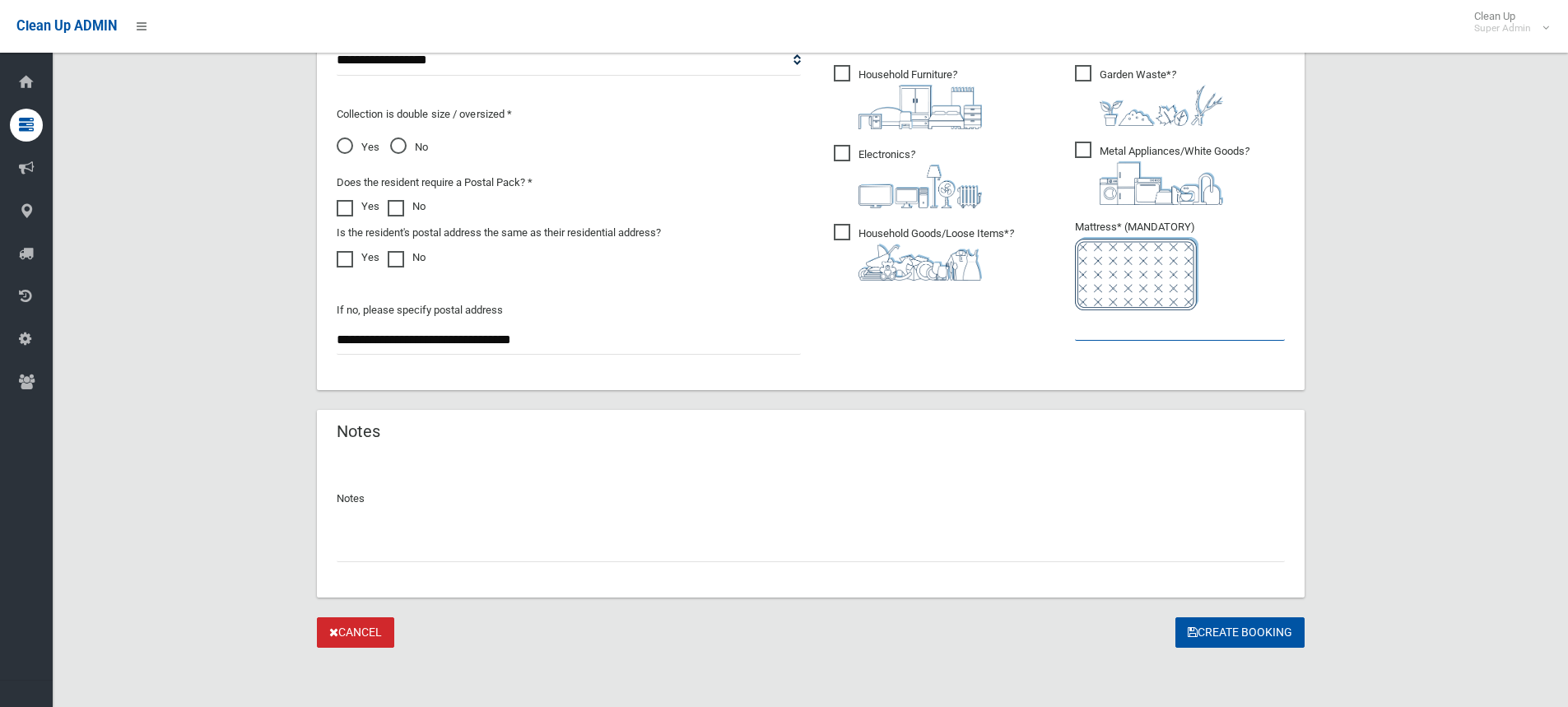
click at [1162, 334] on input "text" at bounding box center [1180, 325] width 210 height 30
type input "*"
click at [459, 553] on input "text" at bounding box center [810, 546] width 948 height 30
type input "**********"
click at [1096, 338] on input "*" at bounding box center [1180, 325] width 210 height 30
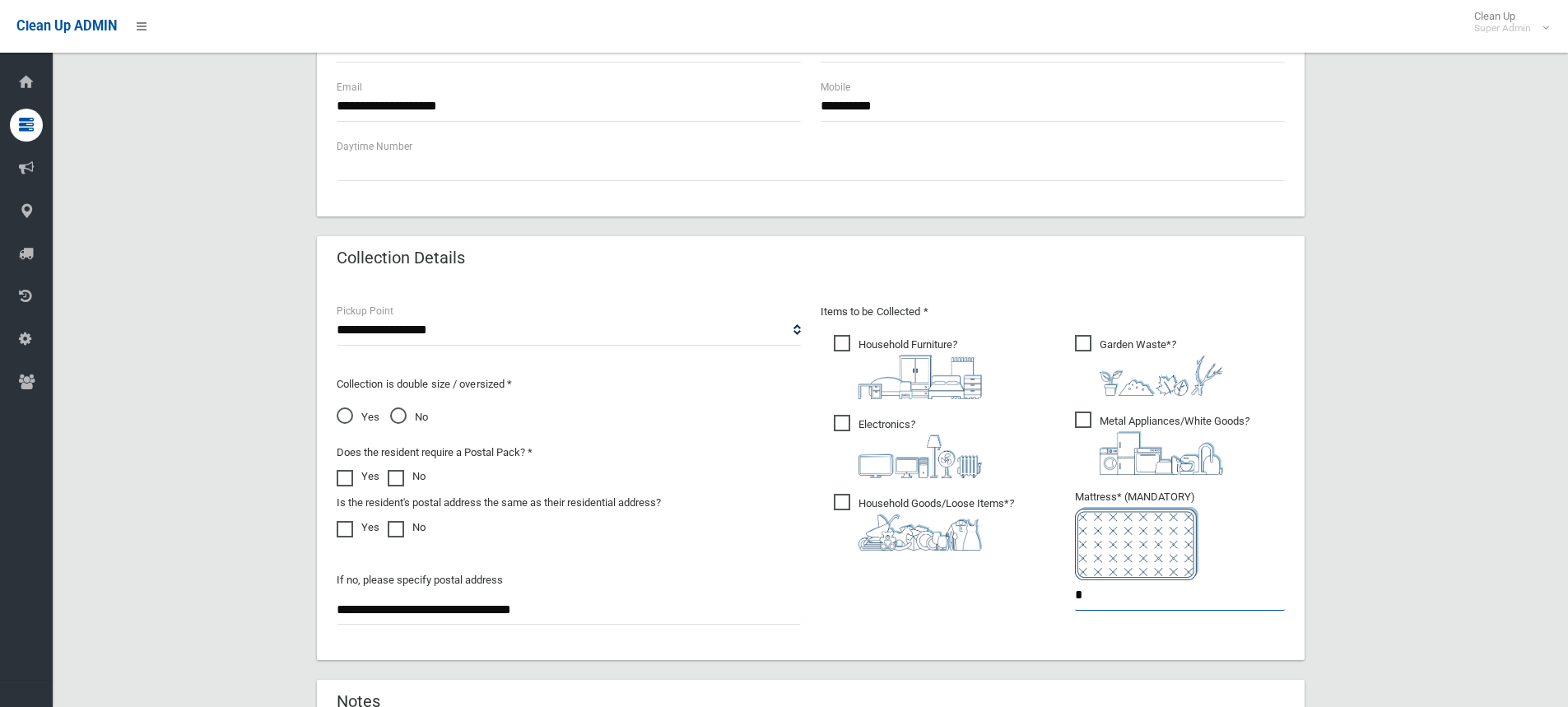
scroll to position [906, 0]
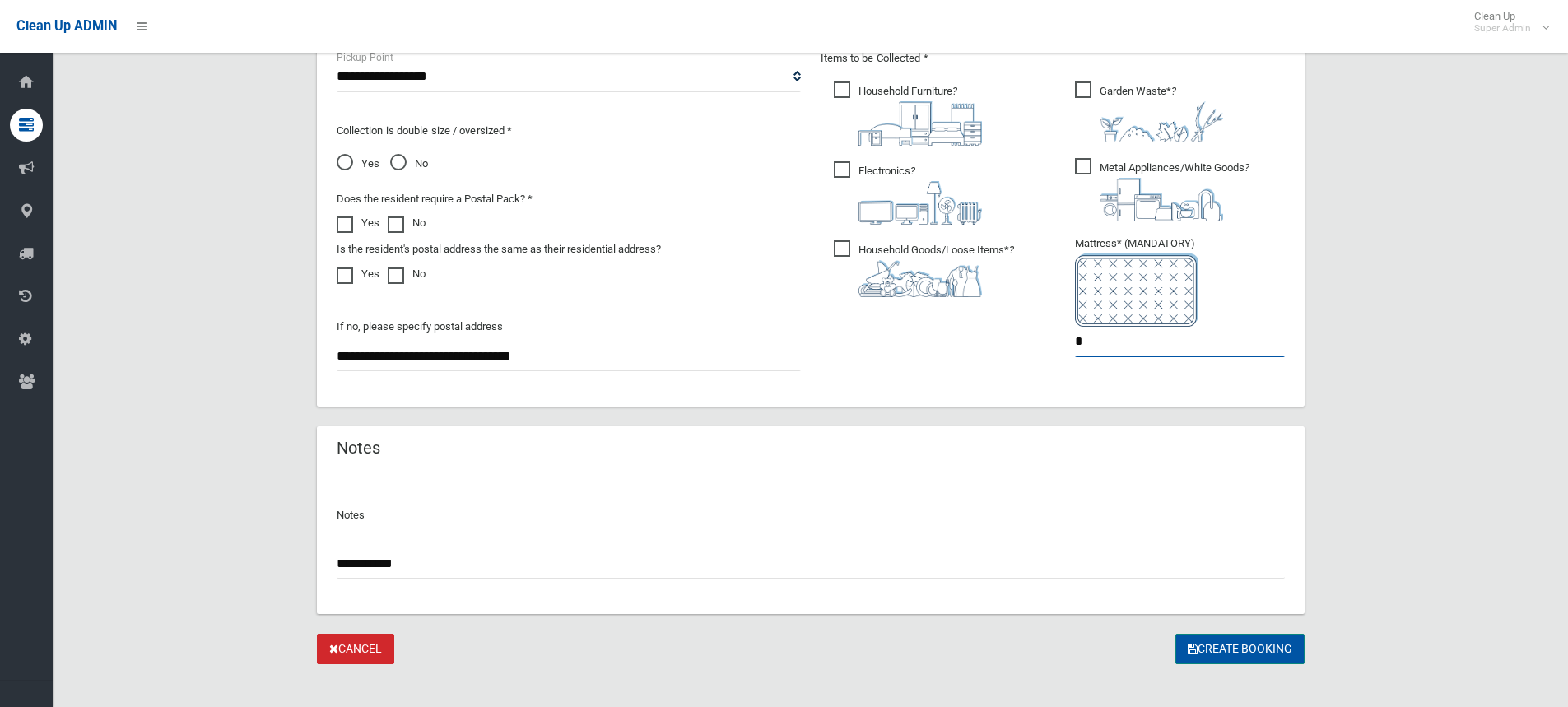
type input "*"
click at [1225, 645] on button "Create Booking" at bounding box center [1240, 648] width 129 height 30
